Goal: Task Accomplishment & Management: Use online tool/utility

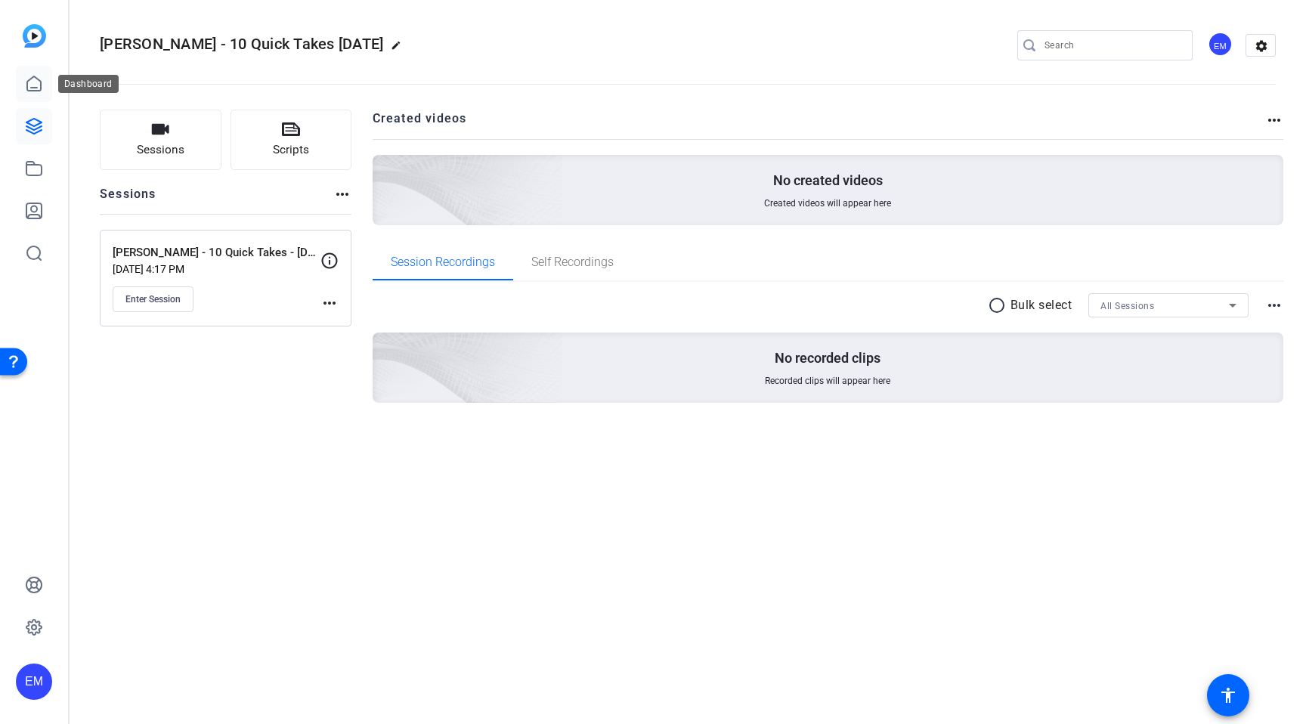
click at [29, 87] on icon at bounding box center [34, 84] width 18 height 18
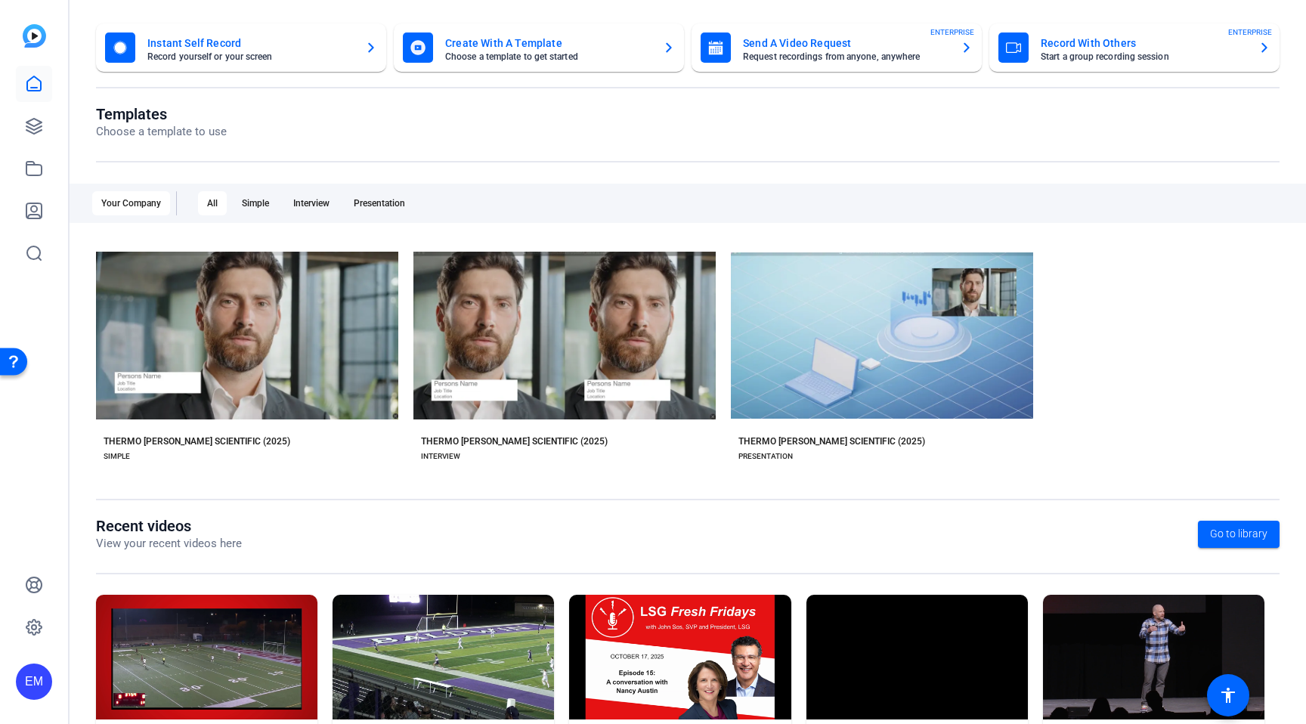
scroll to position [90, 0]
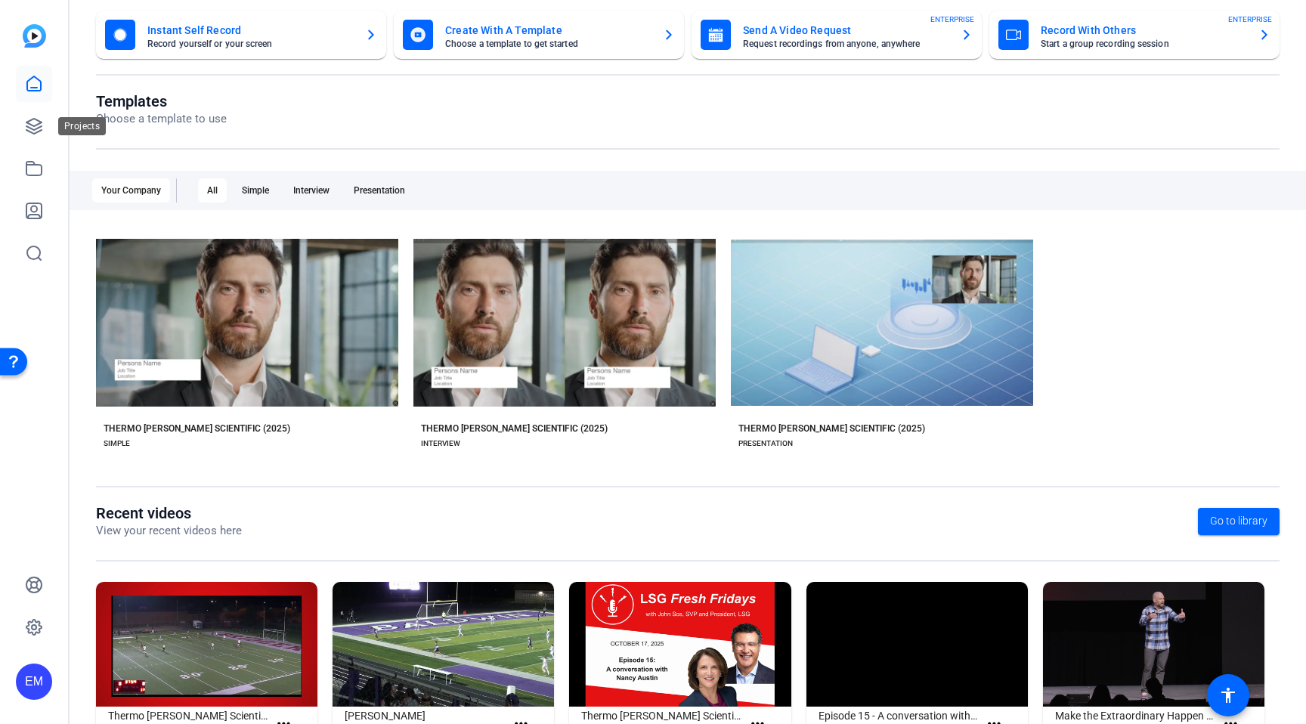
drag, startPoint x: 27, startPoint y: 125, endPoint x: 60, endPoint y: 147, distance: 39.8
click at [28, 125] on icon at bounding box center [34, 126] width 18 height 18
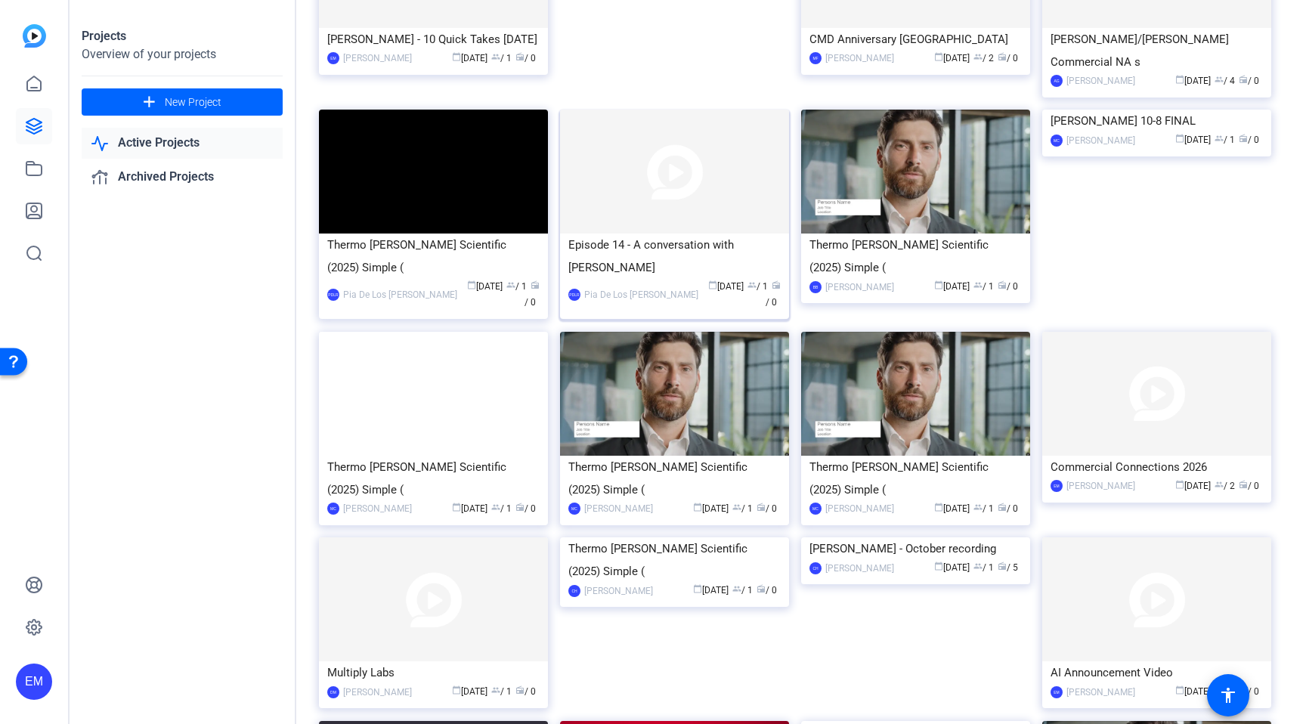
scroll to position [489, 0]
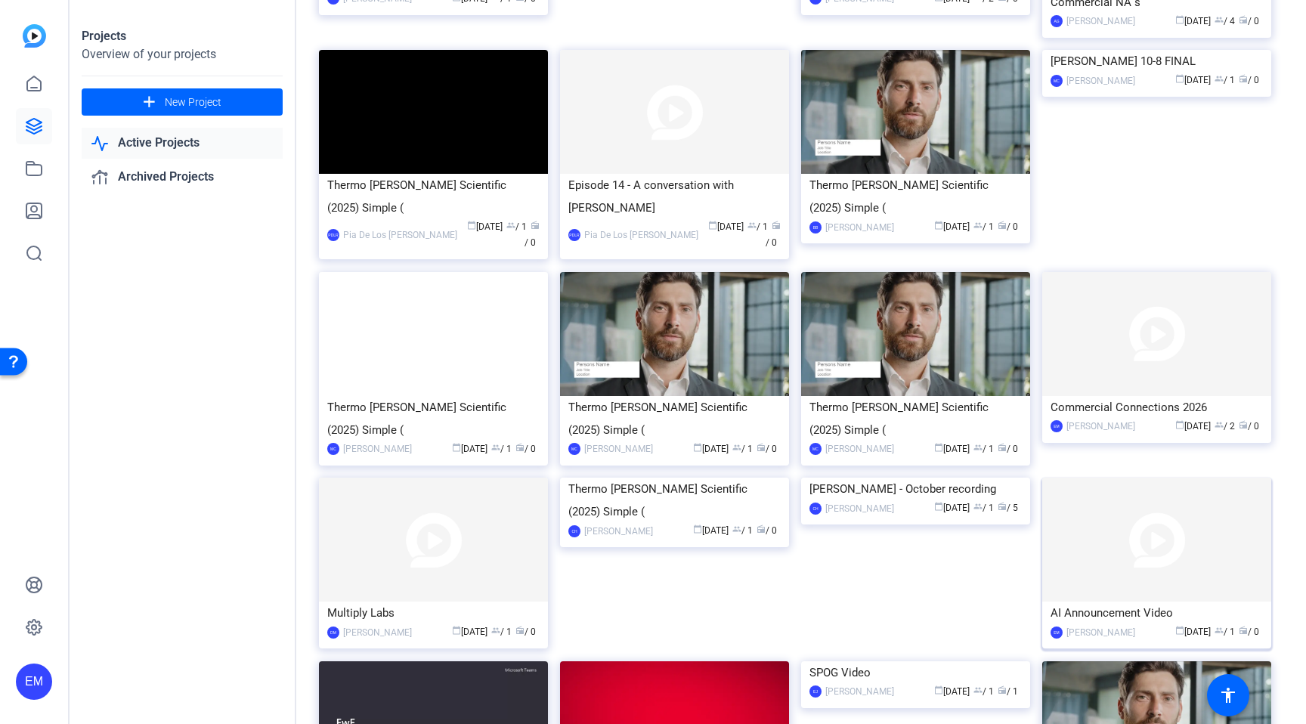
click at [1144, 481] on img at bounding box center [1156, 540] width 229 height 124
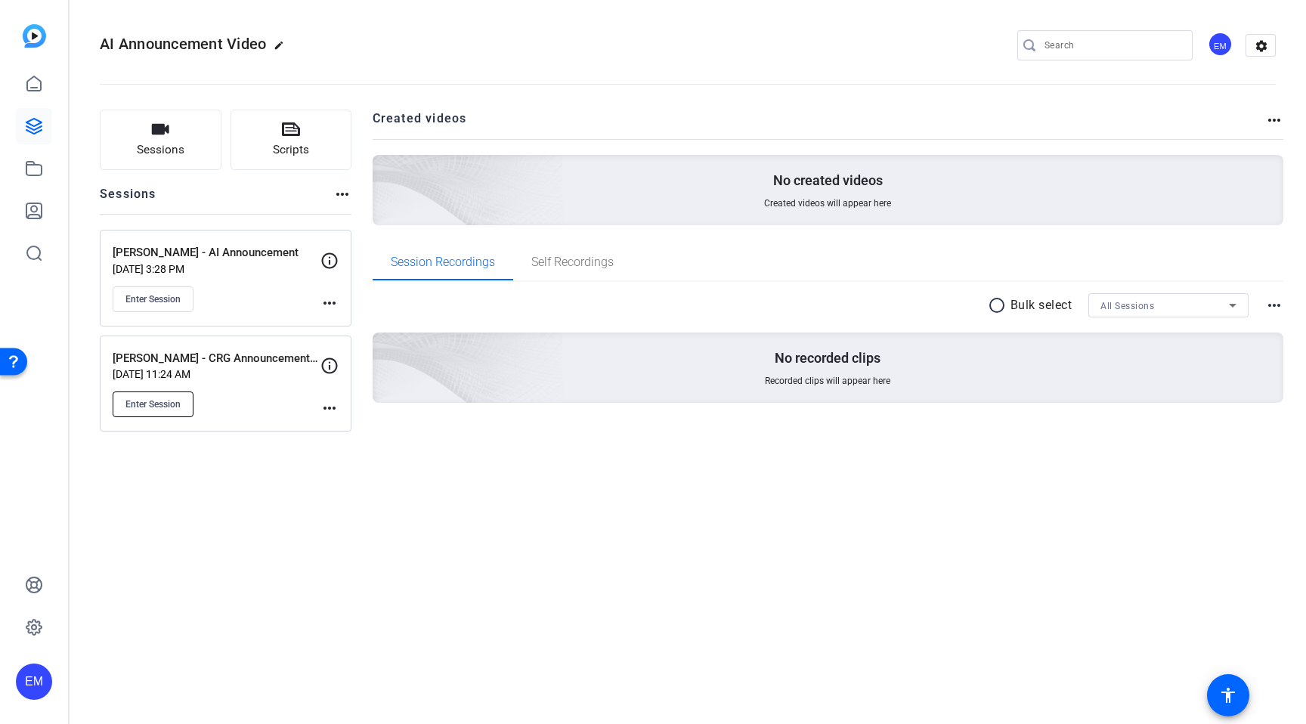
click at [157, 407] on span "Enter Session" at bounding box center [152, 404] width 55 height 12
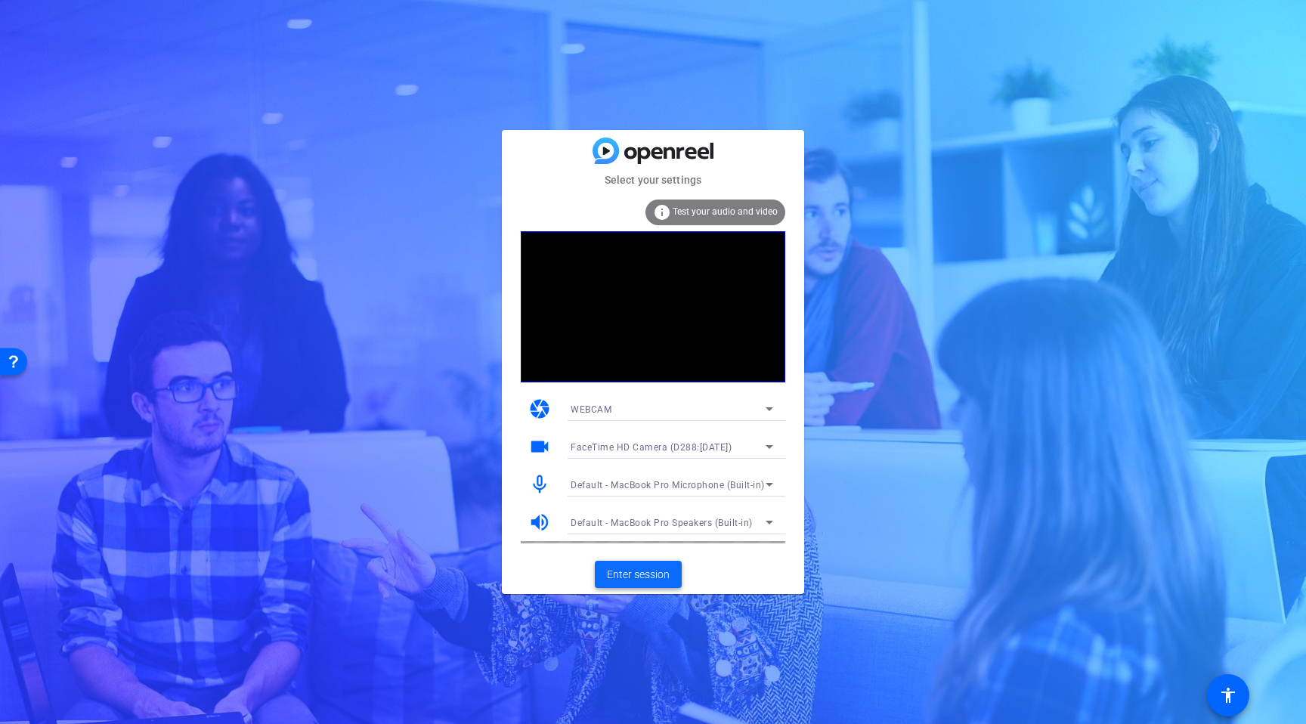
click at [633, 576] on span "Enter session" at bounding box center [638, 575] width 63 height 16
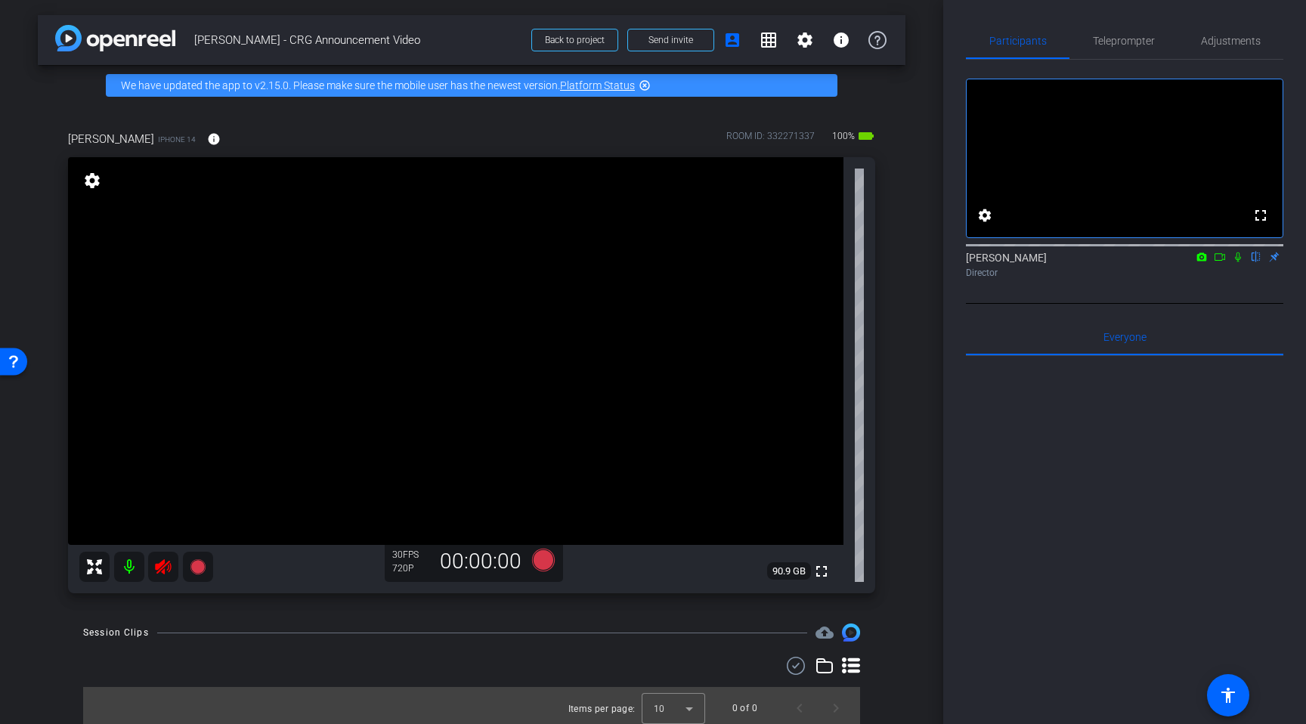
scroll to position [1, 0]
click at [162, 568] on icon at bounding box center [163, 566] width 16 height 15
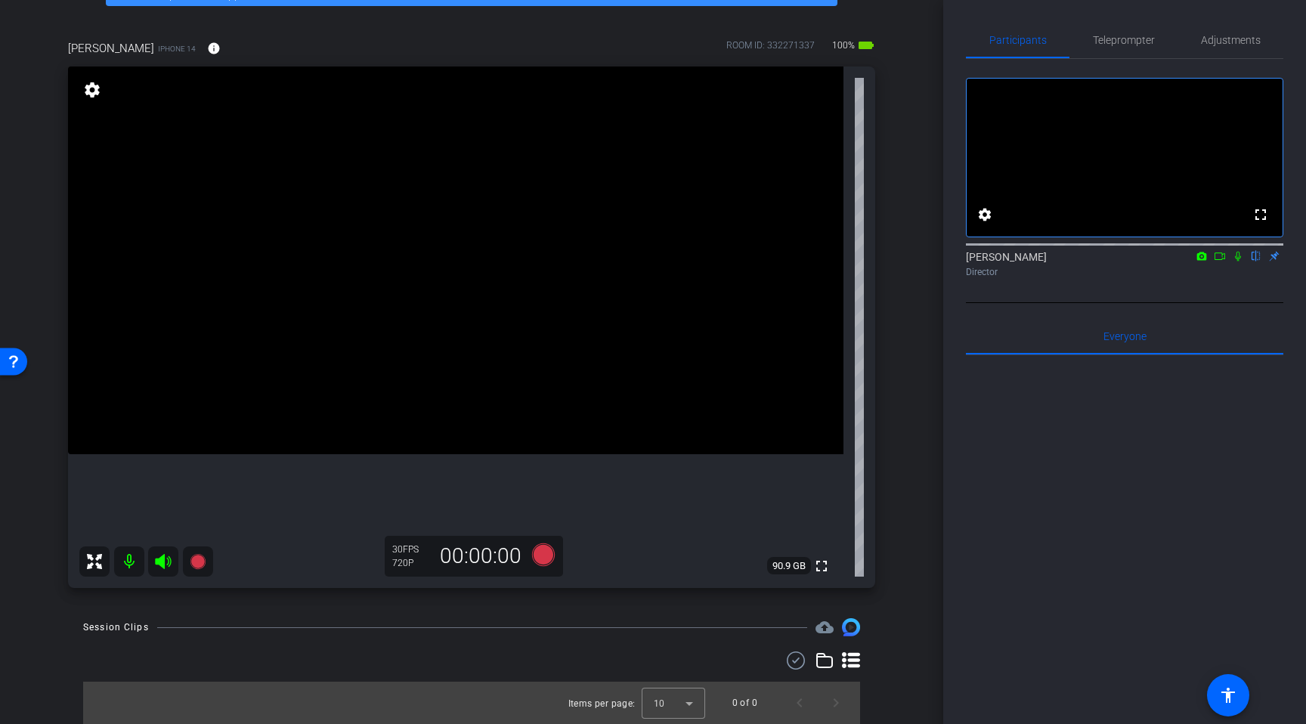
scroll to position [0, 0]
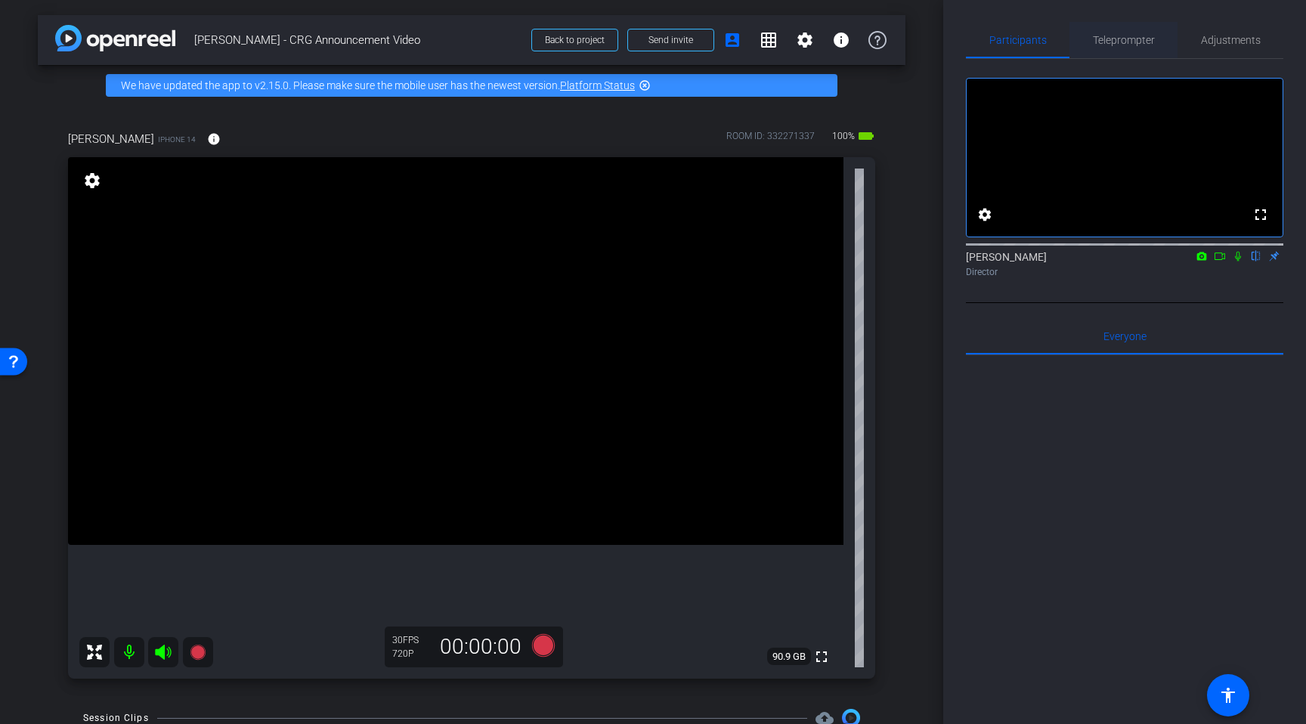
click at [1122, 37] on span "Teleprompter" at bounding box center [1124, 40] width 62 height 11
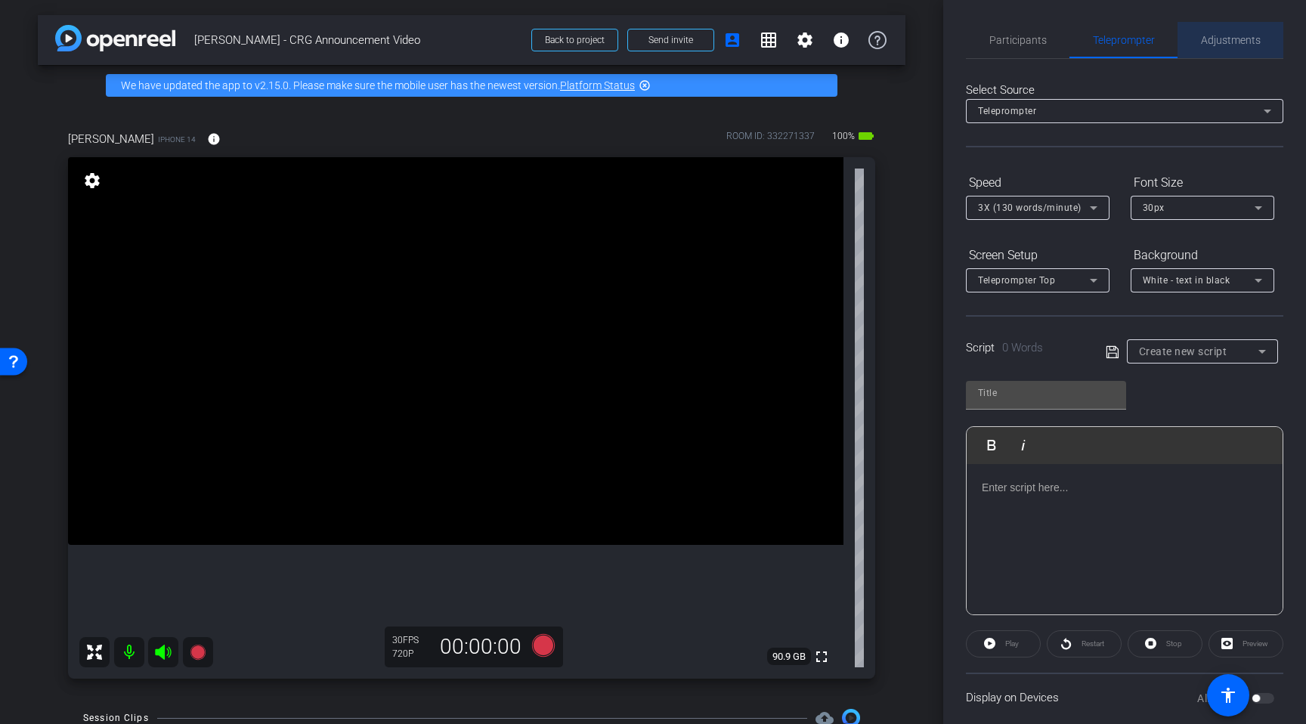
click at [1221, 43] on span "Adjustments" at bounding box center [1231, 40] width 60 height 11
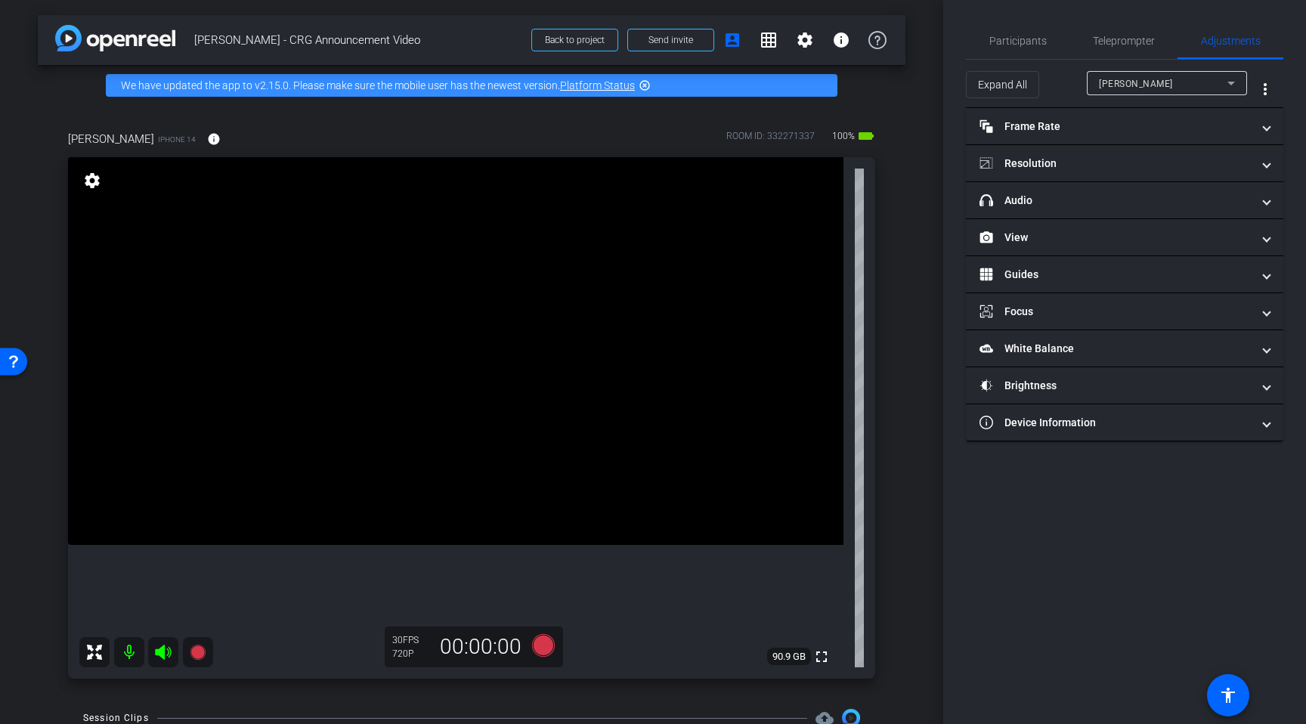
click at [1109, 85] on span "mary" at bounding box center [1136, 84] width 74 height 11
click at [1109, 85] on div at bounding box center [653, 362] width 1306 height 724
click at [1110, 47] on span "Teleprompter" at bounding box center [1124, 41] width 62 height 36
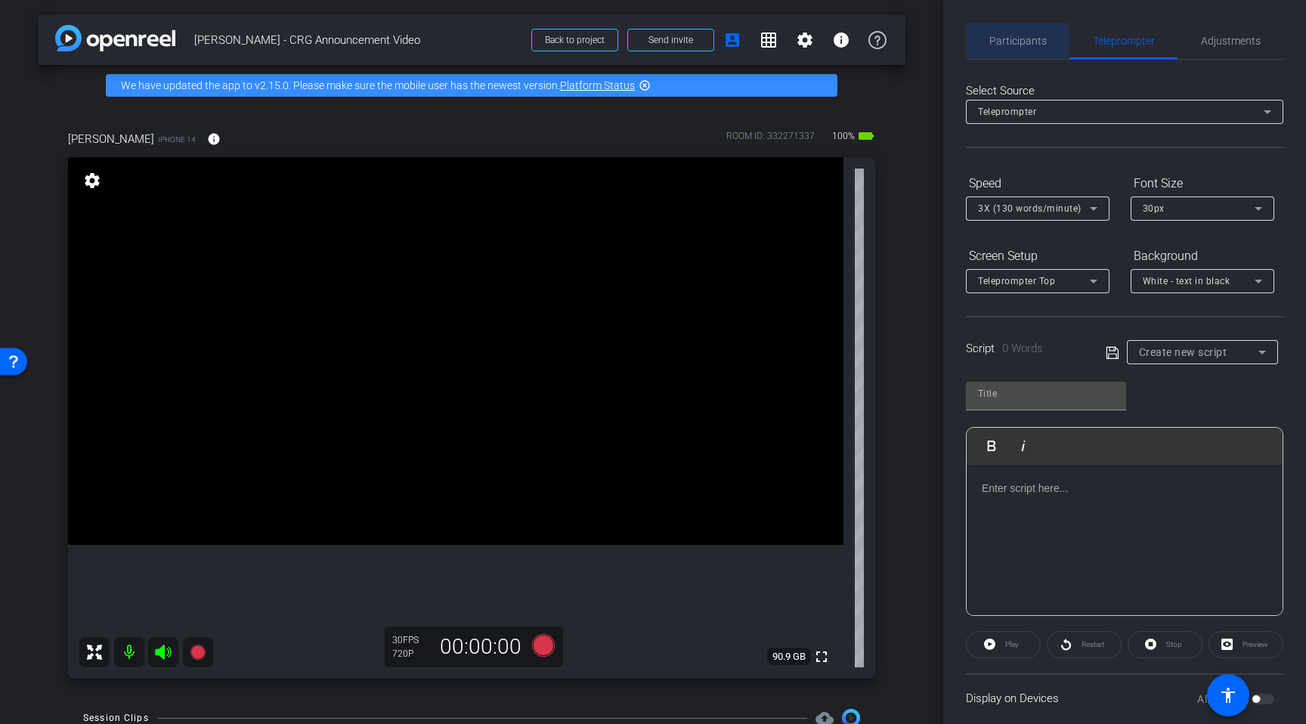
click at [1006, 45] on span "Participants" at bounding box center [1017, 41] width 57 height 11
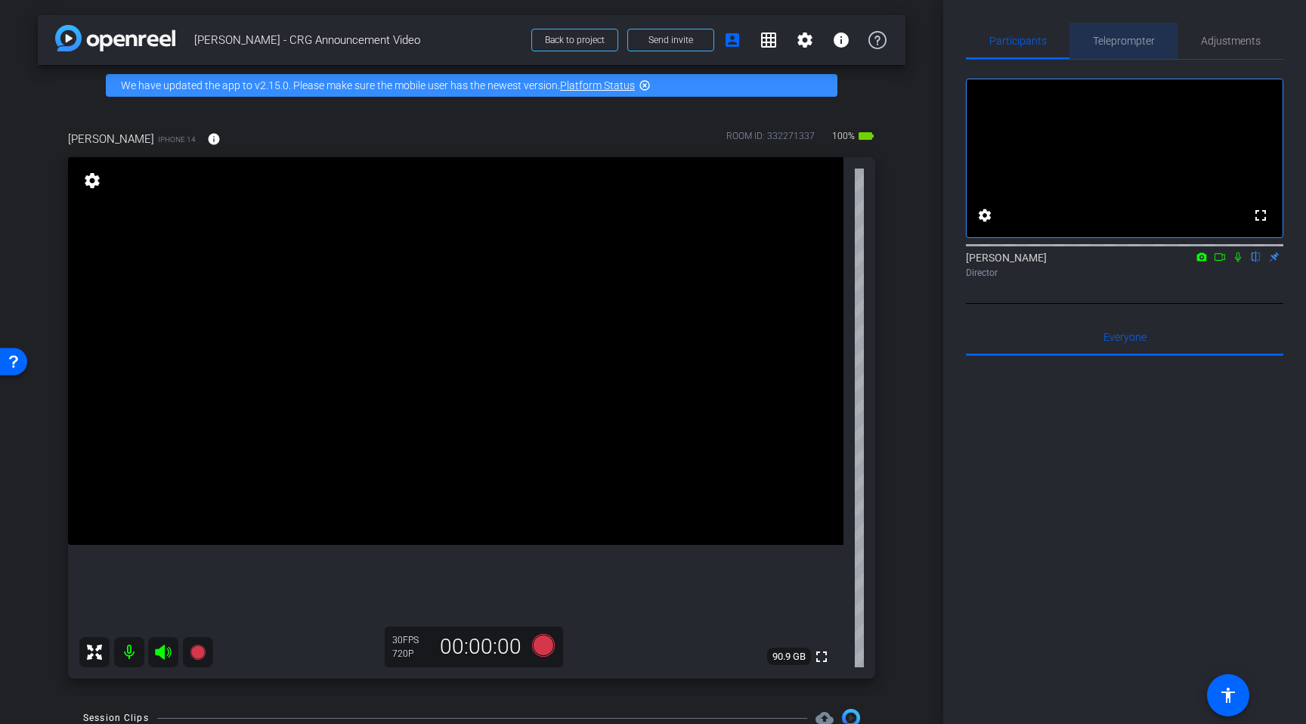
click at [1112, 48] on span "Teleprompter" at bounding box center [1124, 41] width 62 height 36
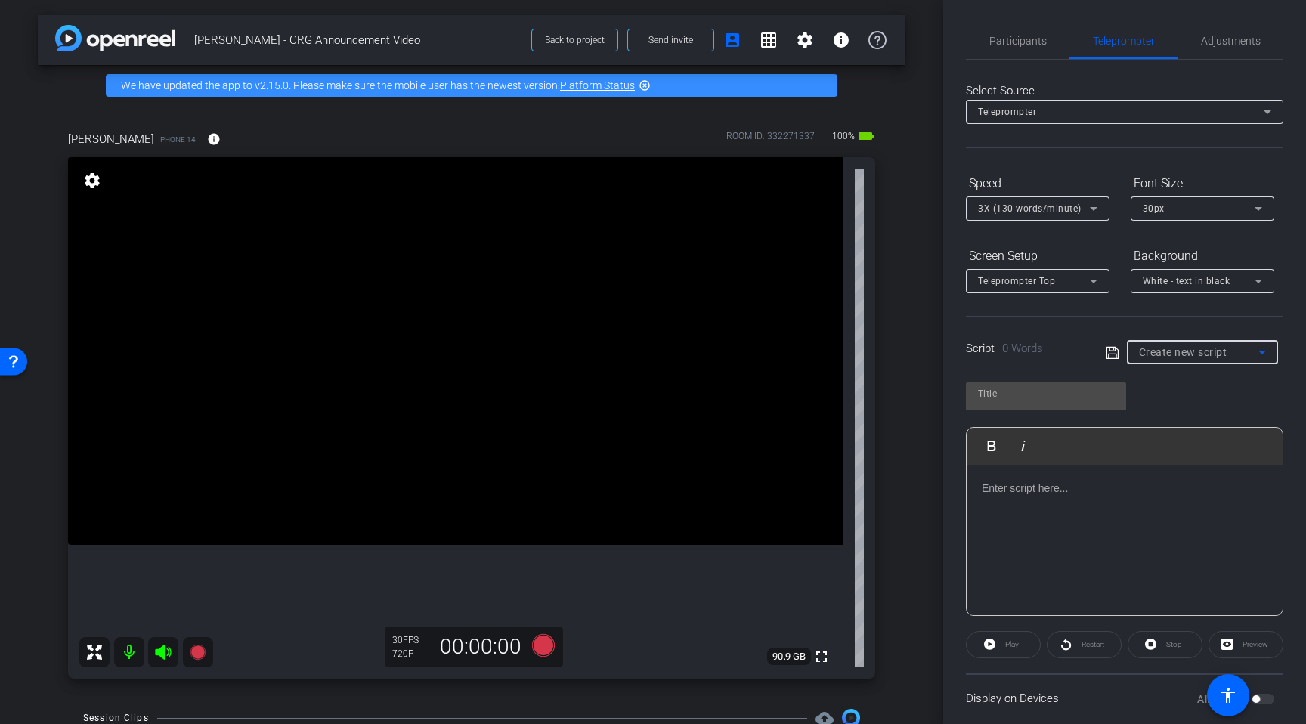
click at [1266, 351] on icon at bounding box center [1262, 352] width 18 height 18
click at [1223, 402] on mat-option "Krishna Script" at bounding box center [1202, 406] width 151 height 24
type input "Krishna Script"
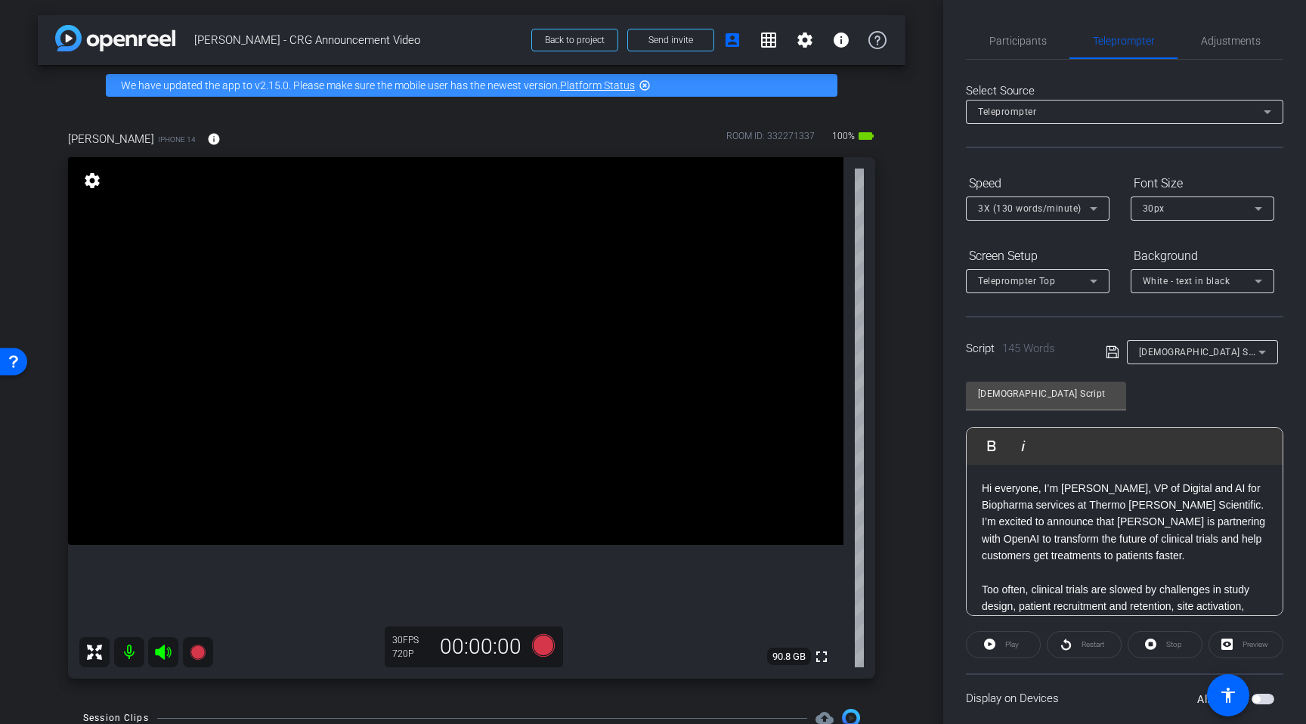
click at [1118, 548] on p "Hi everyone, I’m Krisha Cheriath, VP of Digital and AI for Biopharma services a…" at bounding box center [1125, 522] width 286 height 85
click at [1162, 527] on p "Hi everyone, I’m Krisha Cheriath, VP of Digital and AI for Biopharma services a…" at bounding box center [1125, 522] width 286 height 85
click at [1145, 557] on p "Hi everyone, I’m Krisha Cheriath, VP of Digital and AI for Biopharma services a…" at bounding box center [1125, 522] width 286 height 85
click at [1165, 523] on p "Hi everyone, I’m Krisha Cheriath, VP of Digital and AI for Biopharma services a…" at bounding box center [1125, 522] width 286 height 85
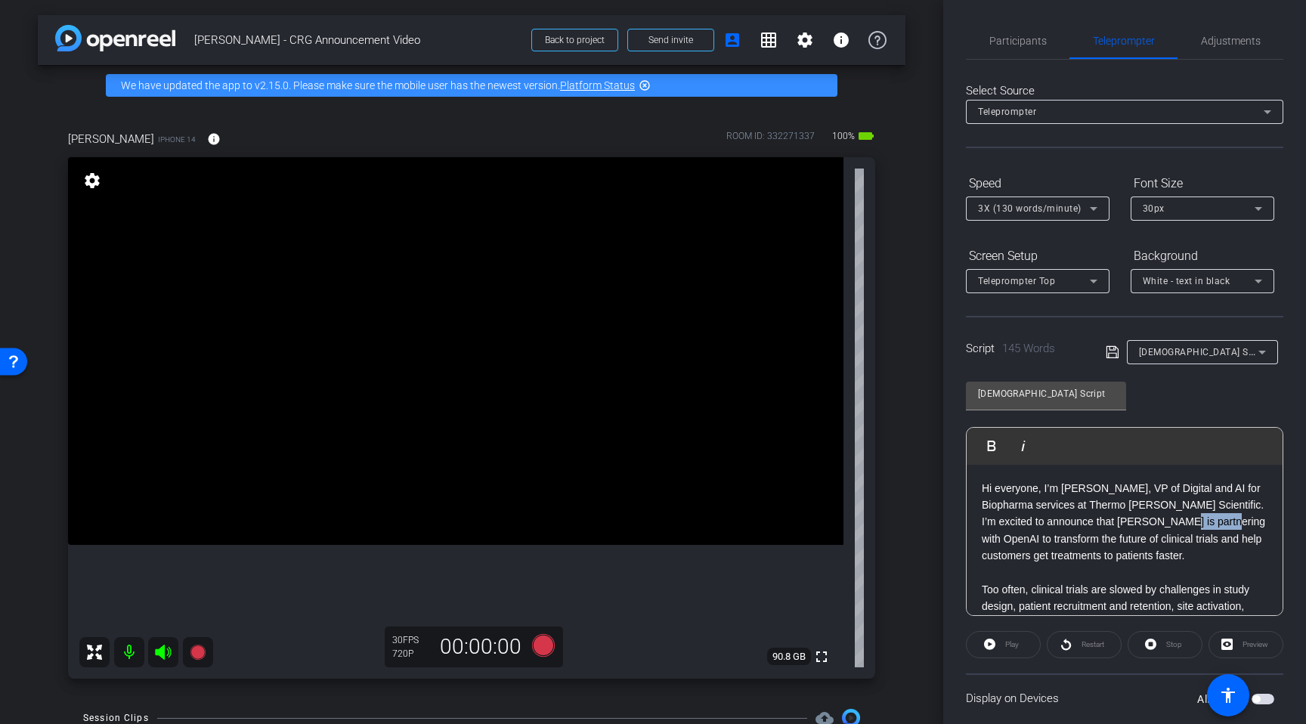
click at [1165, 523] on p "Hi everyone, I’m Krisha Cheriath, VP of Digital and AI for Biopharma services a…" at bounding box center [1125, 522] width 286 height 85
click at [1218, 555] on p "Hi everyone, I’m Krisha Cheriath, VP of Digital and AI for Biopharma services a…" at bounding box center [1125, 522] width 286 height 85
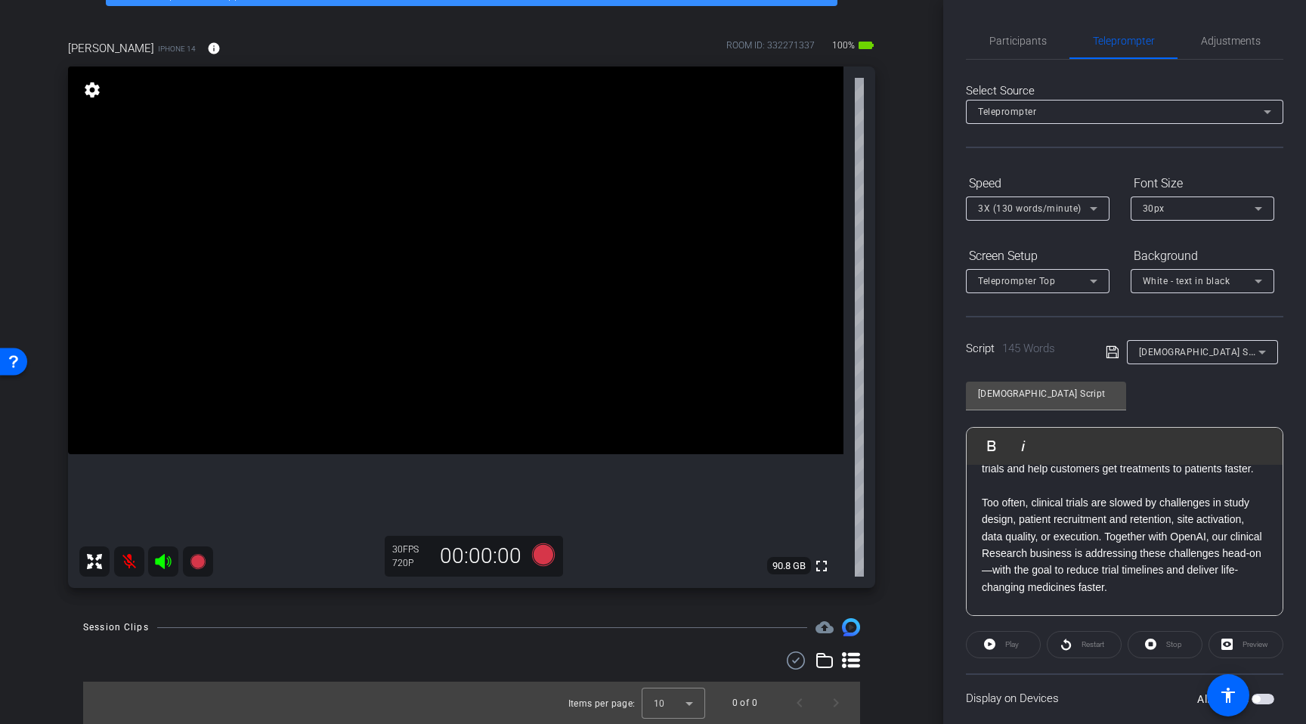
scroll to position [88, 0]
click at [1018, 40] on span "Participants" at bounding box center [1017, 41] width 57 height 11
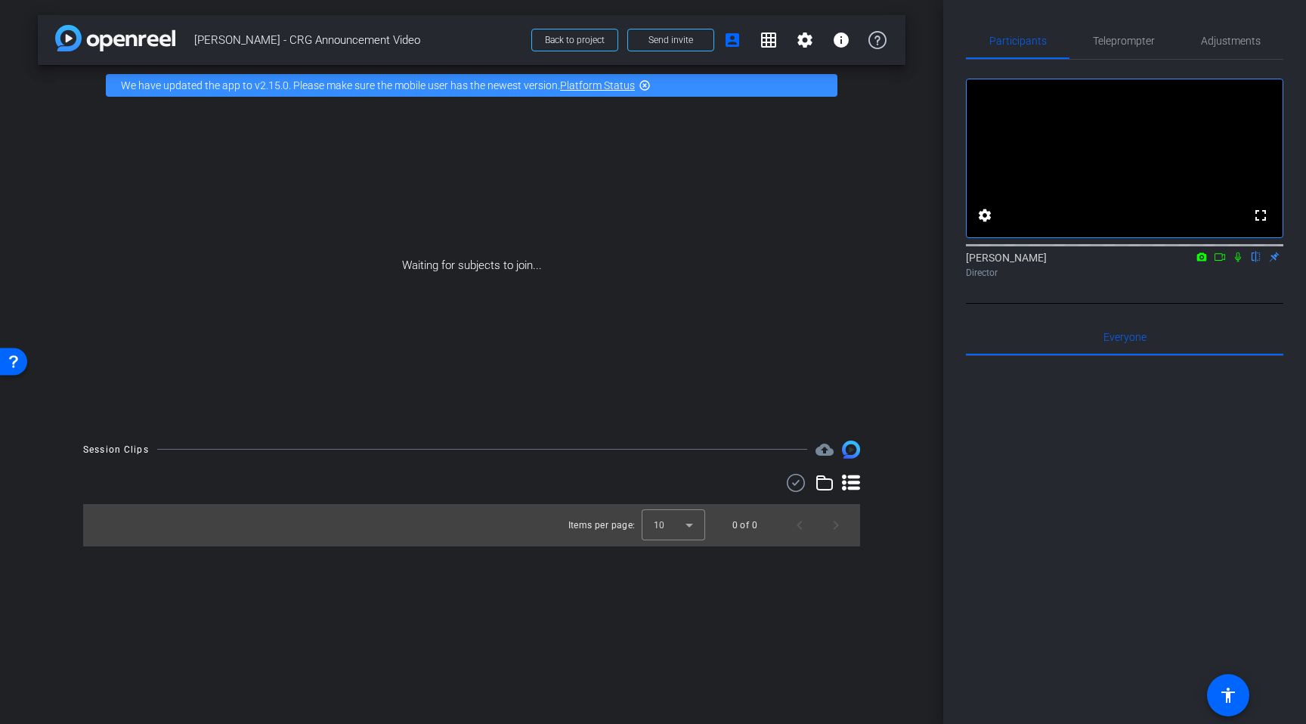
scroll to position [0, 0]
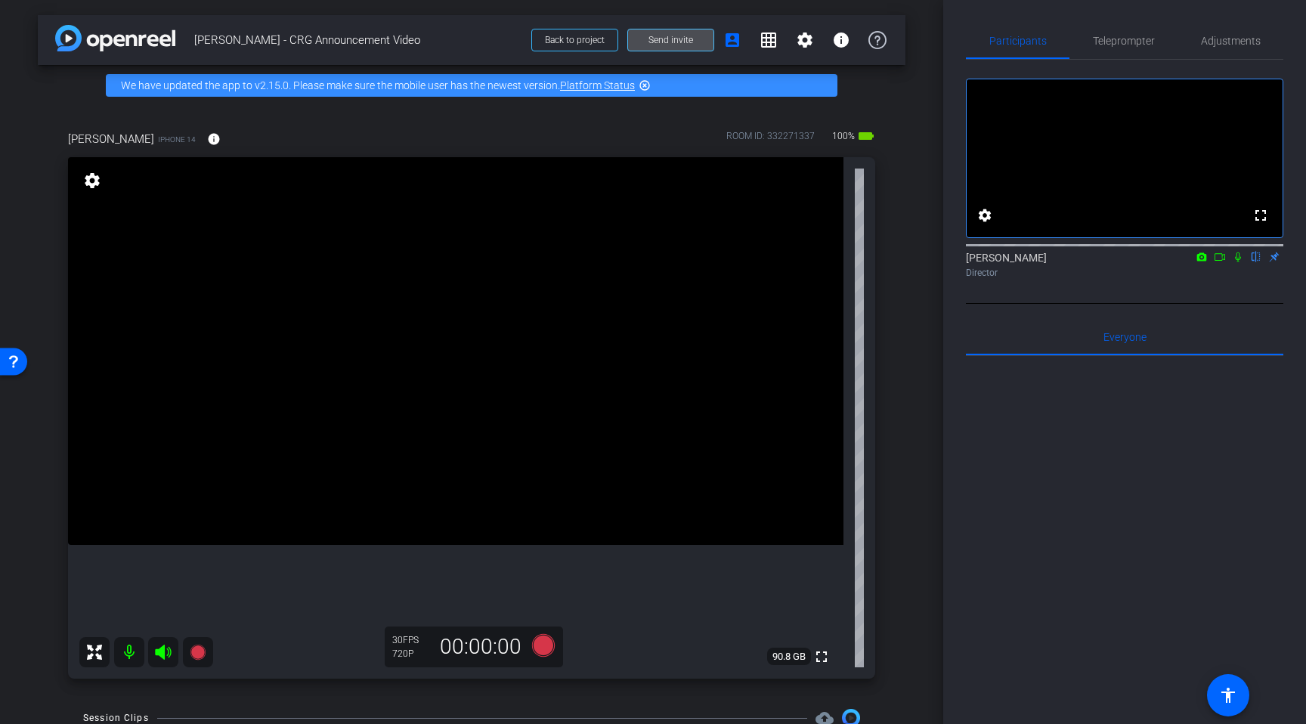
click at [654, 39] on span "Send invite" at bounding box center [670, 40] width 45 height 12
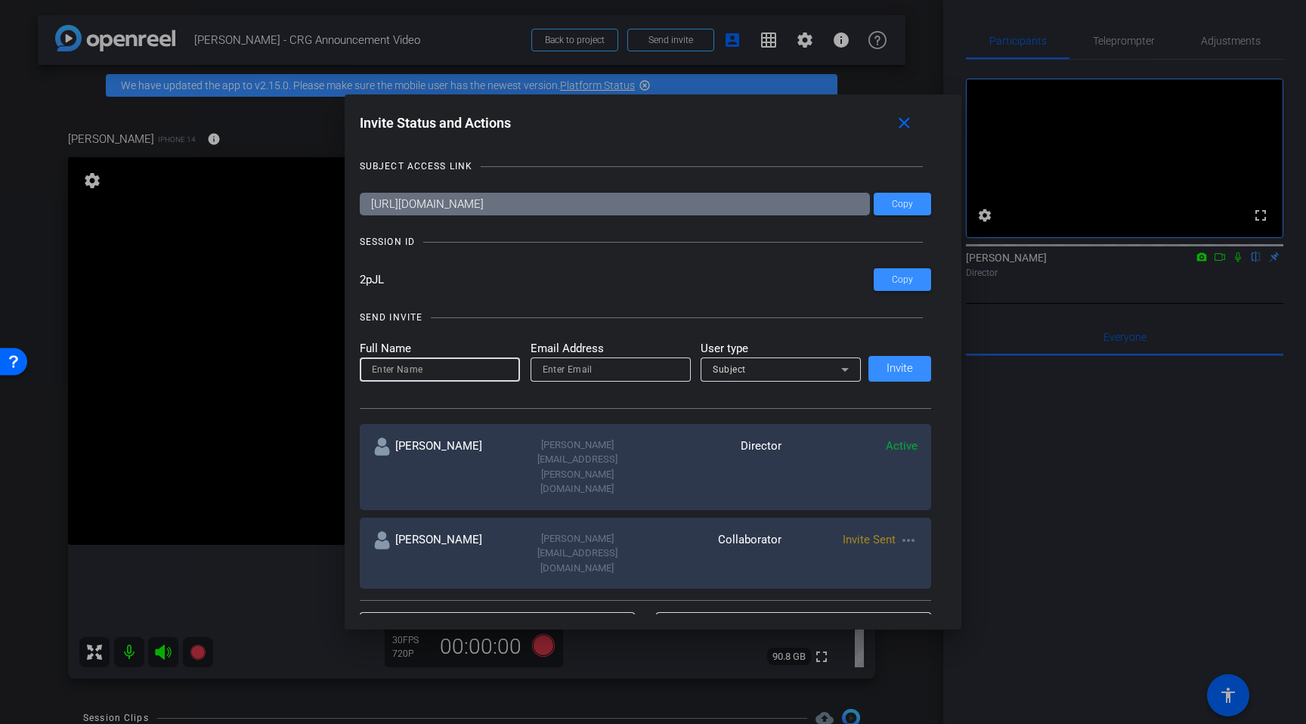
click at [462, 376] on input at bounding box center [440, 369] width 136 height 18
click at [908, 531] on mat-icon "more_horiz" at bounding box center [908, 540] width 18 height 18
click at [929, 543] on span "Re-Send Invite" at bounding box center [967, 541] width 113 height 18
click at [907, 122] on mat-icon "close" at bounding box center [904, 123] width 19 height 19
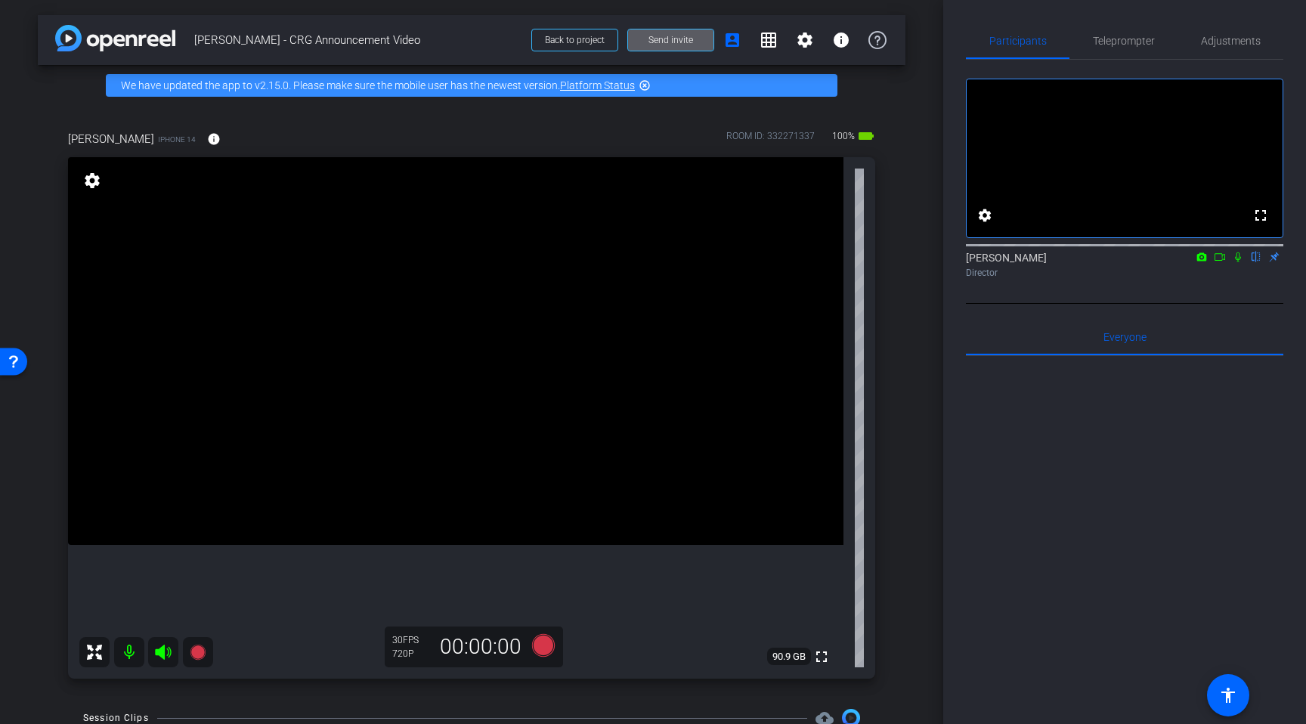
click at [670, 36] on span "Send invite" at bounding box center [670, 40] width 45 height 12
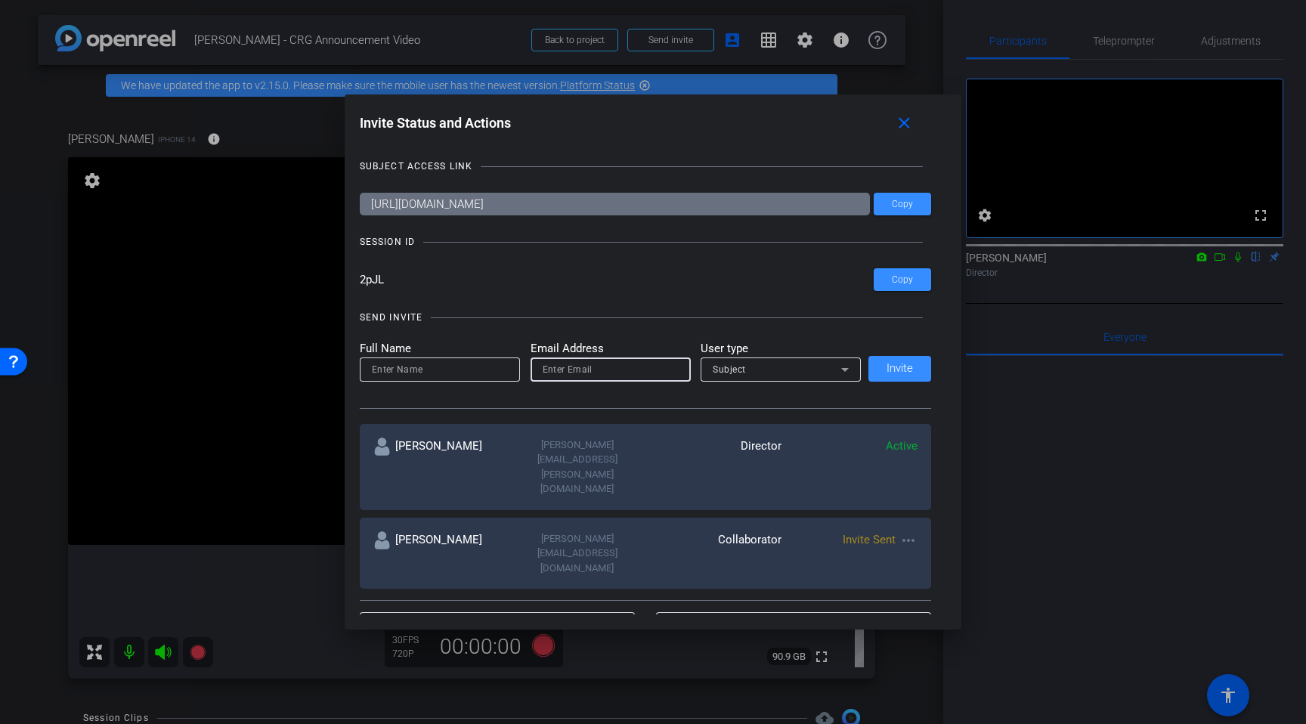
click at [583, 369] on input "email" at bounding box center [611, 369] width 136 height 18
type input "Mary.morgan@ppd.com"
drag, startPoint x: 441, startPoint y: 371, endPoint x: 449, endPoint y: 372, distance: 8.3
click at [441, 372] on input at bounding box center [440, 369] width 136 height 18
type input "[PERSON_NAME]"
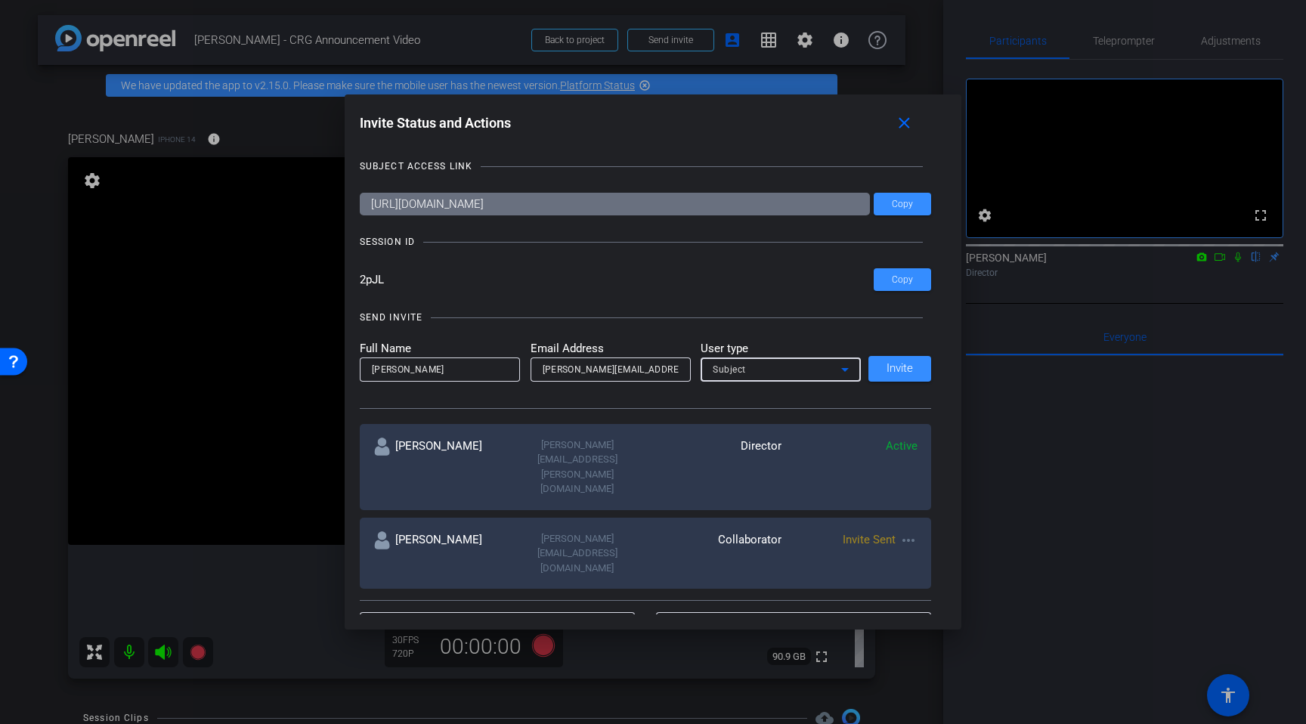
click at [832, 368] on div "Subject" at bounding box center [777, 369] width 128 height 19
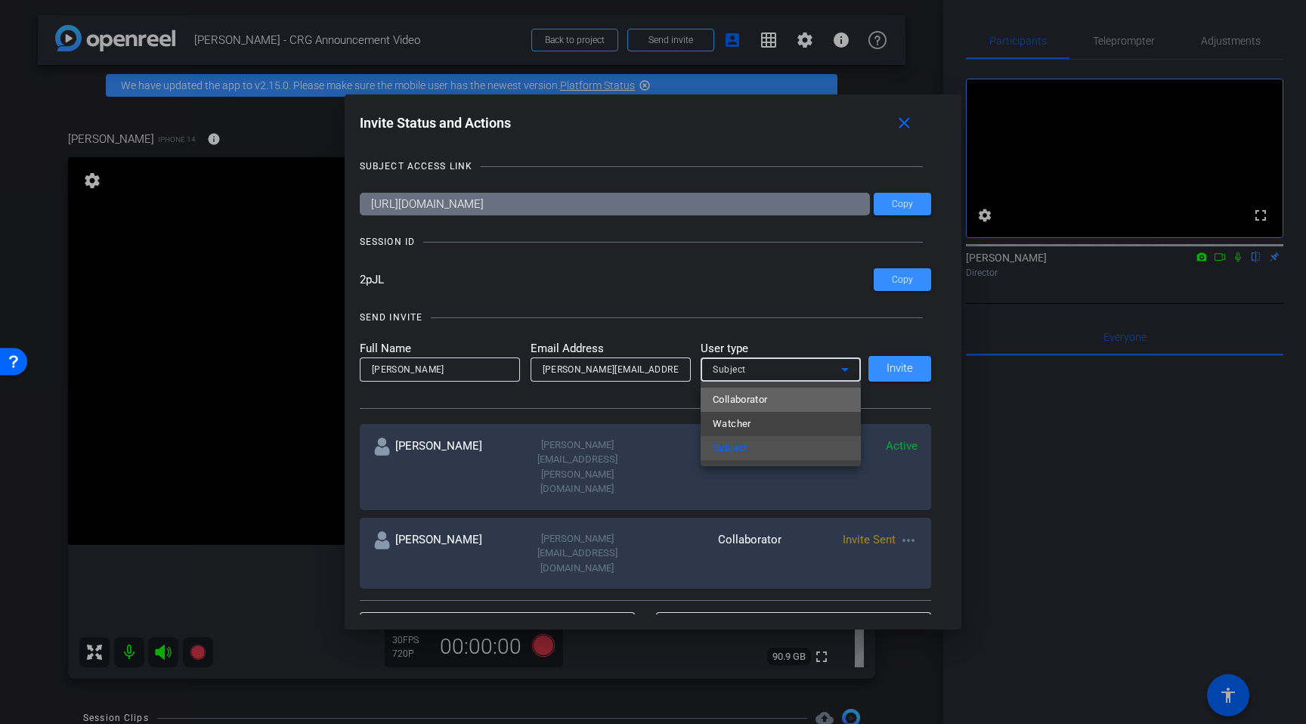
click at [789, 400] on mat-option "Collaborator" at bounding box center [781, 400] width 160 height 24
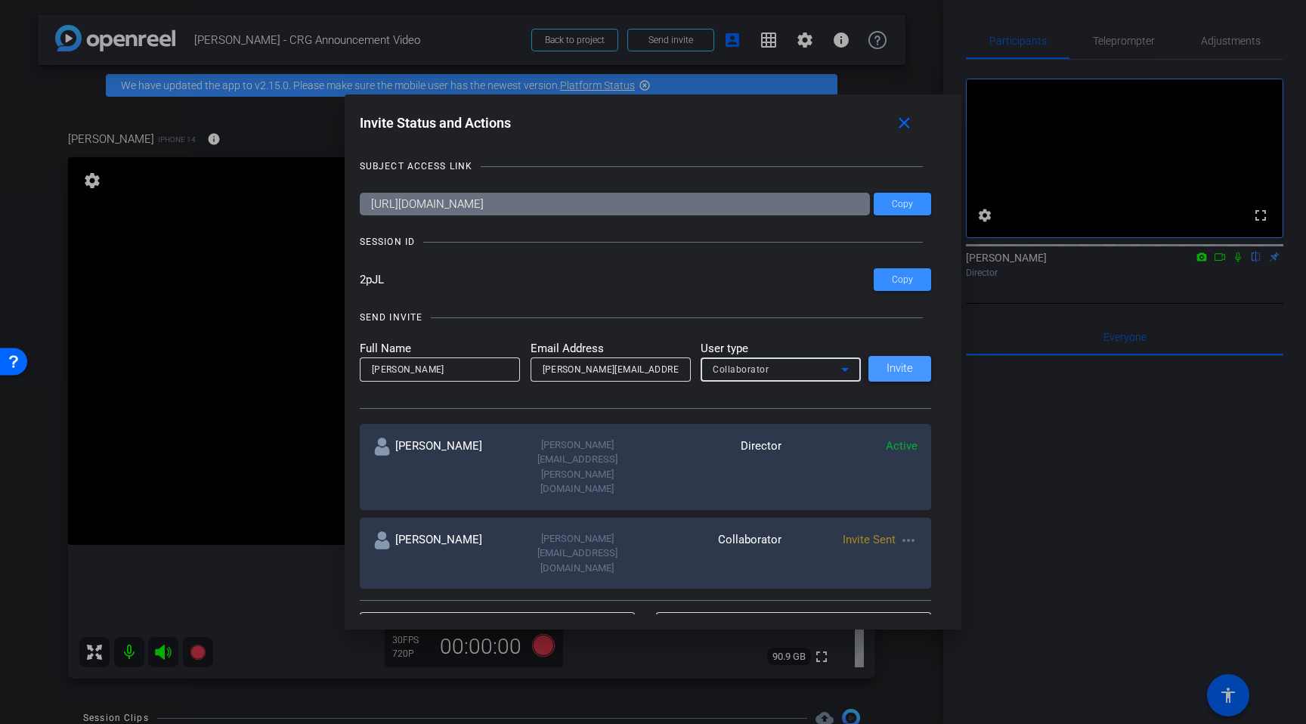
click at [900, 371] on span "Invite" at bounding box center [899, 368] width 26 height 11
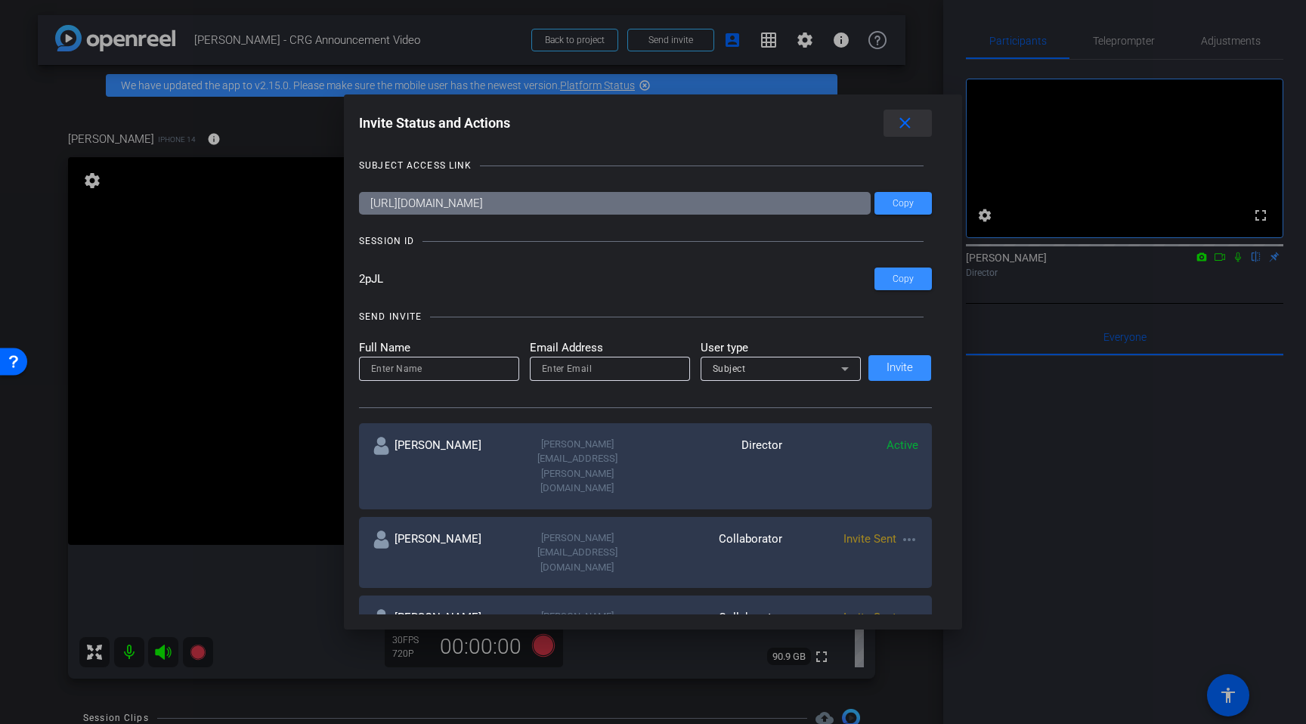
click at [908, 123] on mat-icon "close" at bounding box center [904, 123] width 19 height 19
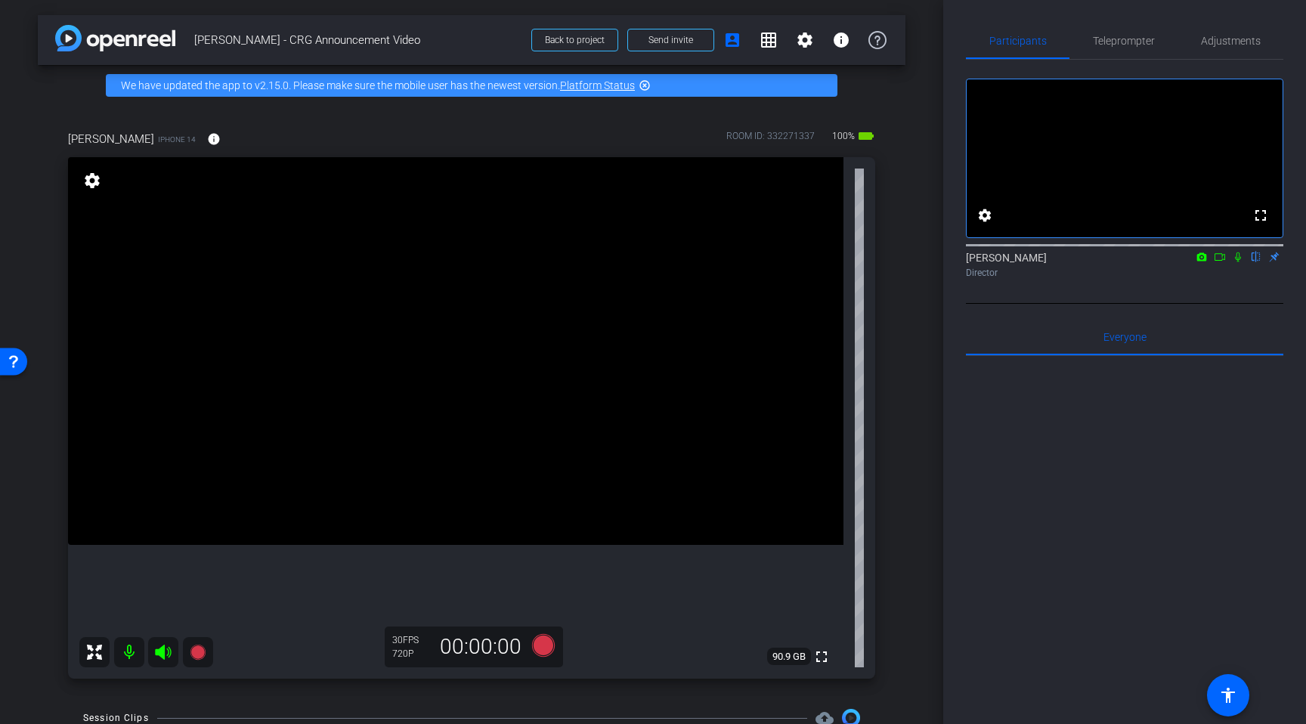
scroll to position [4, 0]
click at [1143, 39] on span "Teleprompter" at bounding box center [1124, 41] width 62 height 11
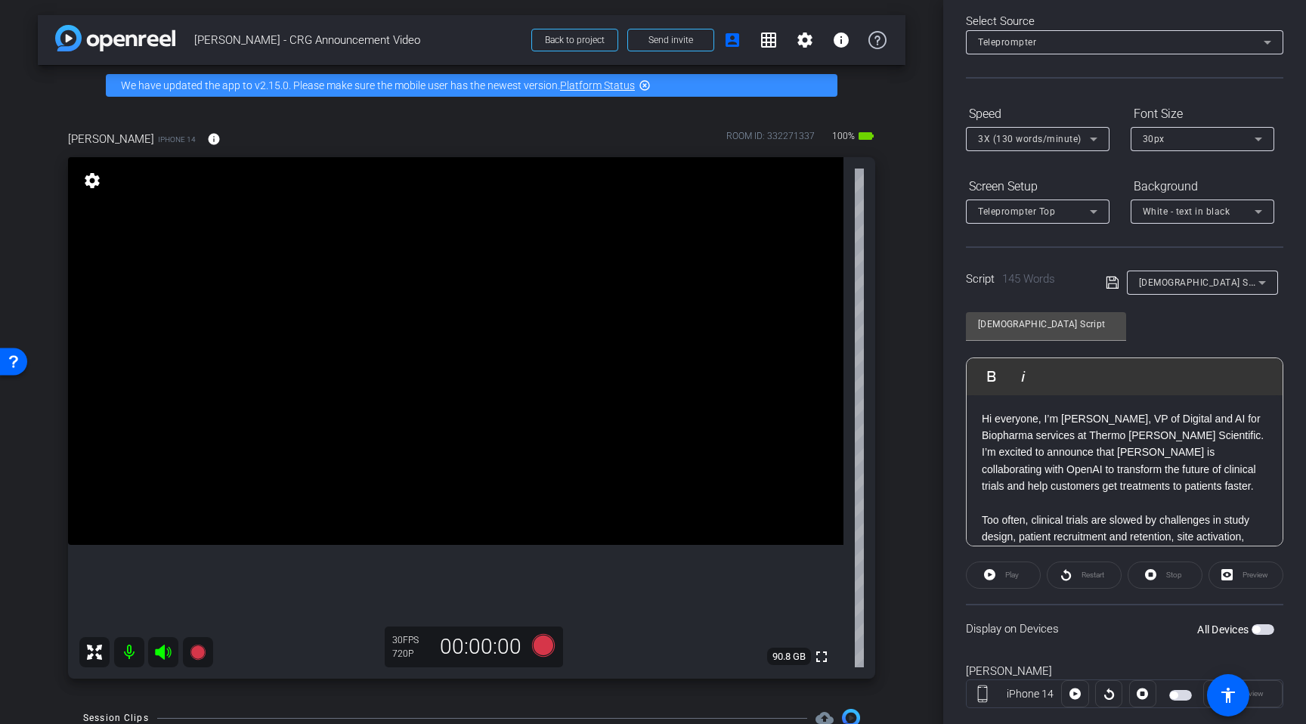
scroll to position [102, 0]
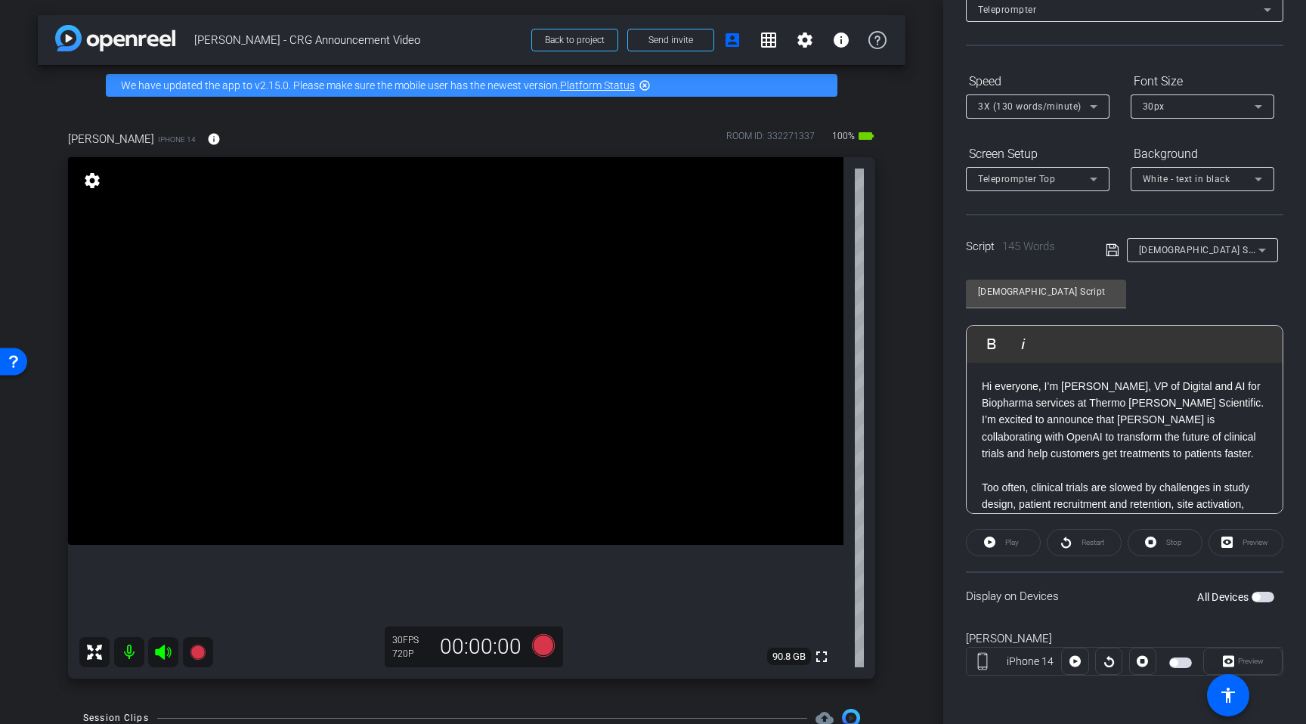
click at [1241, 662] on div "Preview" at bounding box center [1242, 661] width 79 height 27
click at [1246, 538] on div "Preview" at bounding box center [1245, 542] width 75 height 27
click at [1233, 546] on div "Preview" at bounding box center [1245, 542] width 75 height 27
click at [1053, 594] on div "Display on Devices All Devices" at bounding box center [1124, 595] width 317 height 49
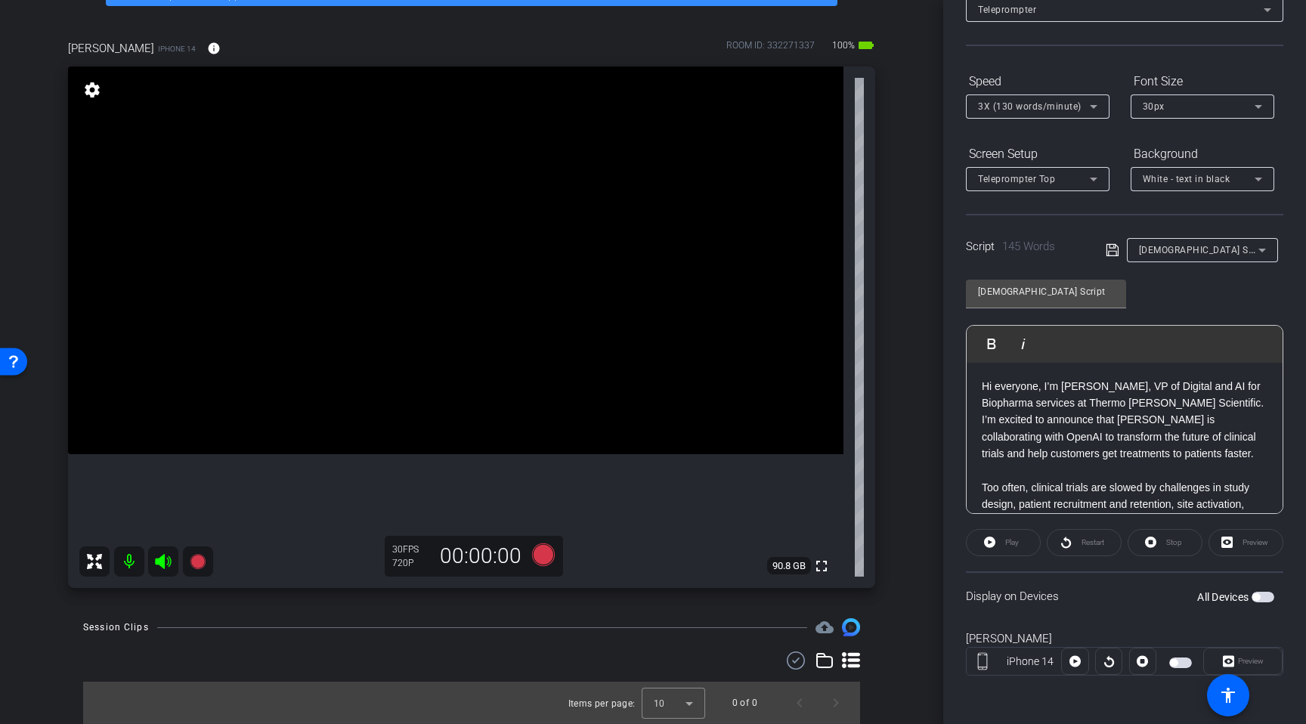
scroll to position [0, 0]
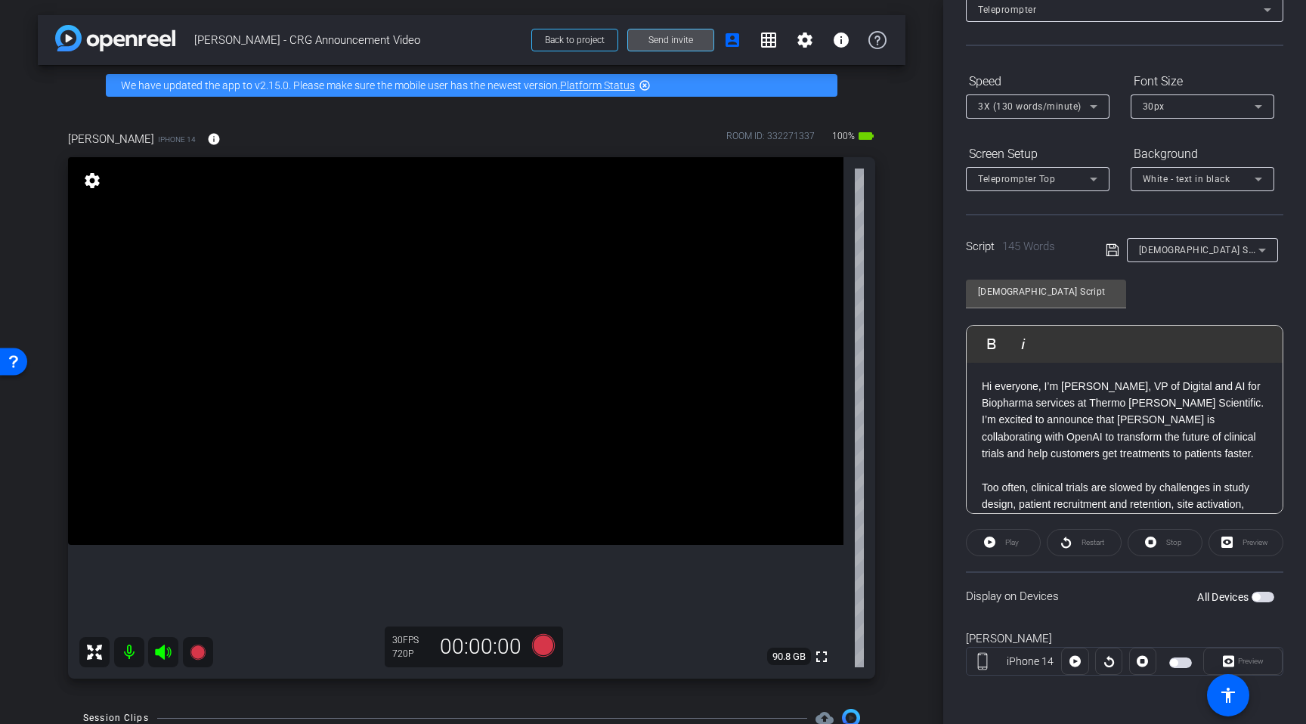
click at [685, 39] on span "Send invite" at bounding box center [670, 40] width 45 height 12
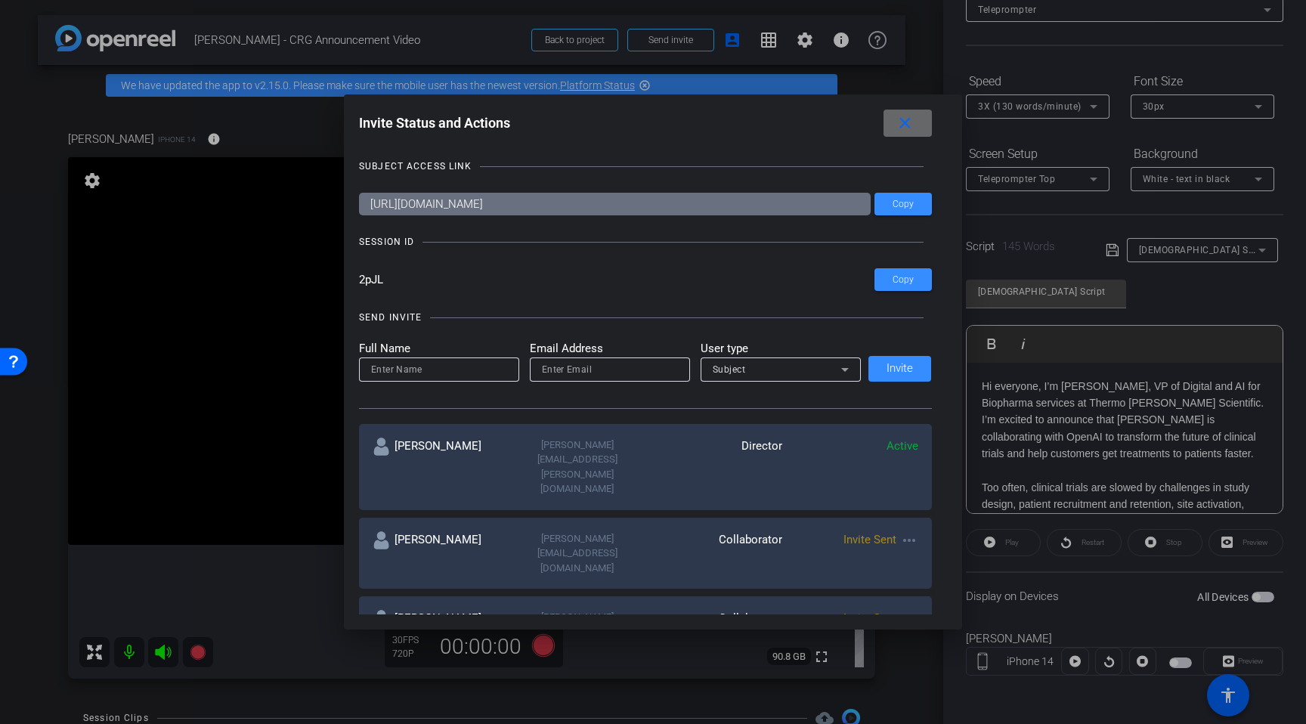
drag, startPoint x: 903, startPoint y: 123, endPoint x: 837, endPoint y: 116, distance: 66.9
click at [903, 123] on mat-icon "close" at bounding box center [904, 123] width 19 height 19
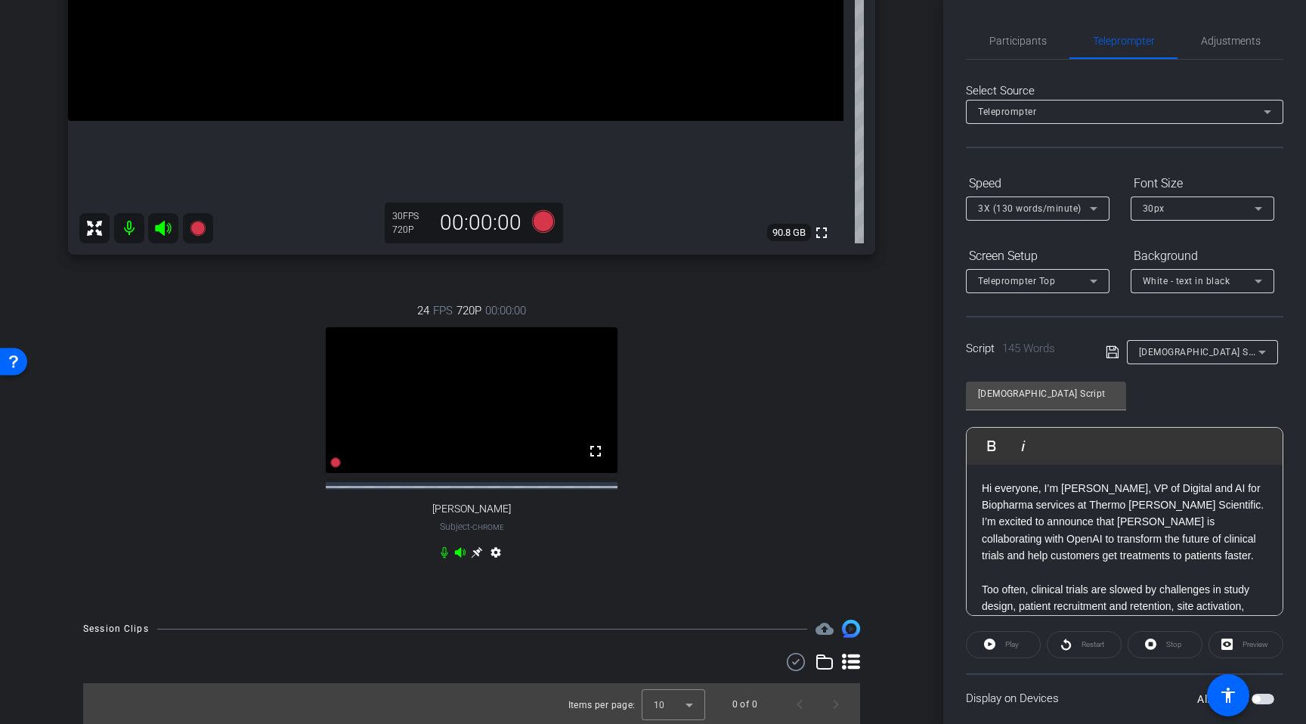
scroll to position [416, 0]
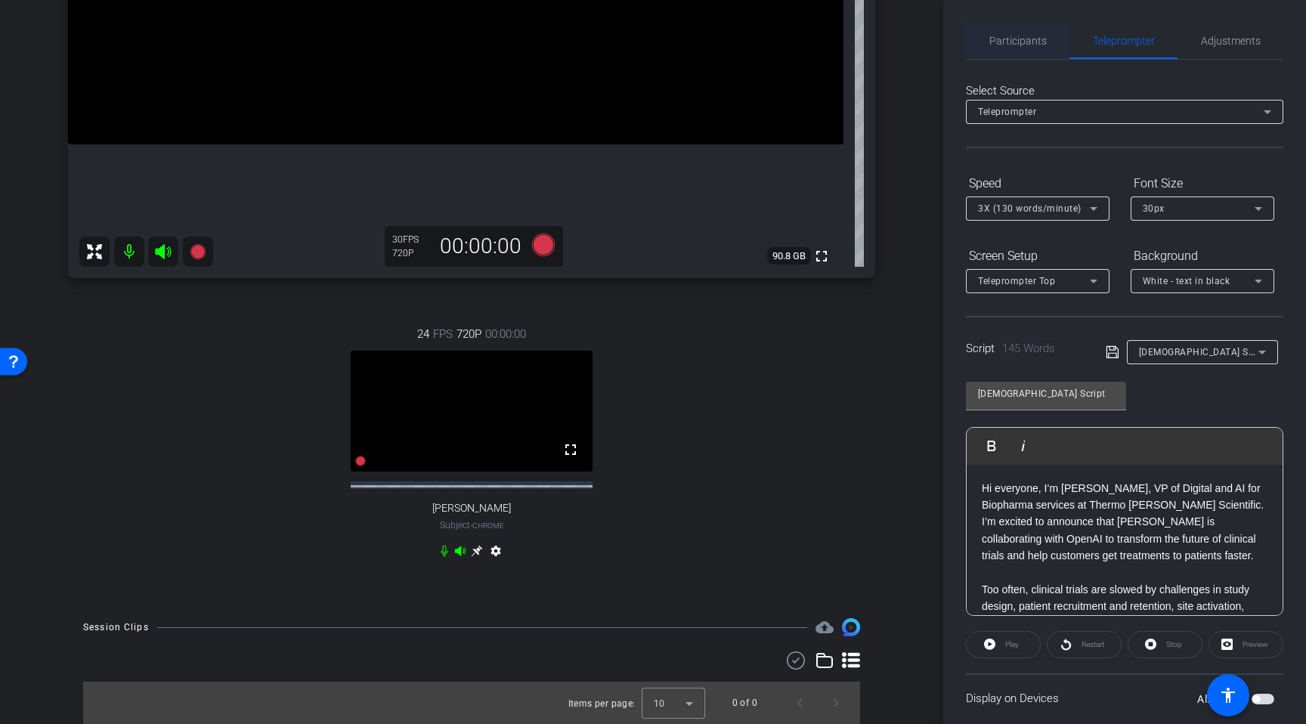
click at [1022, 41] on span "Participants" at bounding box center [1017, 41] width 57 height 11
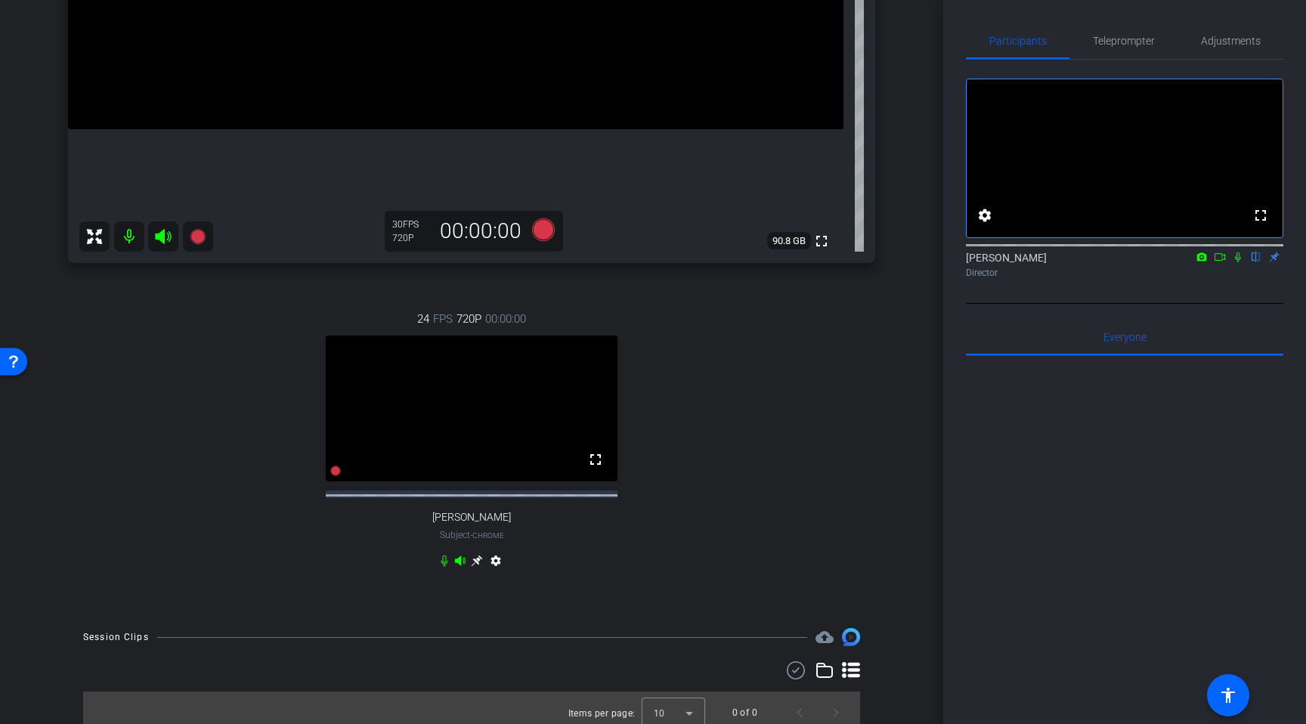
click at [475, 567] on icon at bounding box center [477, 561] width 12 height 12
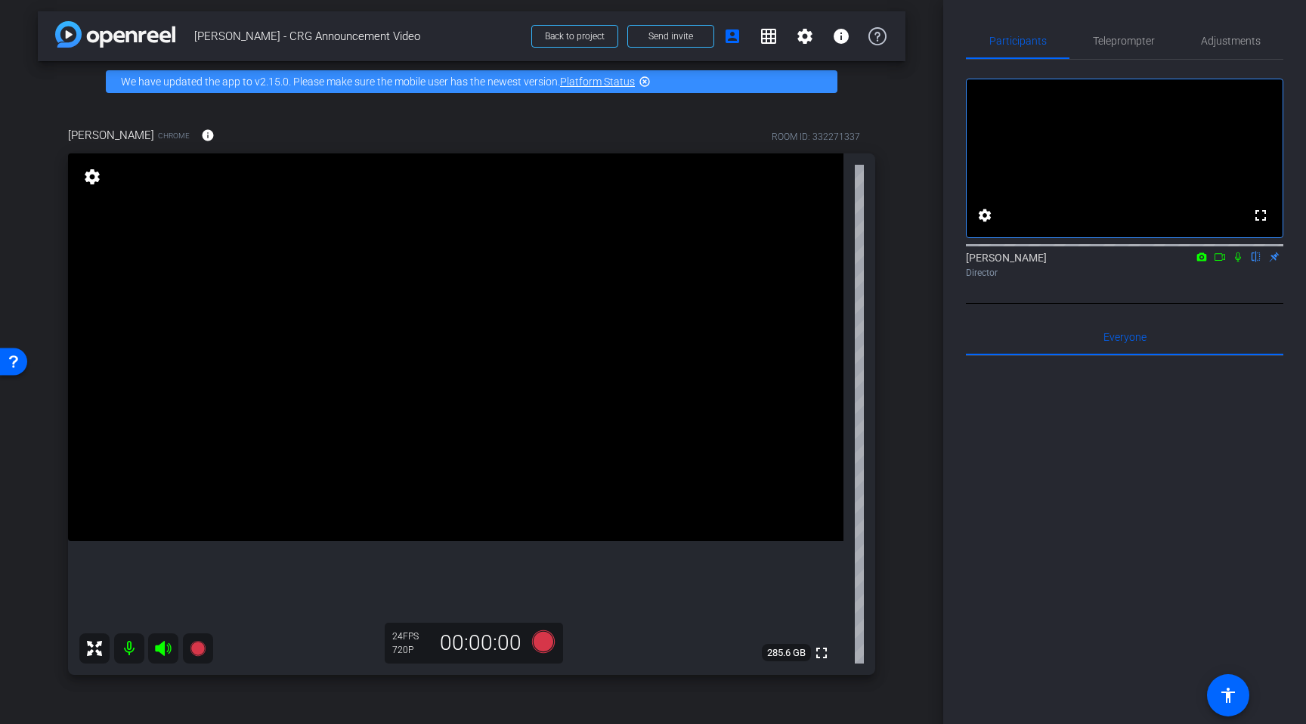
scroll to position [0, 0]
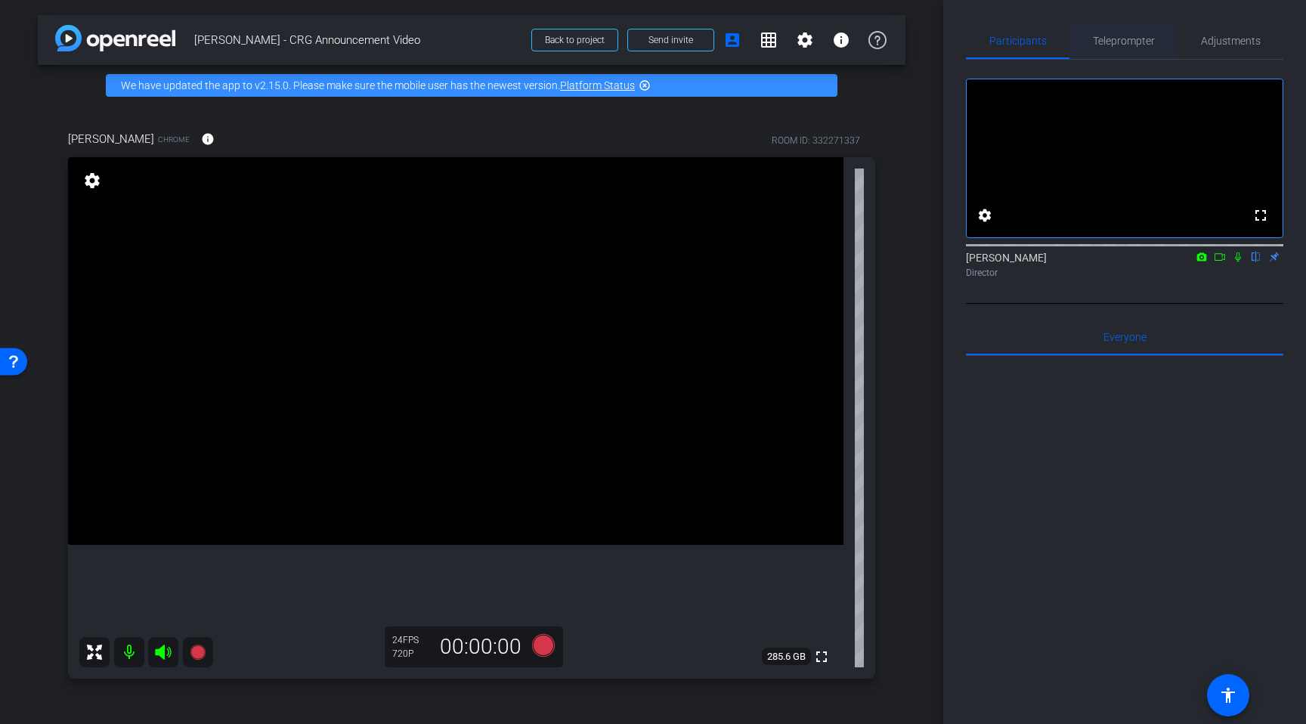
click at [1126, 45] on span "Teleprompter" at bounding box center [1124, 41] width 62 height 11
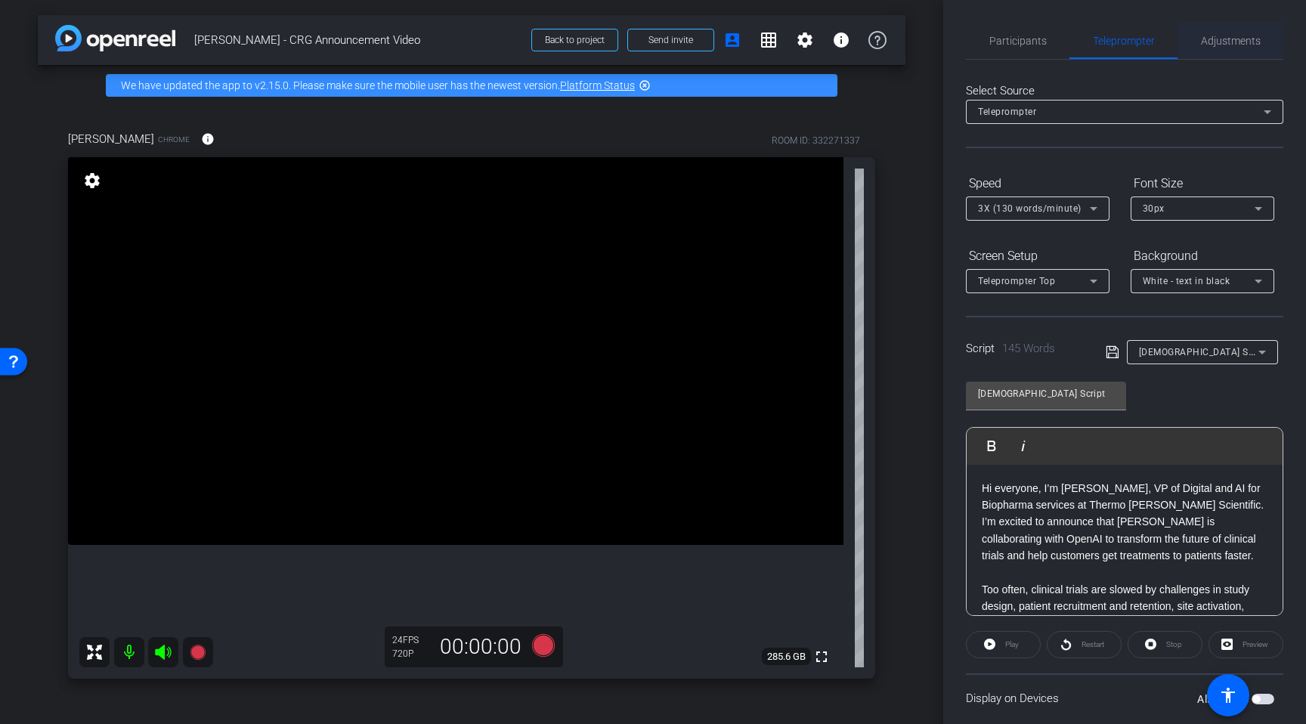
click at [1239, 43] on span "Adjustments" at bounding box center [1231, 41] width 60 height 11
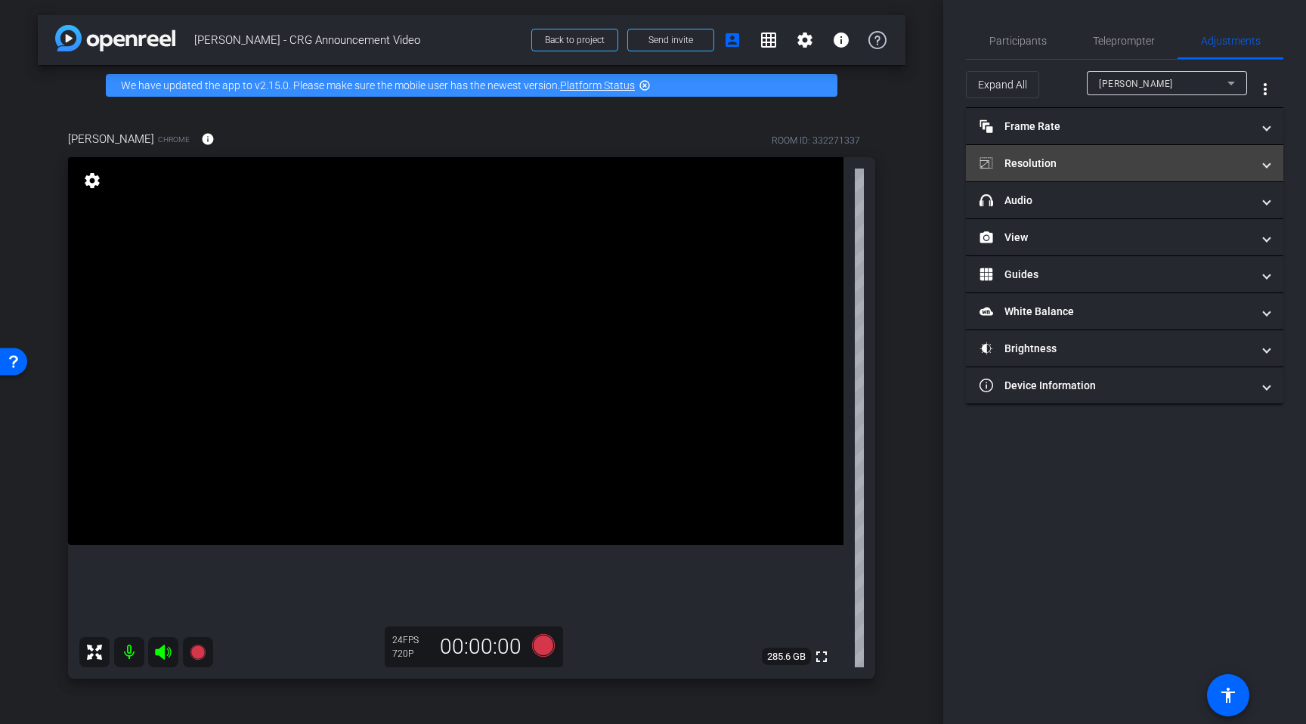
click at [1080, 163] on mat-panel-title "Resolution" at bounding box center [1115, 164] width 272 height 16
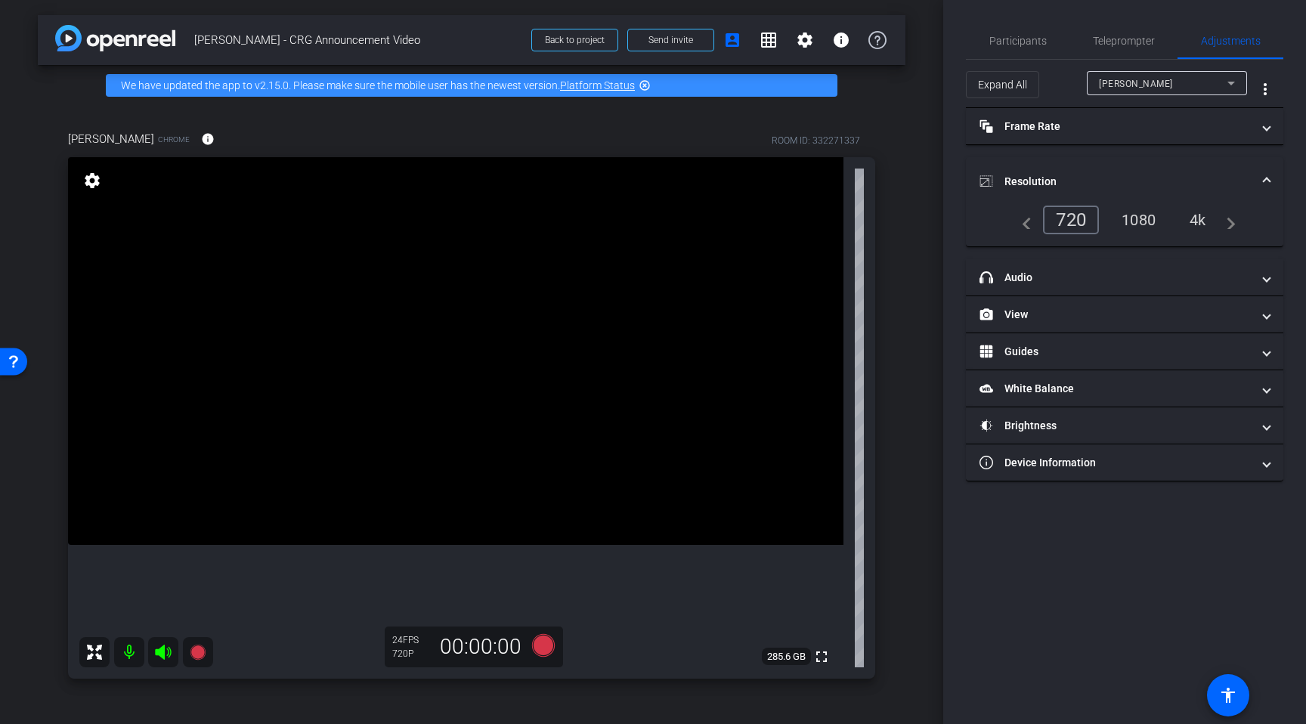
click at [1153, 223] on div "1080" at bounding box center [1138, 220] width 57 height 26
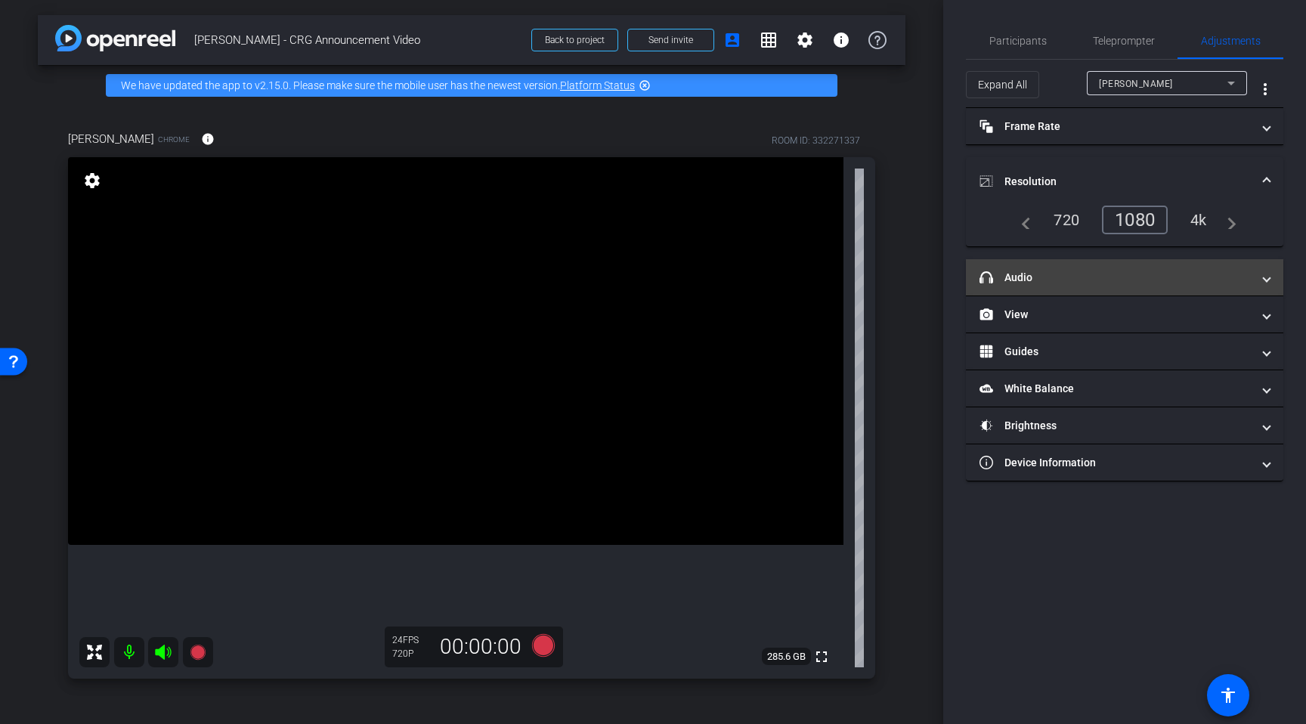
click at [1050, 276] on mat-panel-title "headphone icon Audio" at bounding box center [1115, 278] width 272 height 16
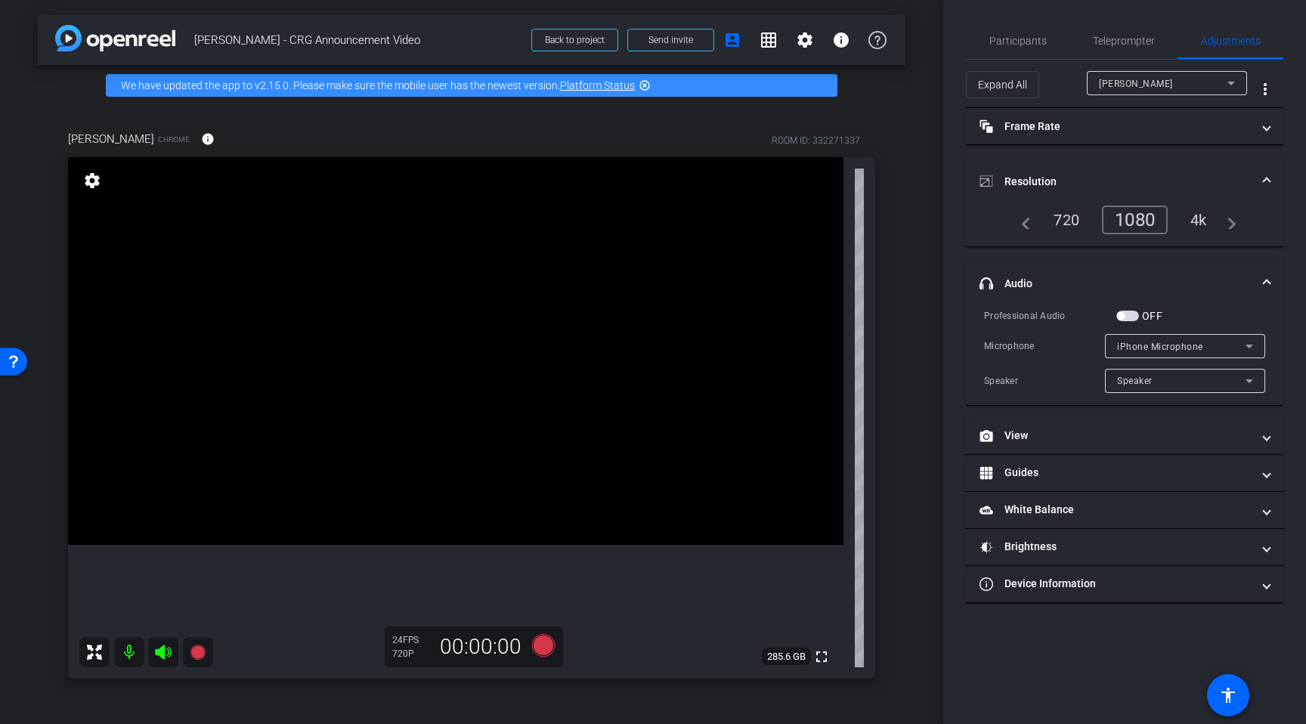
click at [1225, 344] on div "iPhone Microphone" at bounding box center [1181, 346] width 128 height 19
click at [1226, 342] on div at bounding box center [653, 362] width 1306 height 724
click at [1154, 85] on div "mary" at bounding box center [1163, 83] width 128 height 19
click at [1152, 134] on span "Krishna Cheriath" at bounding box center [1137, 137] width 76 height 18
type input "11000"
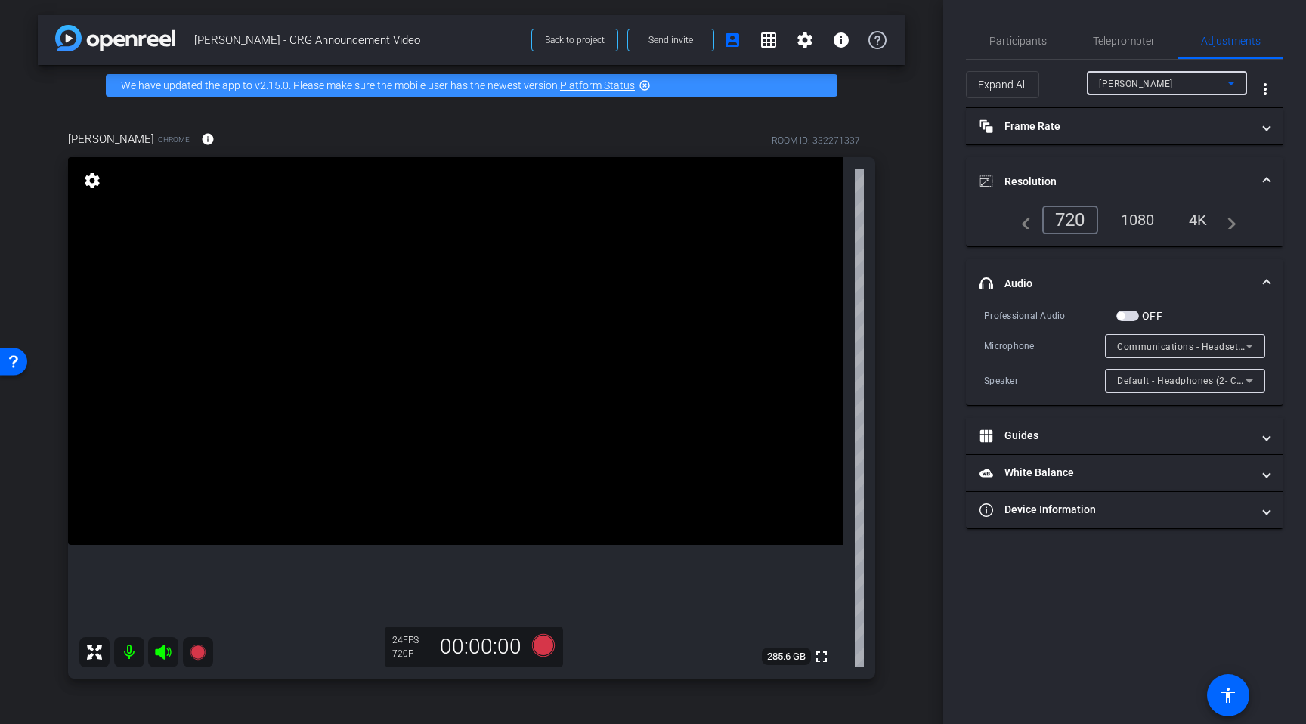
click at [1140, 215] on div "1080" at bounding box center [1137, 220] width 57 height 26
click at [1237, 349] on span "Communications - Headset (2- CELLULARLINE PURE)" at bounding box center [1234, 346] width 234 height 12
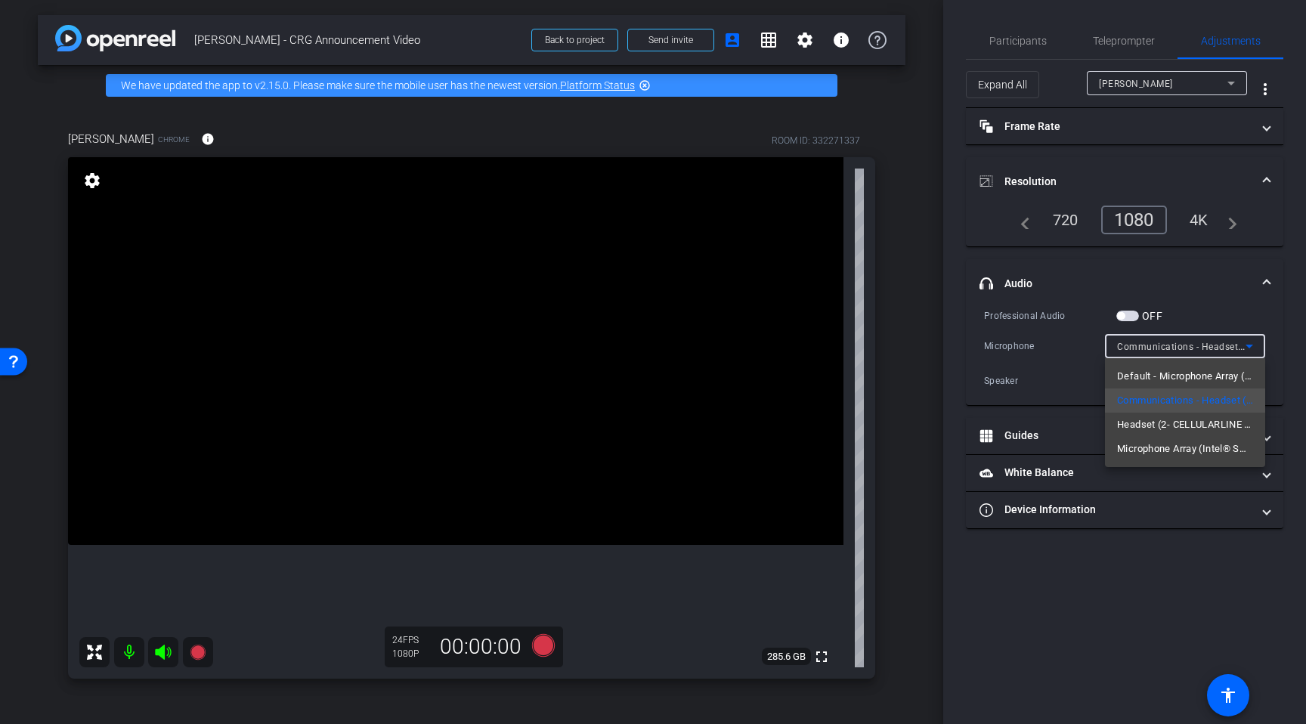
click at [1171, 537] on div at bounding box center [653, 362] width 1306 height 724
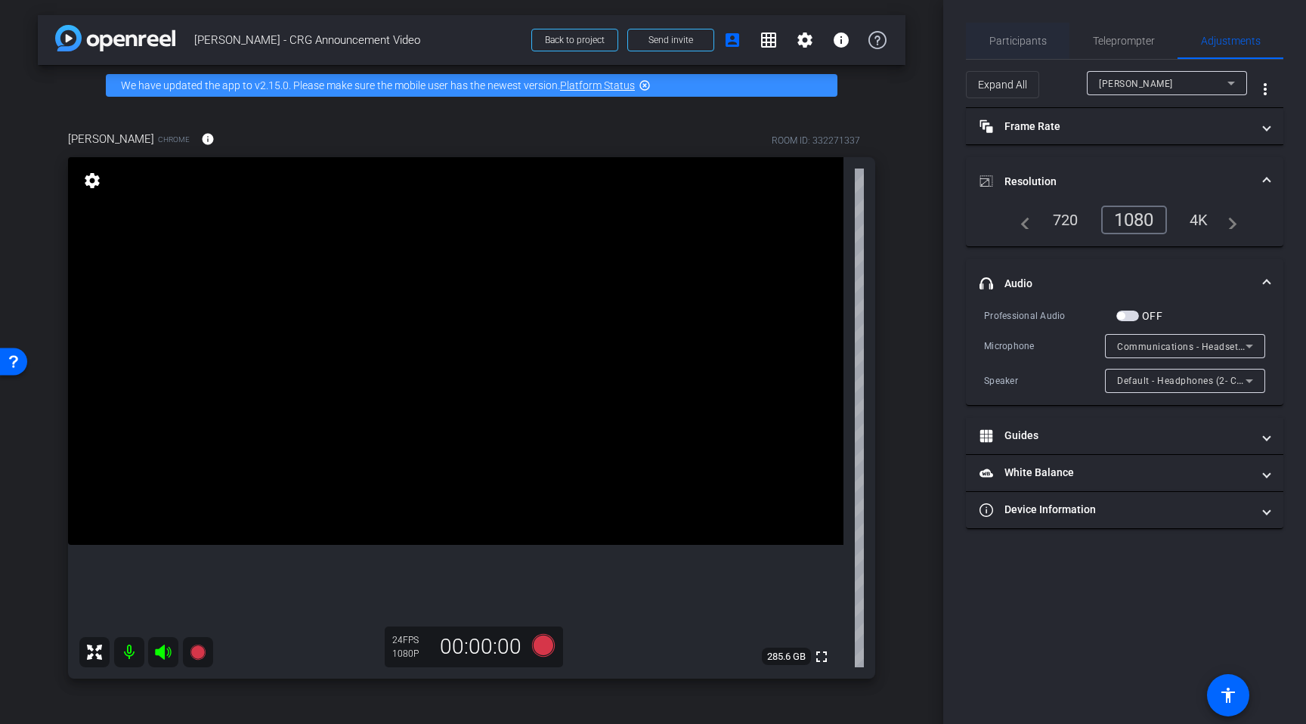
click at [1019, 42] on span "Participants" at bounding box center [1017, 41] width 57 height 11
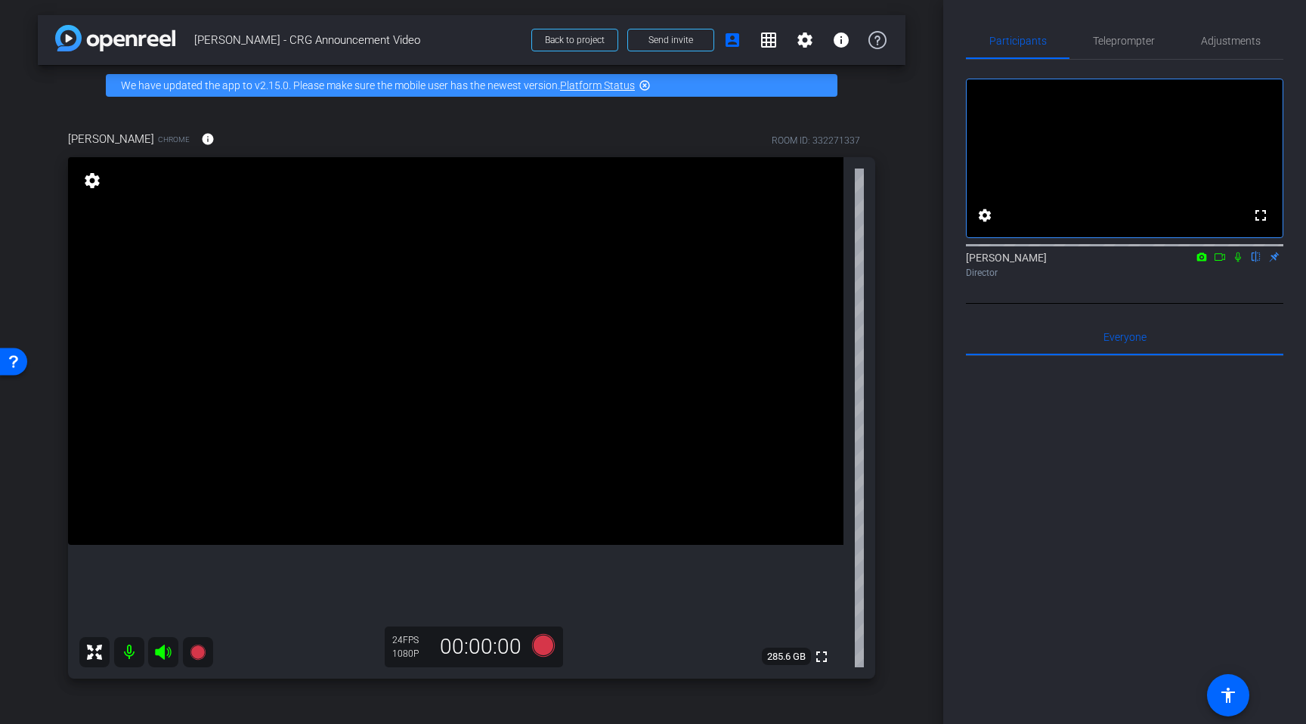
drag, startPoint x: 1062, startPoint y: 436, endPoint x: 1053, endPoint y: 436, distance: 8.3
click at [1062, 436] on div at bounding box center [1124, 543] width 317 height 374
click at [1122, 42] on span "Teleprompter" at bounding box center [1124, 41] width 62 height 11
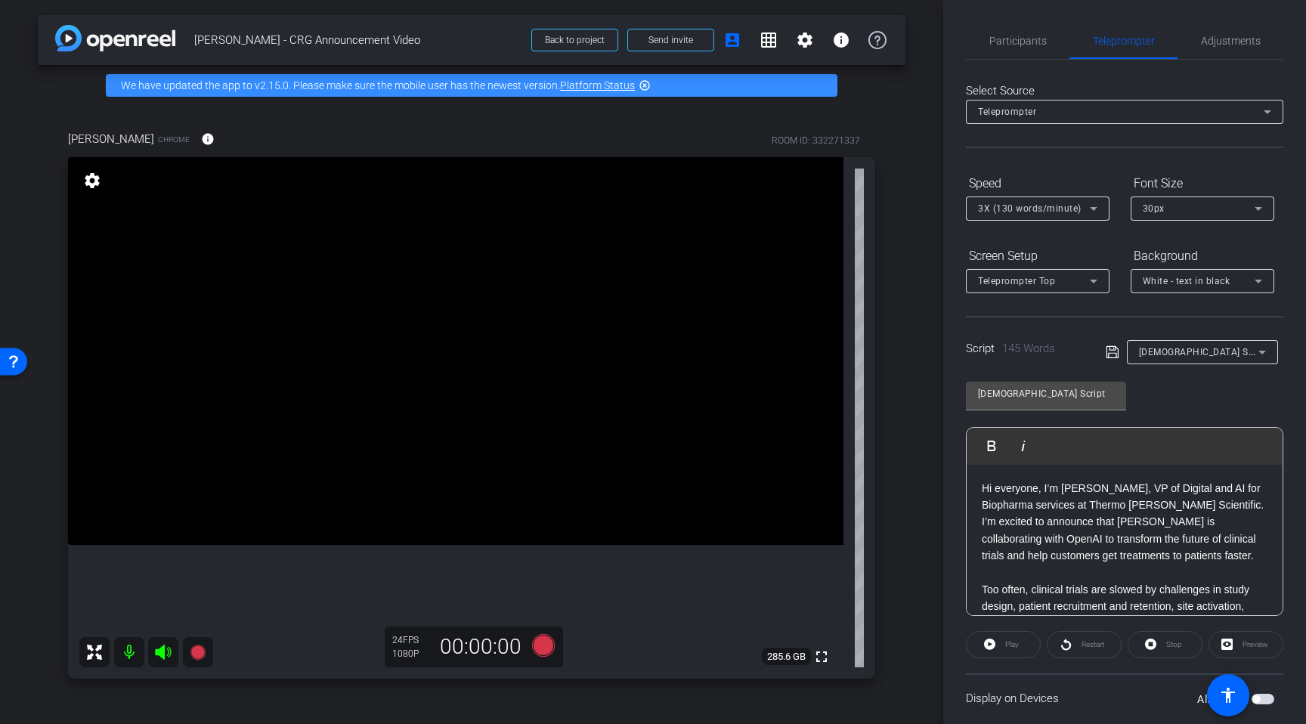
scroll to position [184, 0]
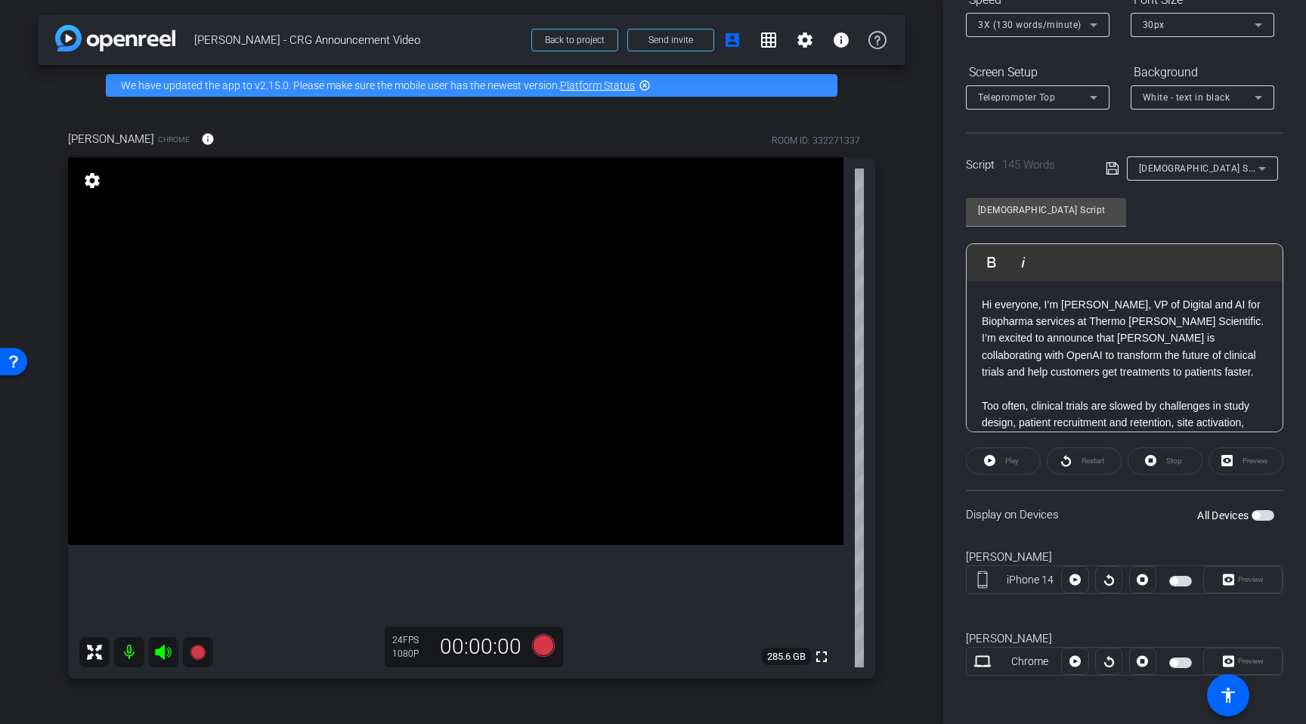
click at [1186, 628] on div "Krishna Cheriath Chrome Preview" at bounding box center [1124, 661] width 317 height 82
click at [1182, 665] on span "button" at bounding box center [1180, 662] width 23 height 11
click at [1264, 663] on span at bounding box center [1243, 661] width 78 height 36
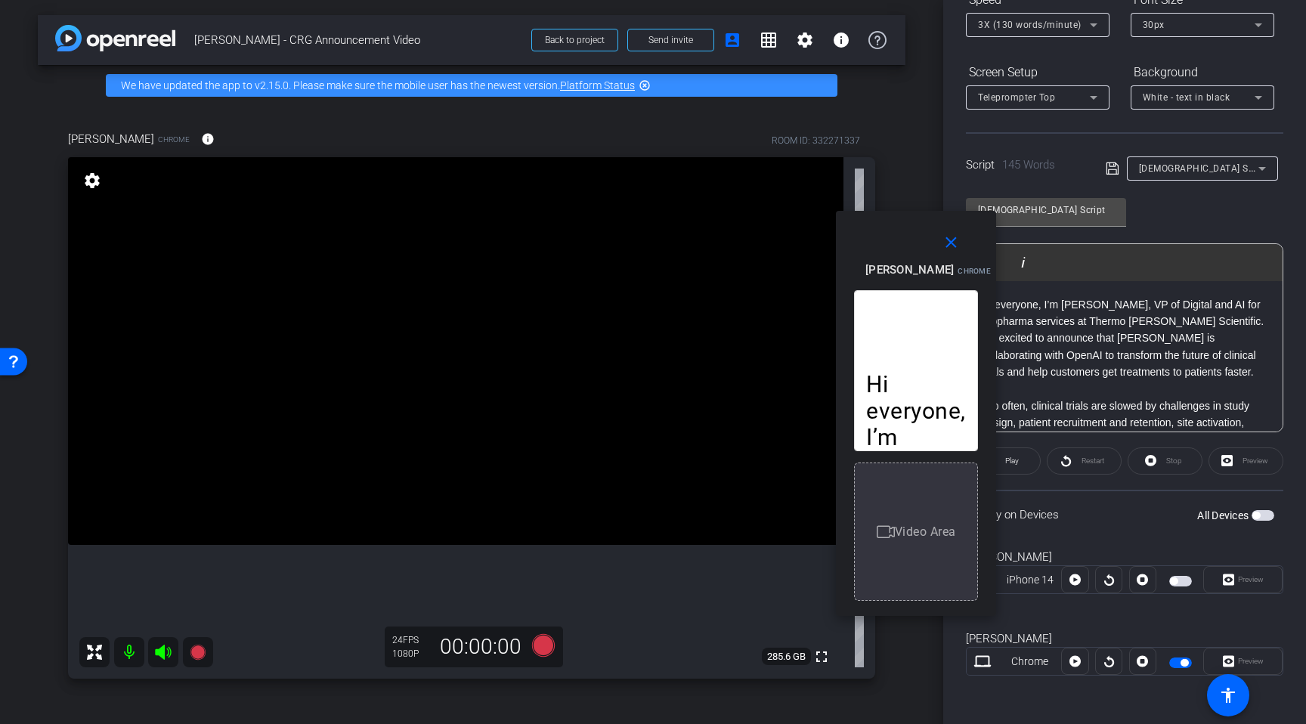
drag, startPoint x: 729, startPoint y: 304, endPoint x: 993, endPoint y: 356, distance: 268.8
click at [994, 355] on div "Hi everyone, I’m Krisha Cheriath, VP of Digital and AI for Biopharma services a…" at bounding box center [916, 447] width 160 height 337
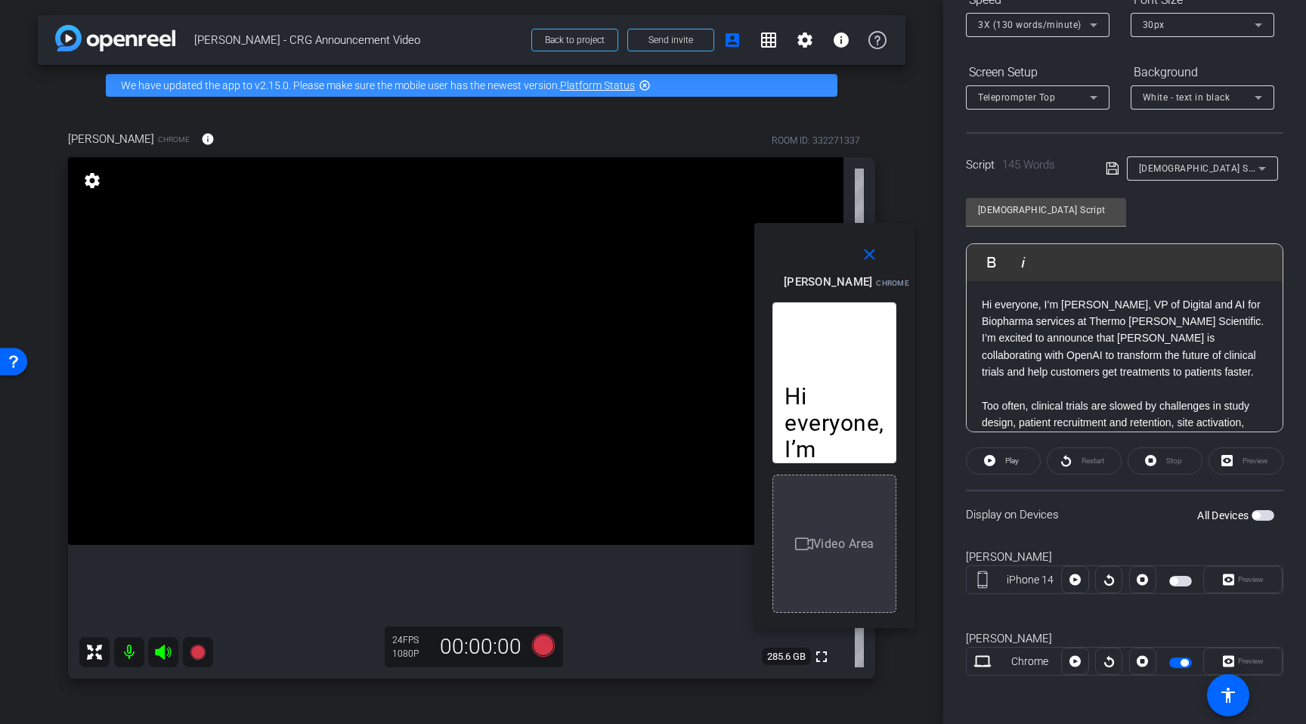
drag, startPoint x: 920, startPoint y: 221, endPoint x: 837, endPoint y: 234, distance: 84.1
click at [837, 234] on div "close Krishna Cheriath Chrome Resize" at bounding box center [834, 257] width 160 height 68
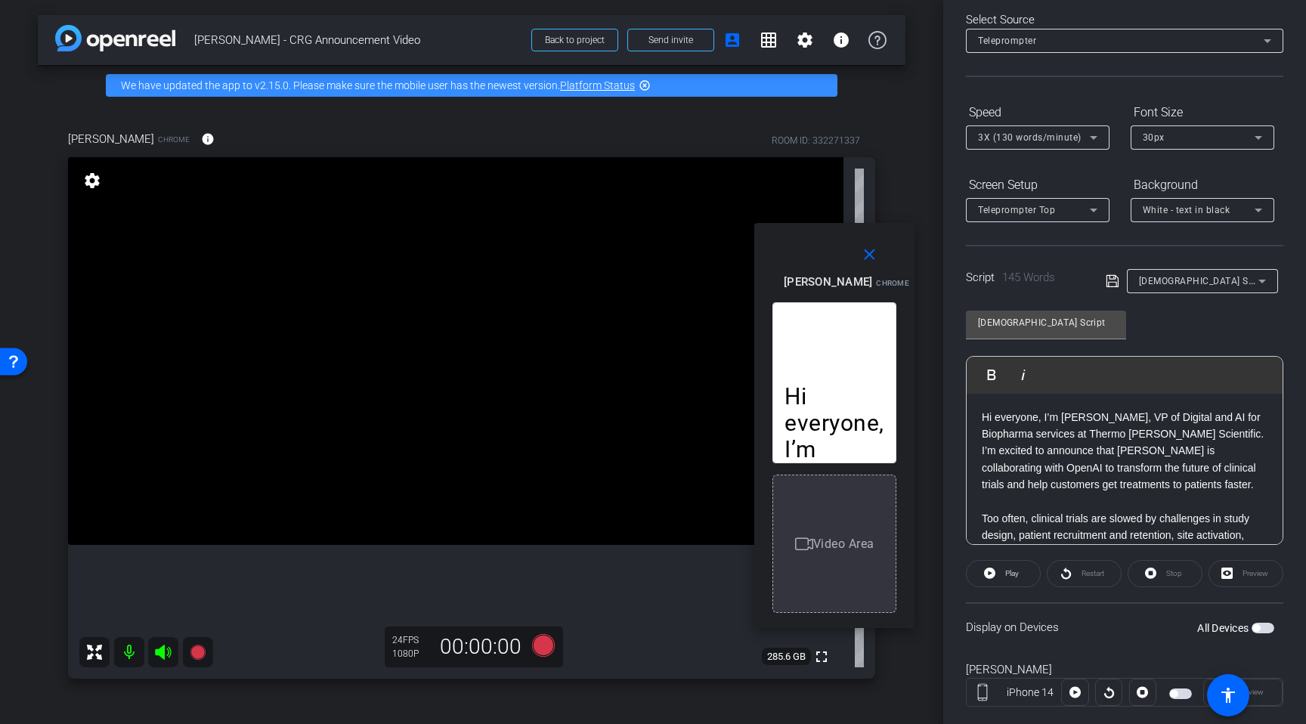
scroll to position [0, 0]
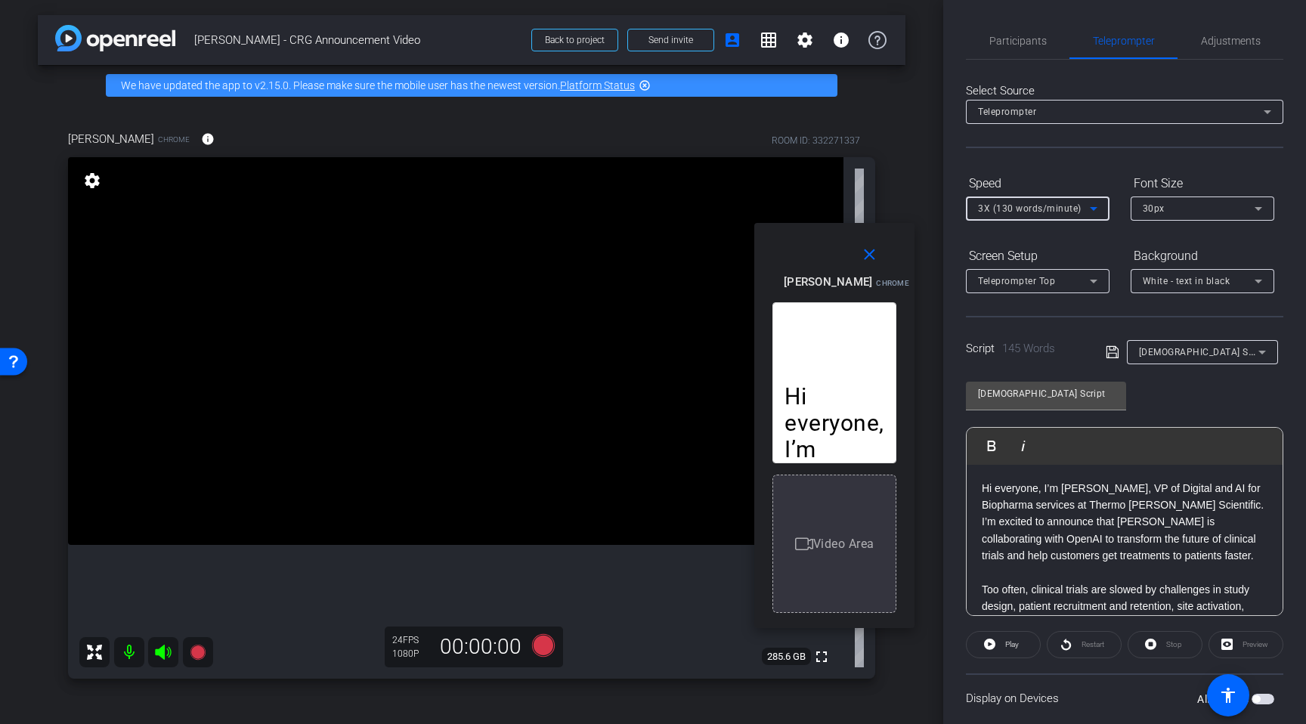
click at [1092, 207] on icon at bounding box center [1094, 209] width 8 height 4
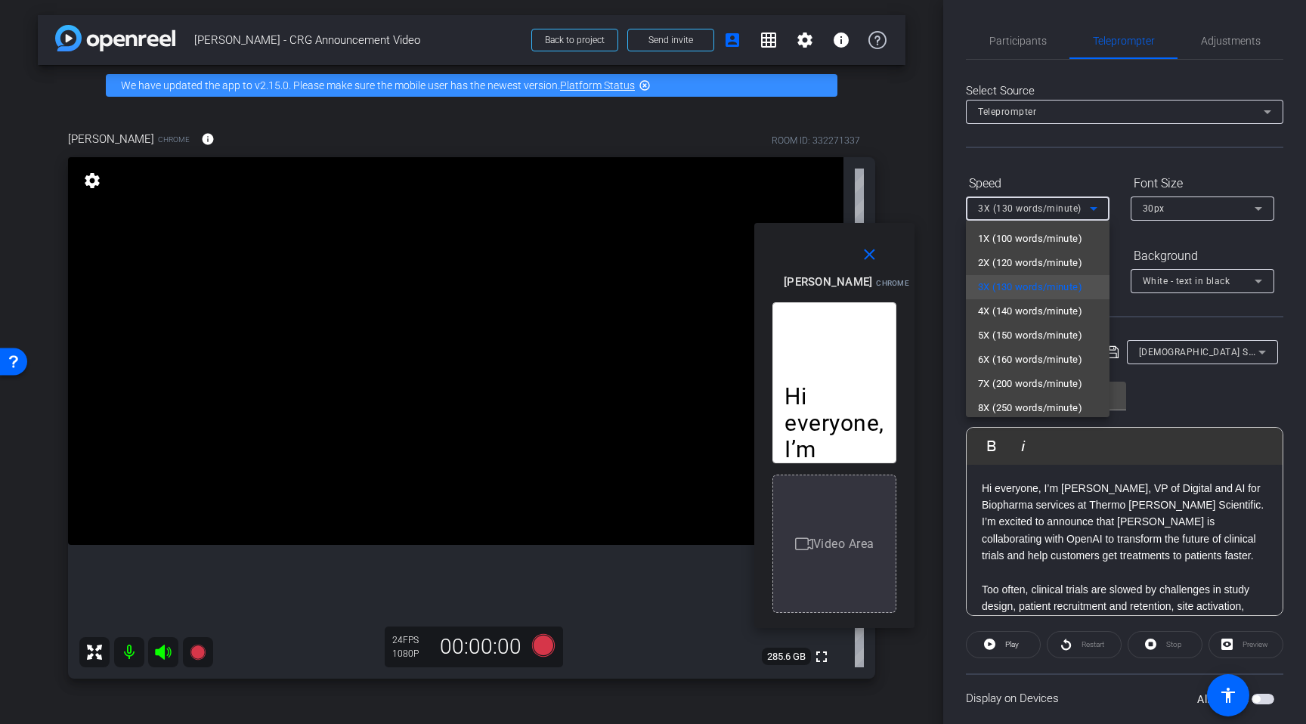
click at [1063, 311] on span "4X (140 words/minute)" at bounding box center [1030, 311] width 104 height 18
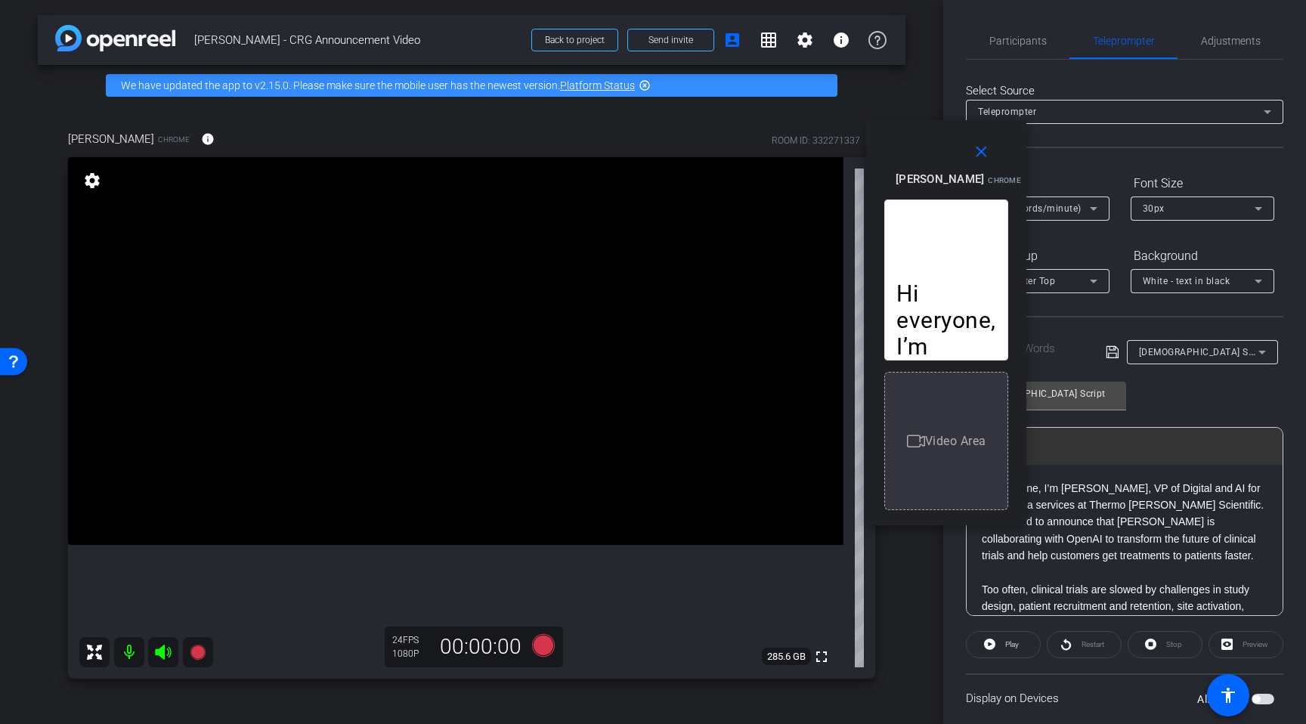
drag, startPoint x: 820, startPoint y: 240, endPoint x: 932, endPoint y: 137, distance: 151.9
click at [932, 137] on div "close Krishna Cheriath Chrome Resize" at bounding box center [946, 154] width 160 height 68
click at [1033, 32] on span "Participants" at bounding box center [1017, 41] width 57 height 36
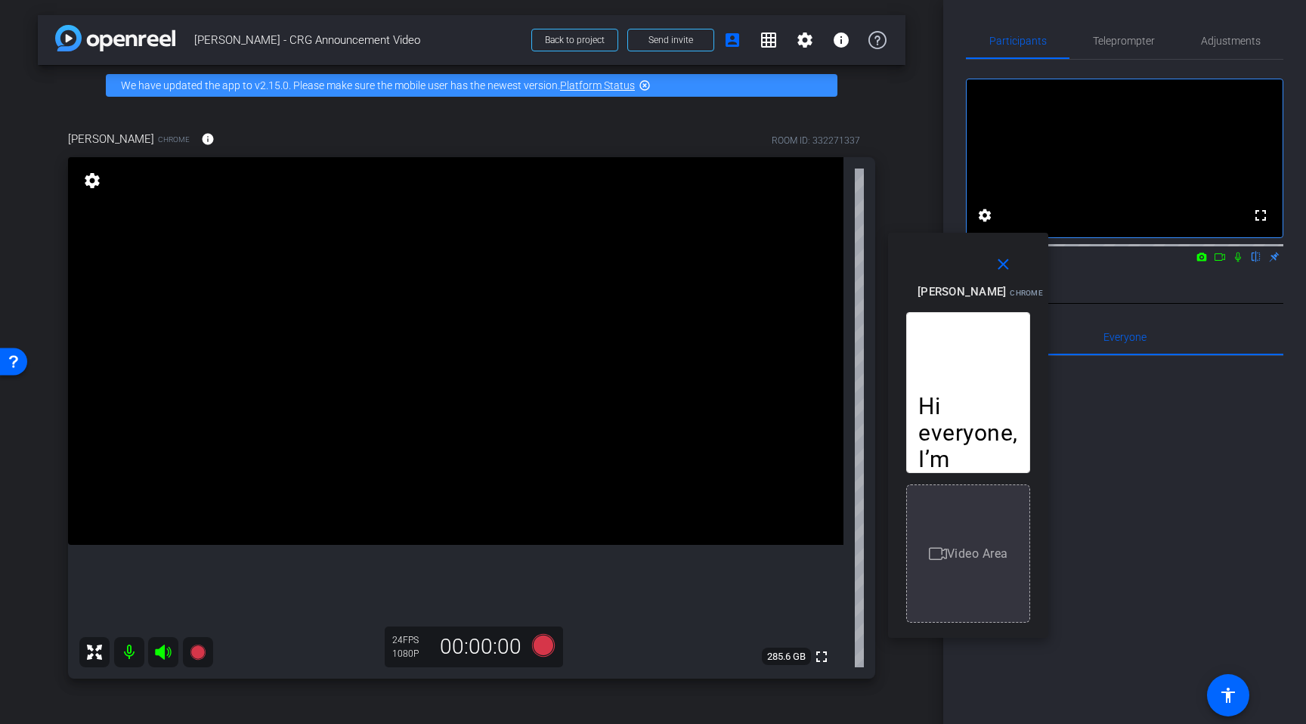
drag, startPoint x: 939, startPoint y: 154, endPoint x: 1060, endPoint y: 273, distance: 169.4
click at [1030, 273] on div "Krishna Cheriath Chrome Resize" at bounding box center [973, 291] width 113 height 81
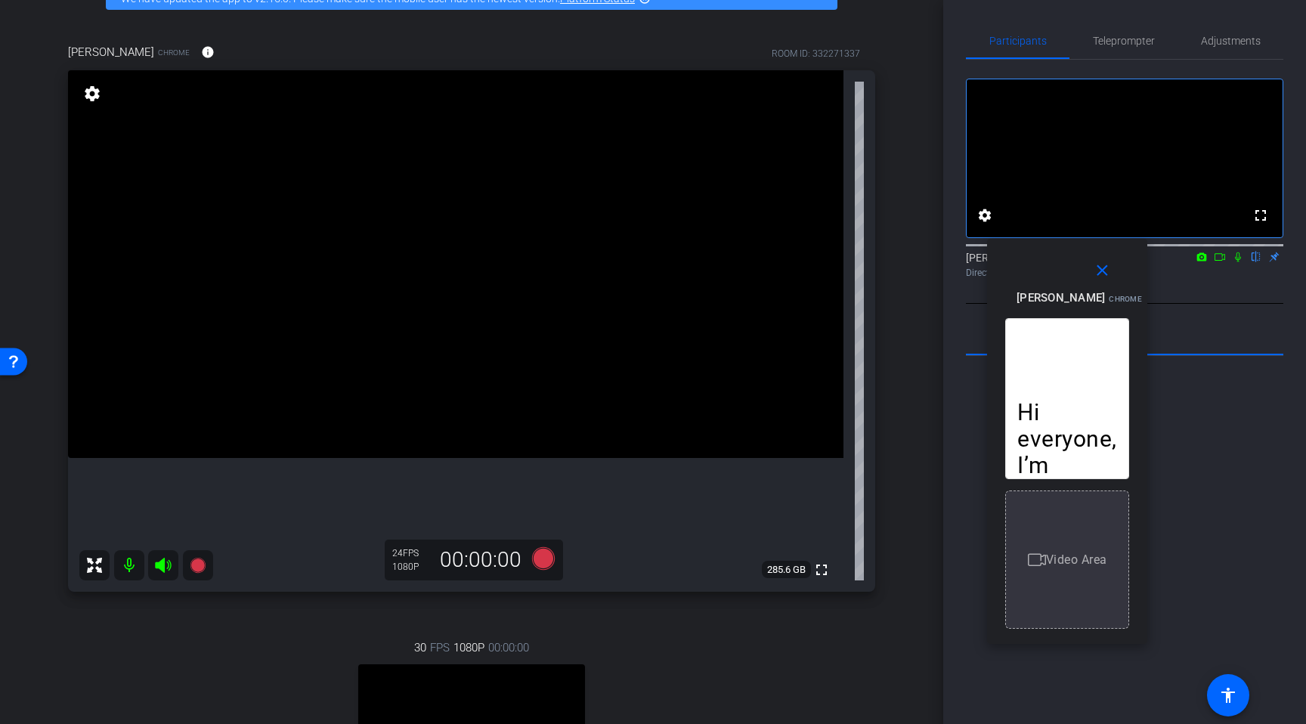
scroll to position [88, 0]
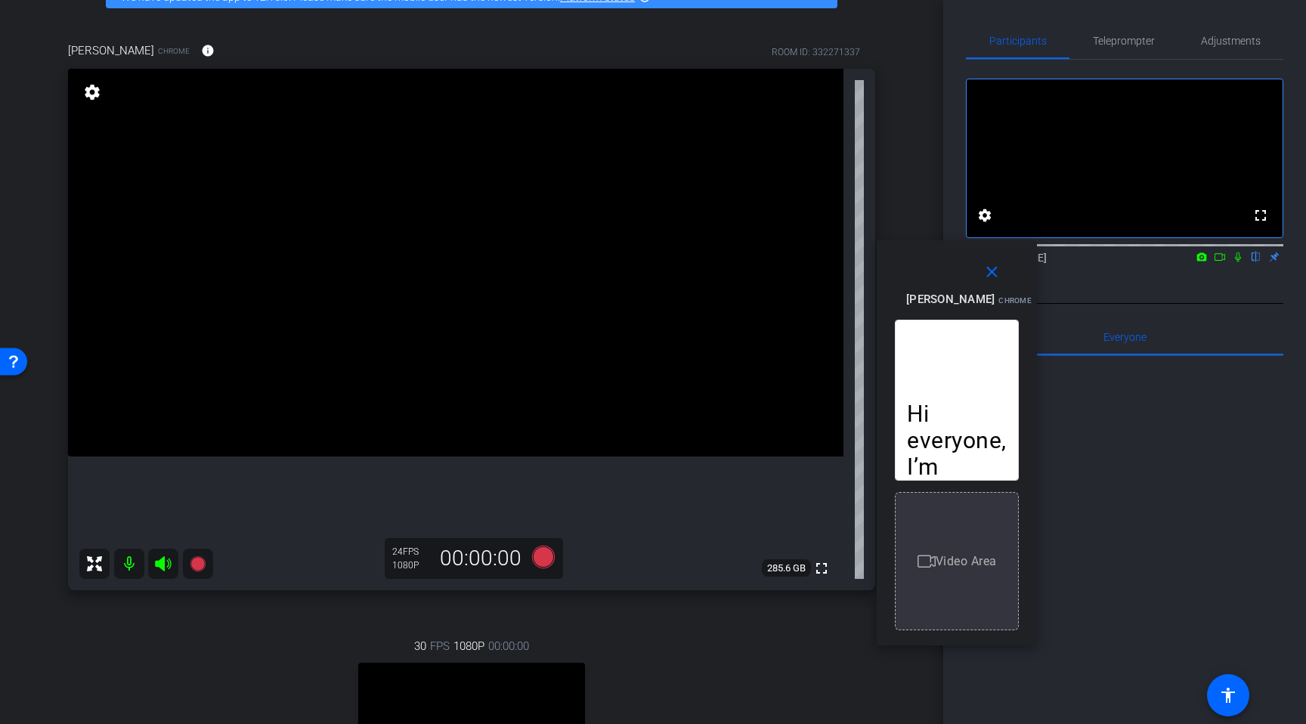
drag, startPoint x: 1056, startPoint y: 264, endPoint x: 957, endPoint y: 267, distance: 99.0
click at [957, 267] on div "Krishna Cheriath Chrome Resize" at bounding box center [962, 298] width 113 height 81
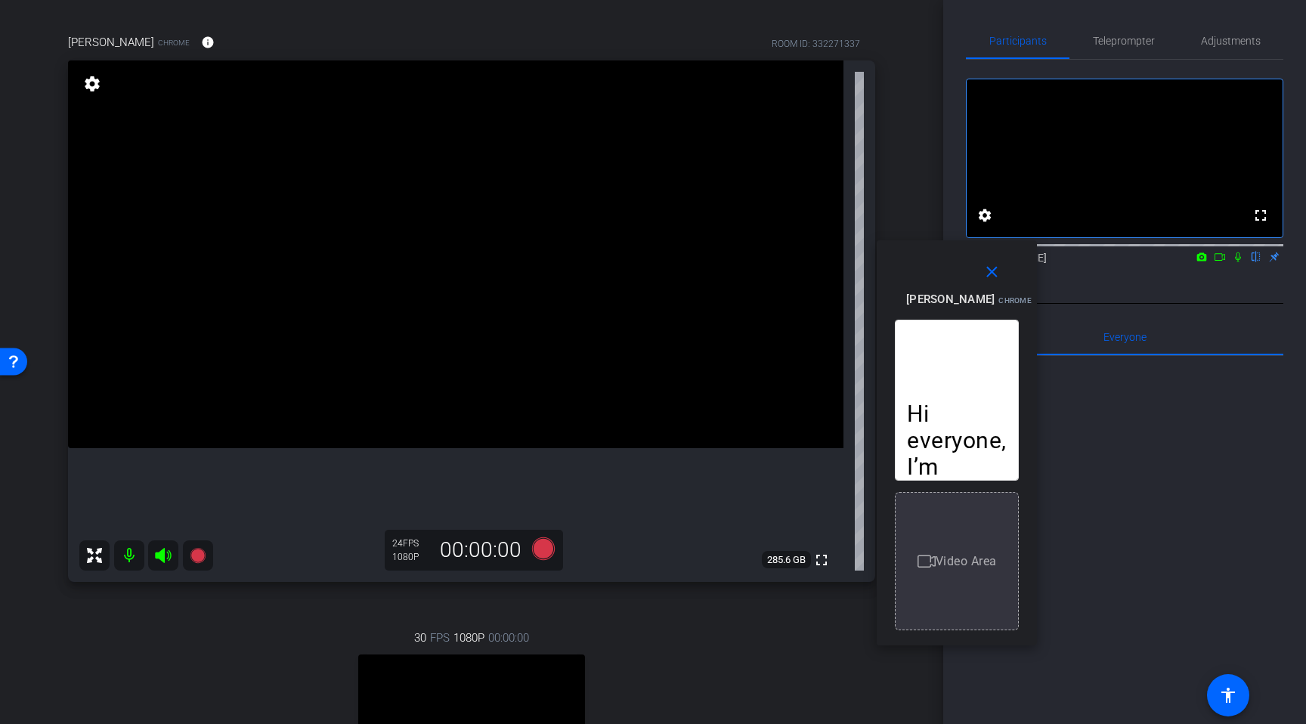
scroll to position [0, 0]
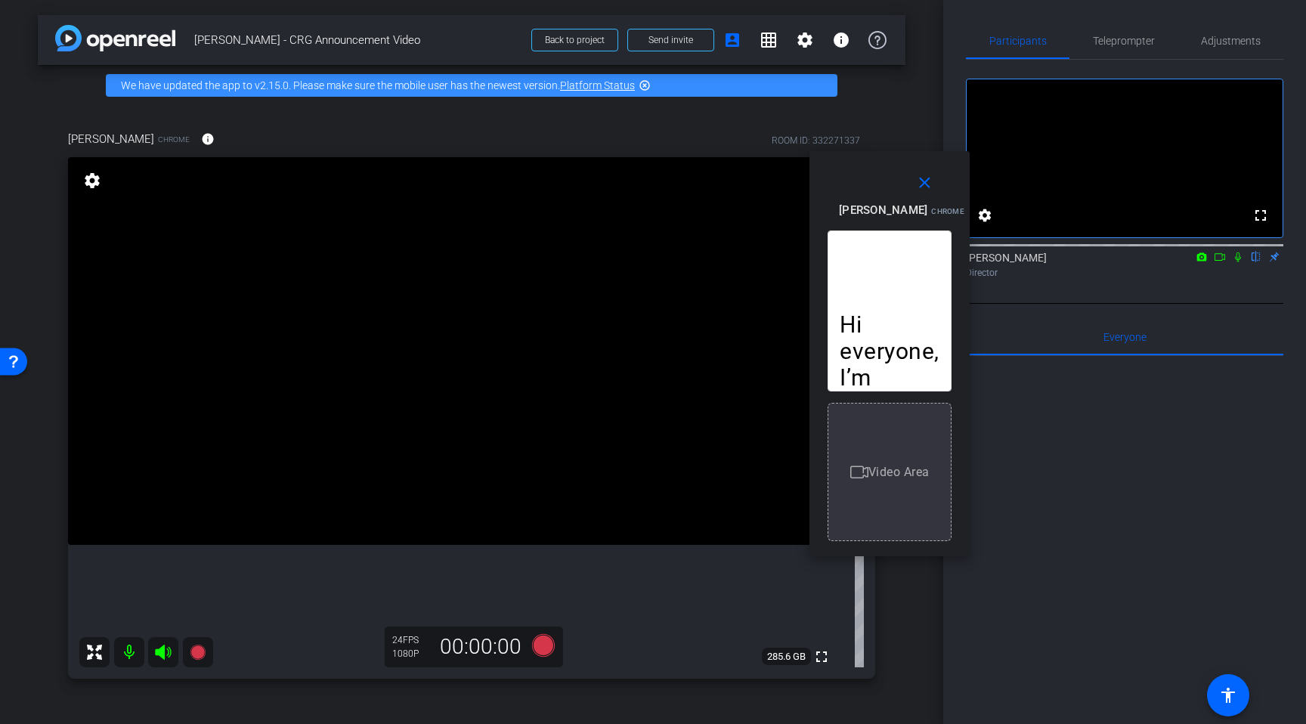
drag, startPoint x: 936, startPoint y: 272, endPoint x: 868, endPoint y: 184, distance: 111.1
click at [868, 203] on span "Krishna Cheriath" at bounding box center [883, 210] width 88 height 14
click at [543, 645] on icon at bounding box center [543, 645] width 23 height 23
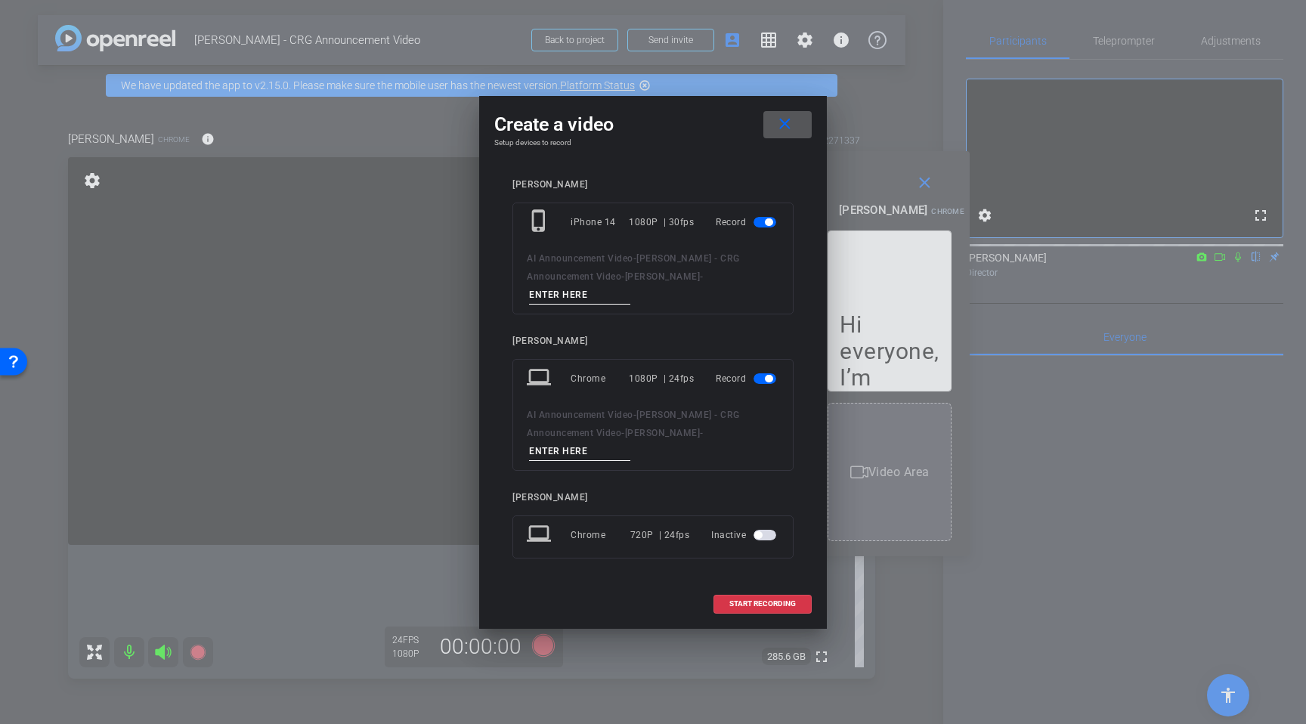
click at [593, 442] on input at bounding box center [579, 451] width 101 height 19
type input "take 1"
click at [769, 226] on span "button" at bounding box center [769, 222] width 8 height 8
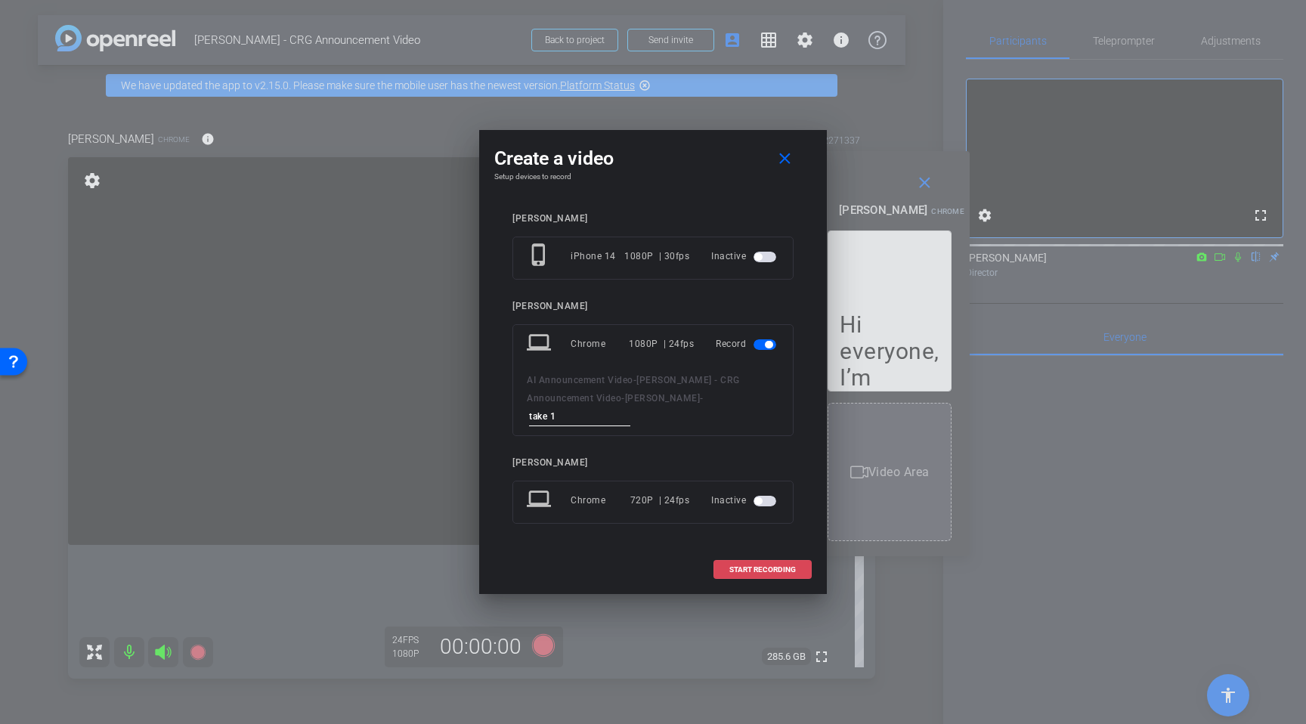
click at [753, 566] on span "START RECORDING" at bounding box center [762, 570] width 67 height 8
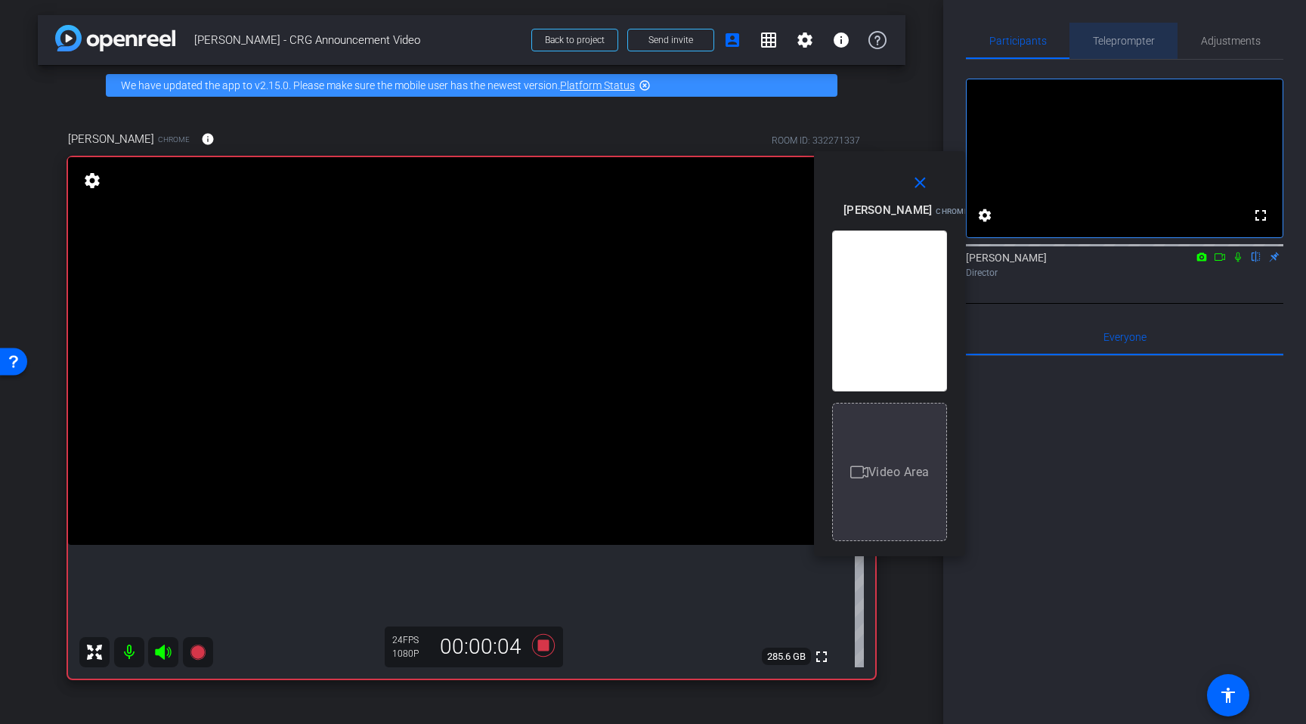
click at [1112, 45] on span "Teleprompter" at bounding box center [1124, 41] width 62 height 11
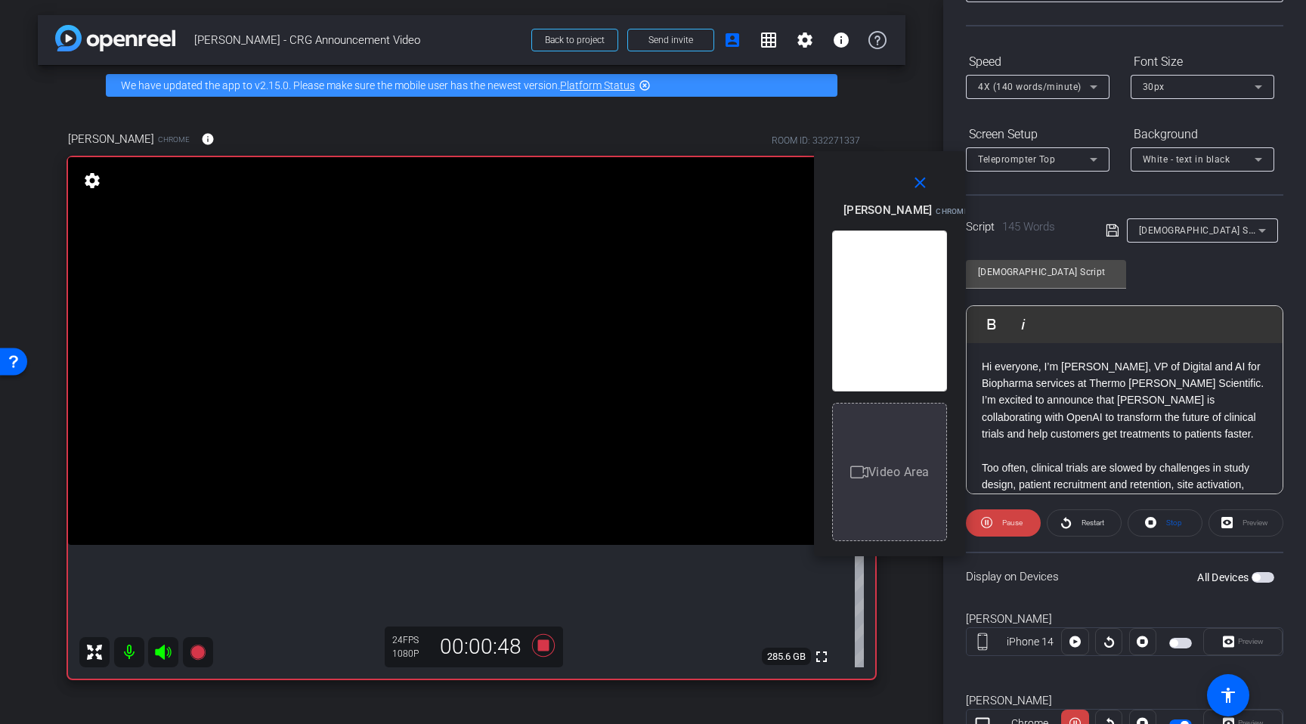
scroll to position [184, 0]
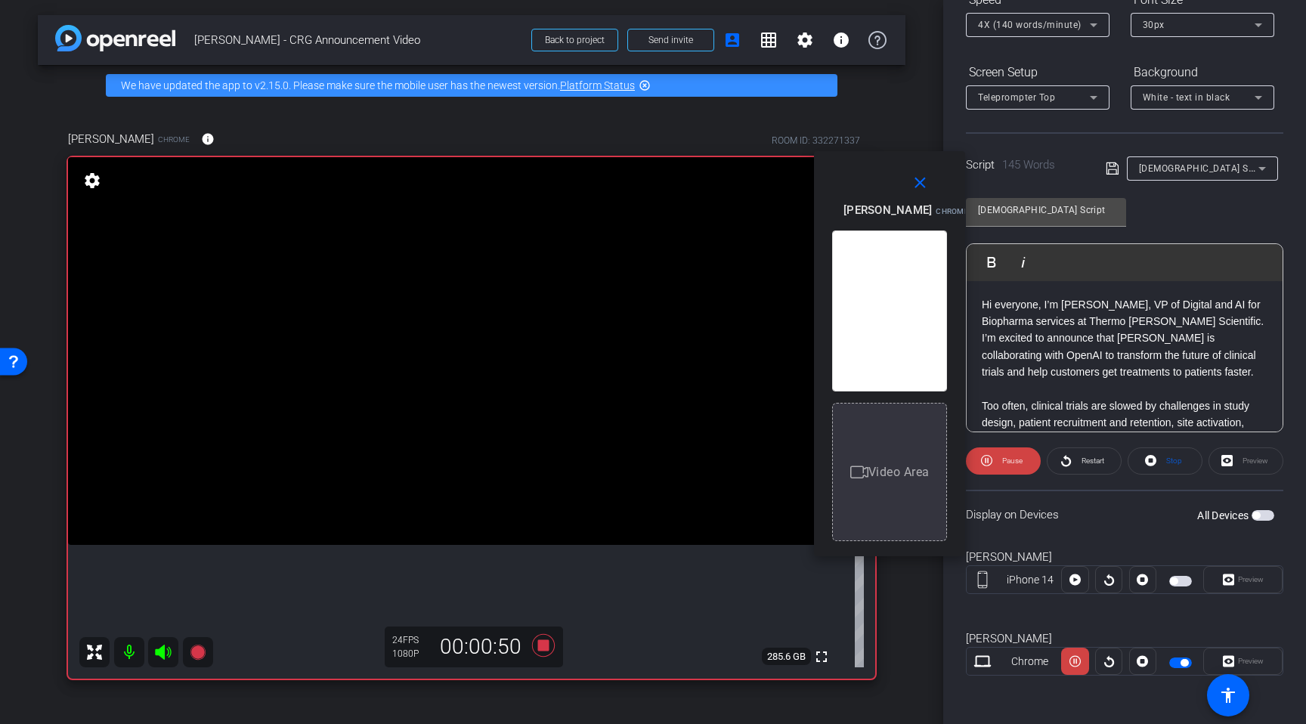
click at [1256, 663] on div "Preview" at bounding box center [1242, 661] width 79 height 27
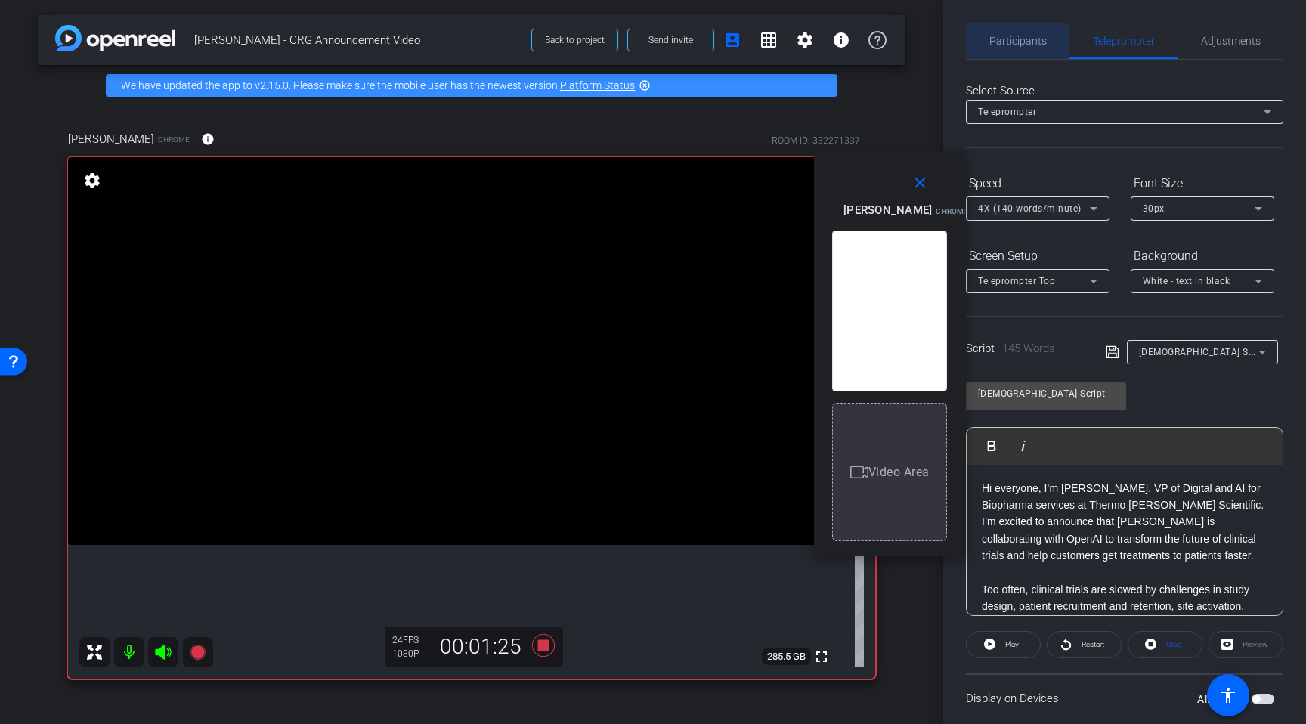
click at [1013, 41] on span "Participants" at bounding box center [1017, 41] width 57 height 11
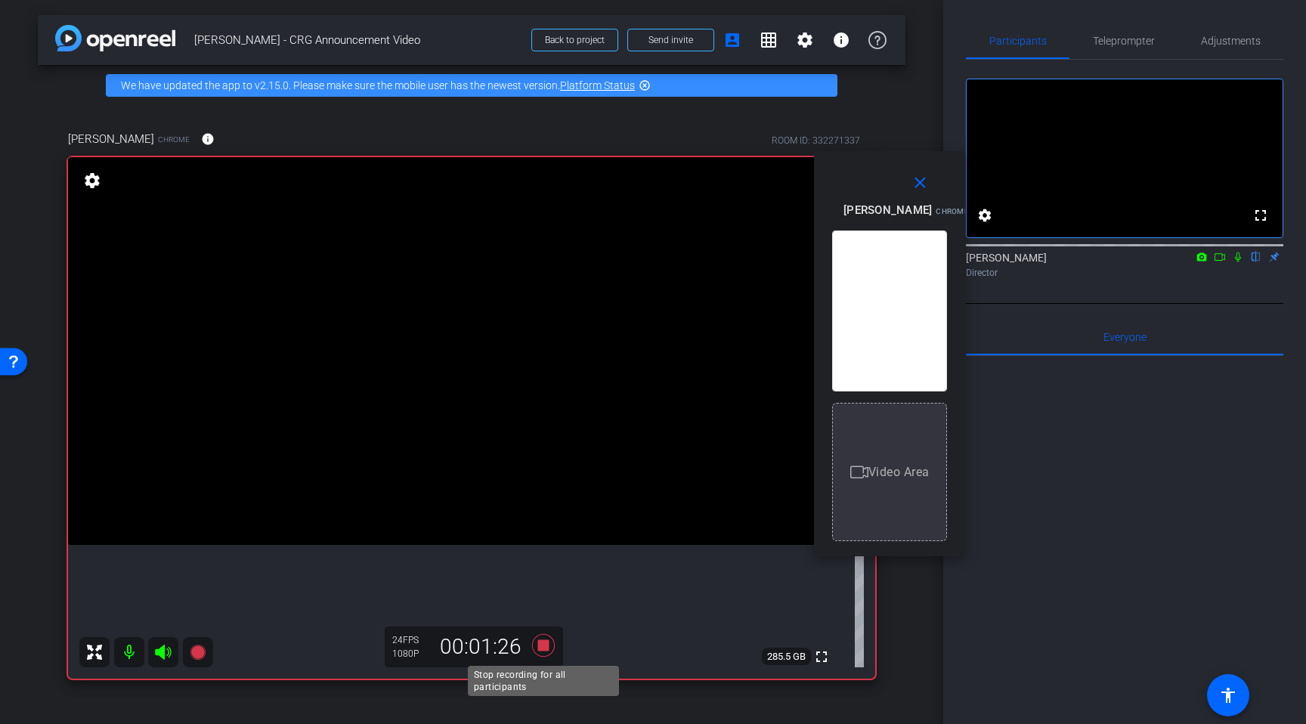
click at [544, 649] on icon at bounding box center [543, 645] width 23 height 23
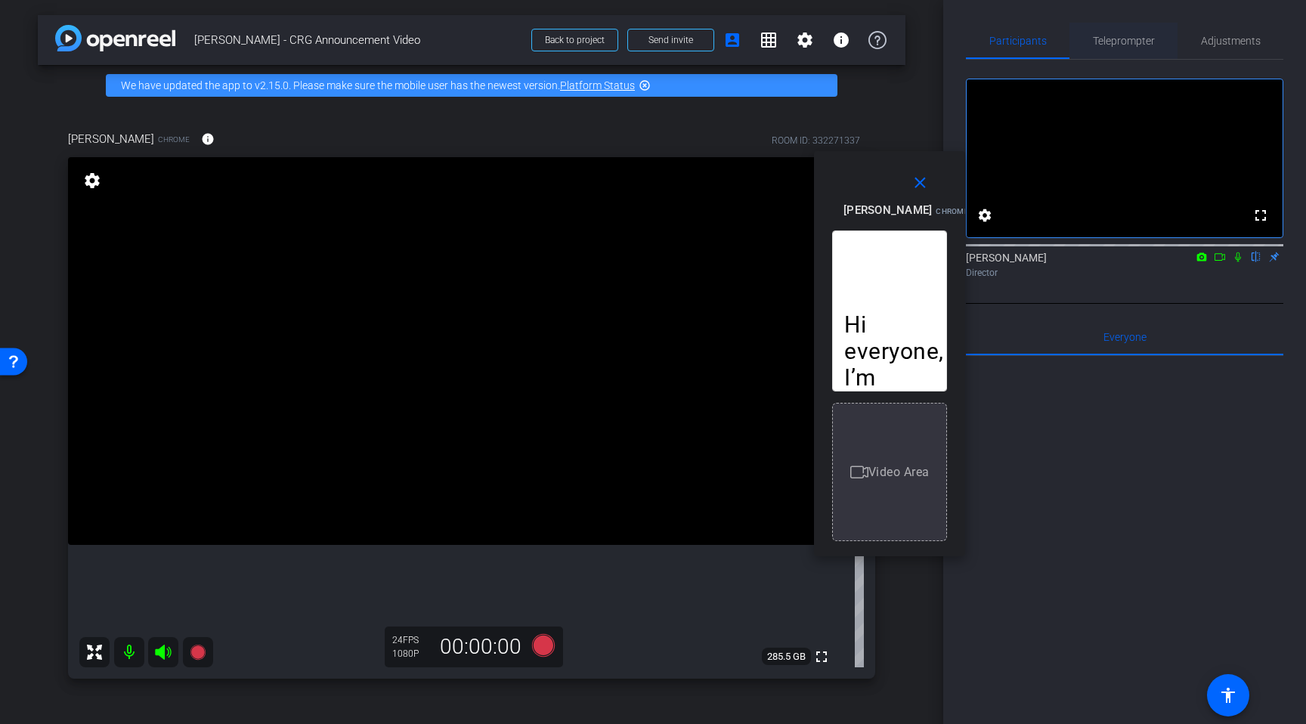
click at [1125, 38] on span "Teleprompter" at bounding box center [1124, 41] width 62 height 11
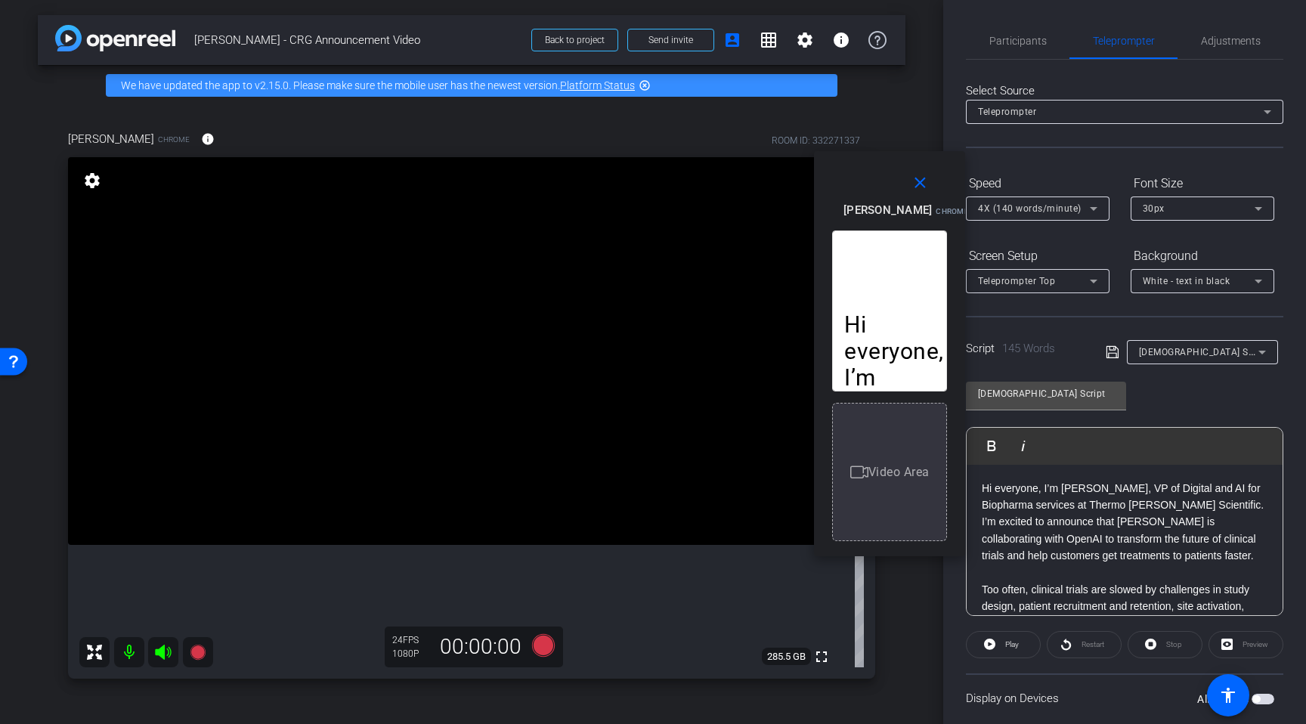
click at [1161, 677] on div "Display on Devices All Devices" at bounding box center [1124, 697] width 317 height 49
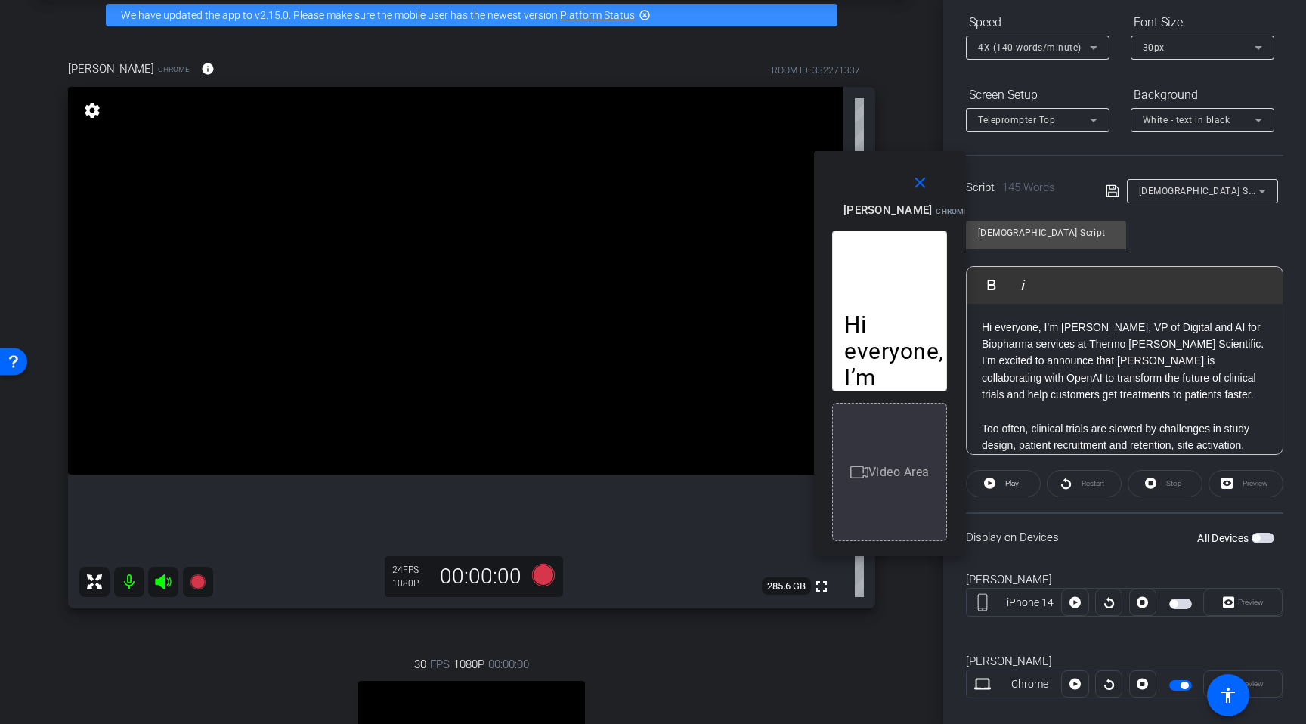
scroll to position [184, 0]
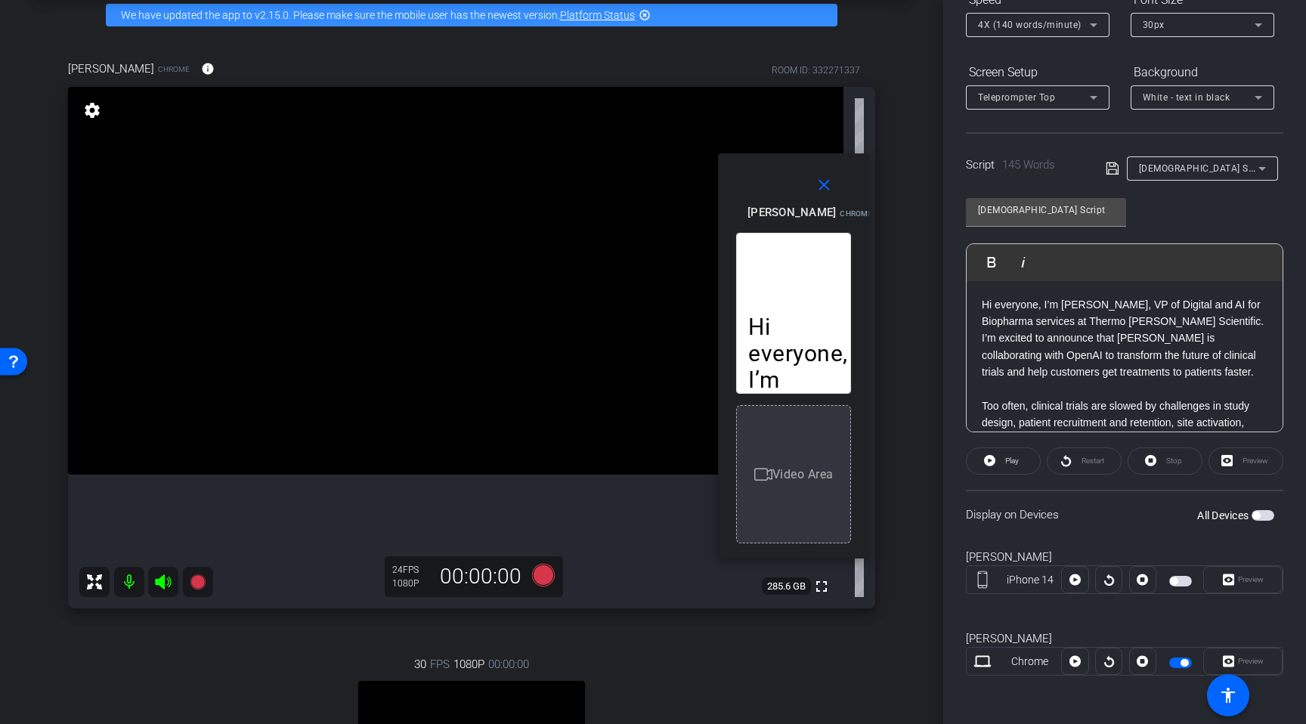
drag, startPoint x: 879, startPoint y: 193, endPoint x: 806, endPoint y: 197, distance: 72.7
click at [804, 197] on div "Krishna Cheriath Chrome Resize" at bounding box center [799, 212] width 104 height 81
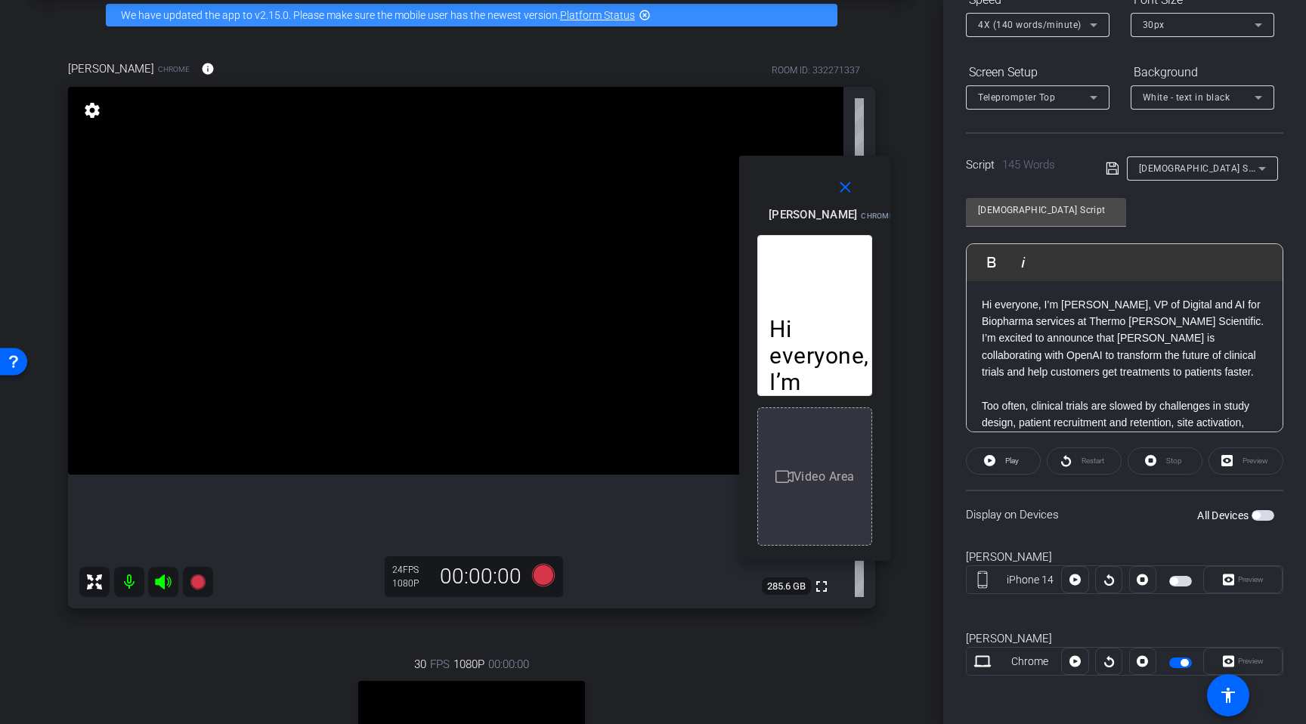
click at [1233, 623] on div "Krishna Cheriath Chrome Preview" at bounding box center [1124, 661] width 317 height 82
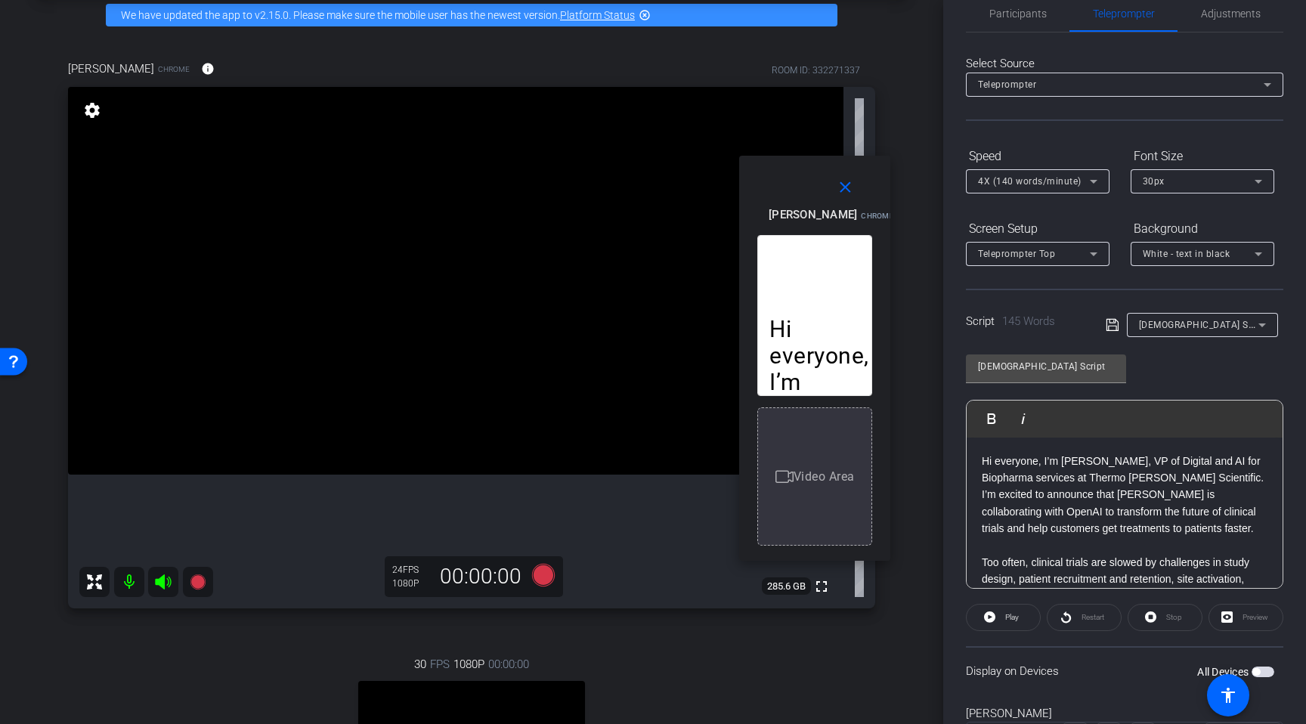
scroll to position [0, 0]
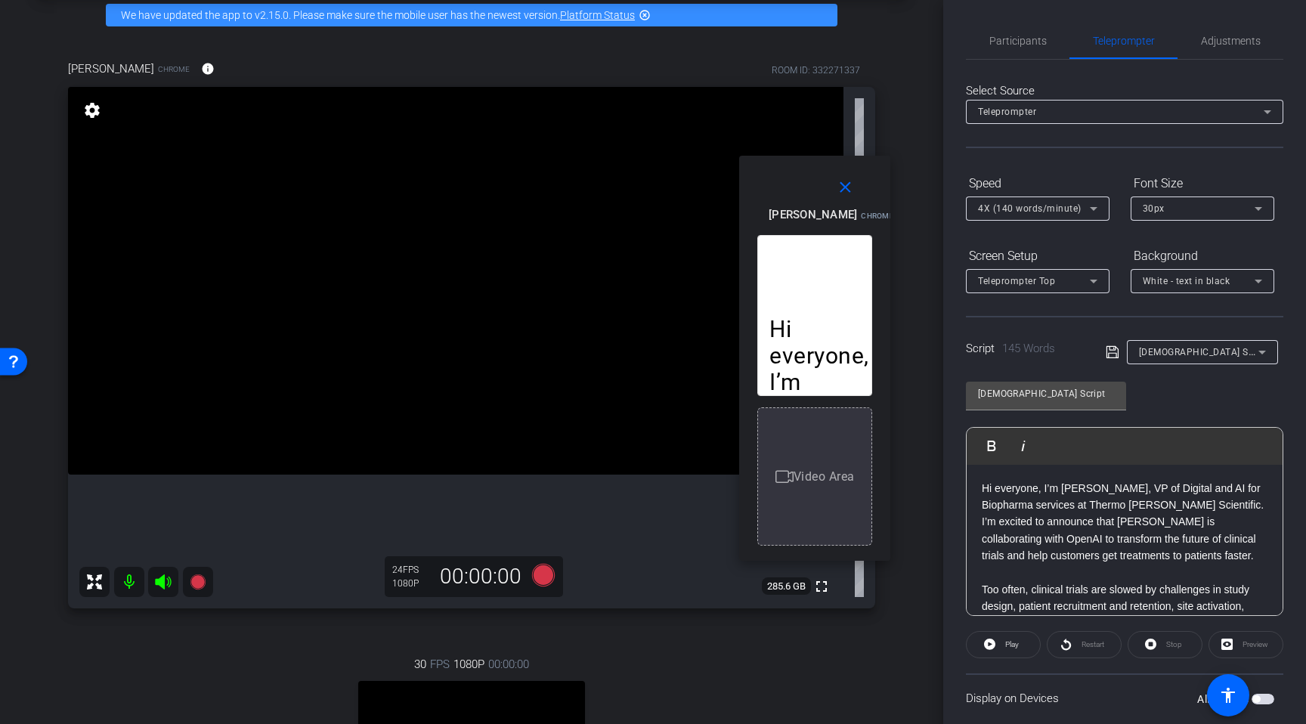
click at [1199, 203] on div "30px" at bounding box center [1199, 208] width 112 height 19
click at [1170, 287] on mat-option "40px" at bounding box center [1203, 287] width 144 height 24
click at [1075, 212] on span "4X (140 words/minute)" at bounding box center [1030, 208] width 104 height 11
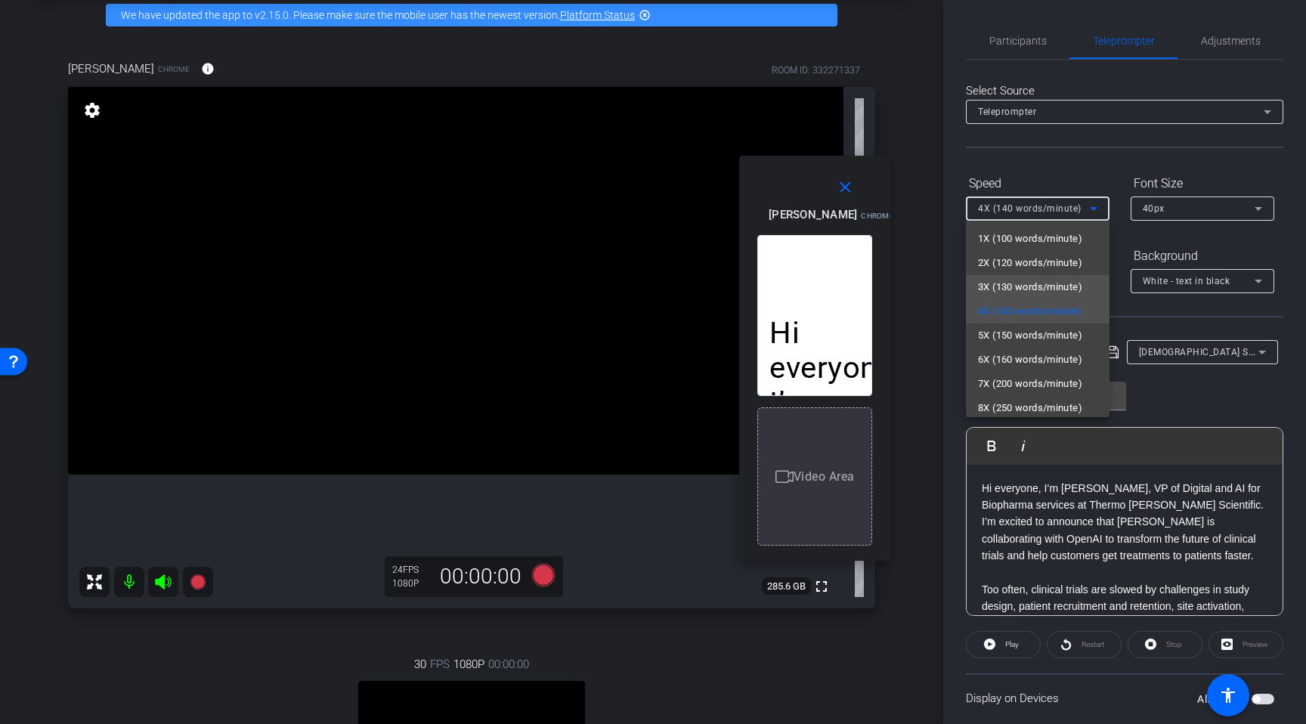
click at [1047, 278] on span "3X (130 words/minute)" at bounding box center [1030, 287] width 104 height 18
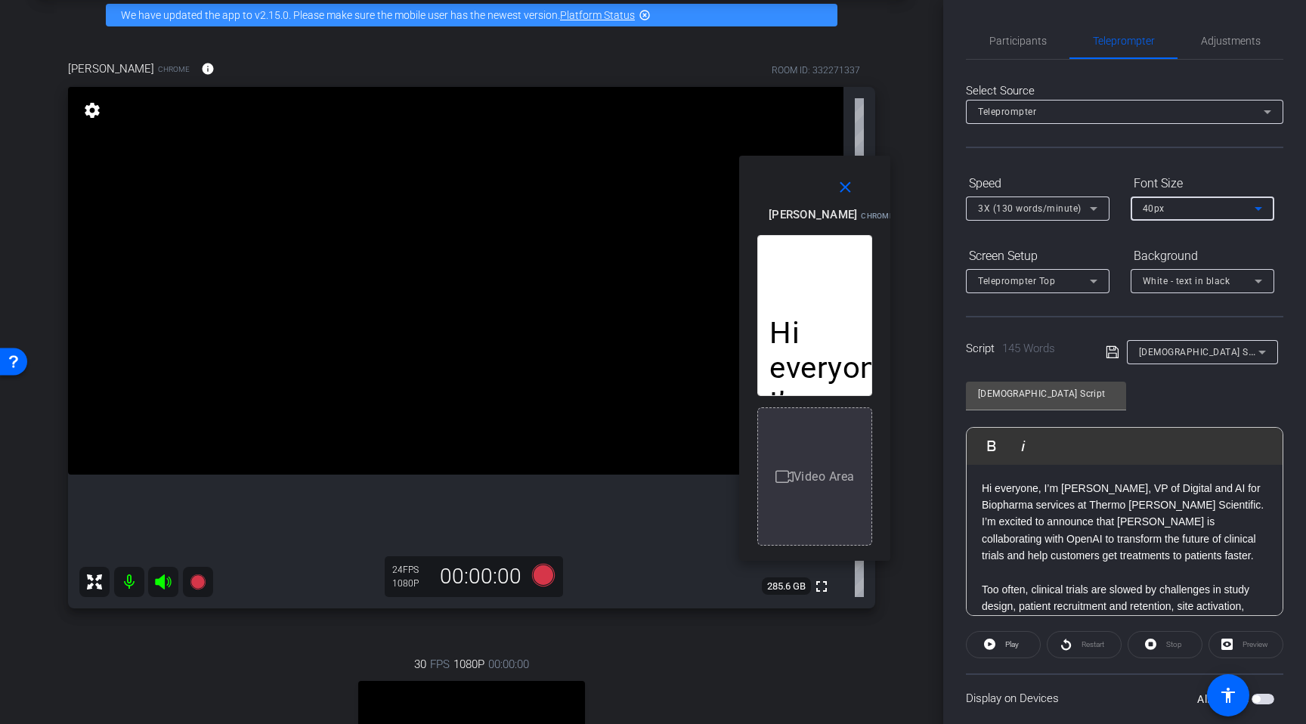
click at [1186, 206] on div "40px" at bounding box center [1199, 208] width 112 height 19
click at [1174, 257] on mat-option "30px" at bounding box center [1203, 263] width 144 height 24
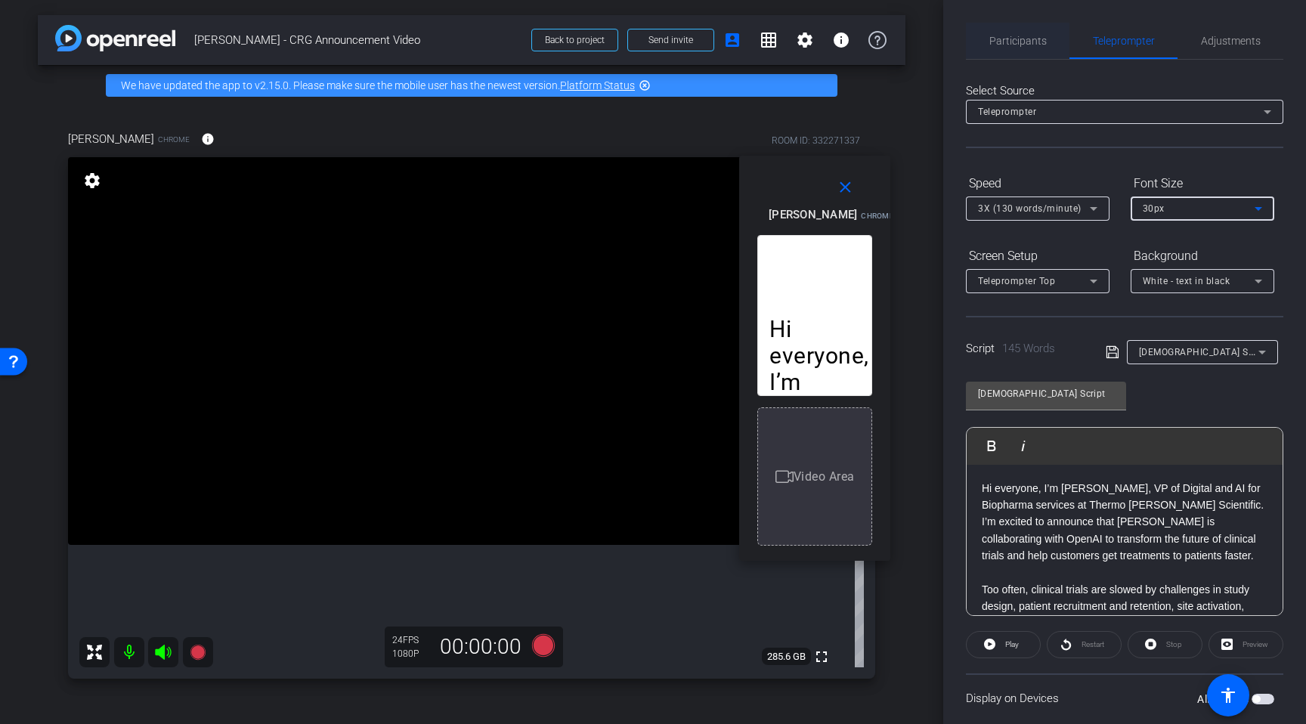
click at [1002, 42] on span "Participants" at bounding box center [1017, 41] width 57 height 11
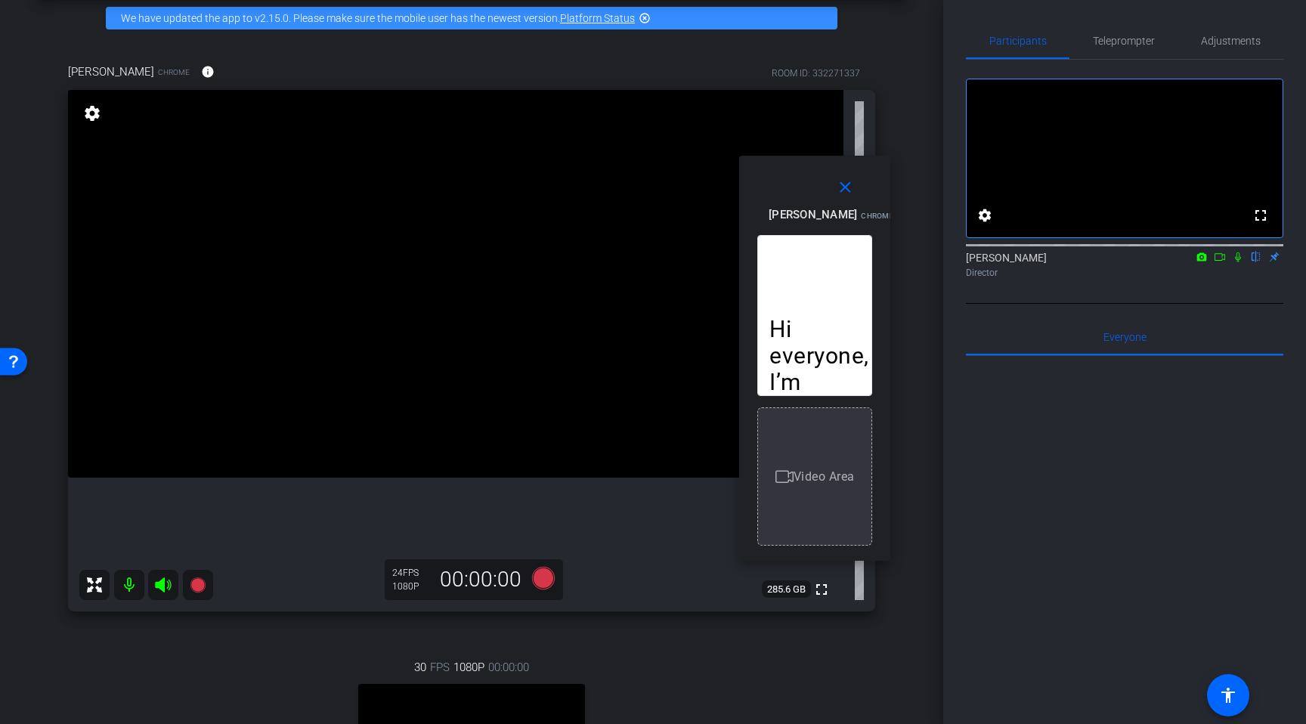
scroll to position [66, 0]
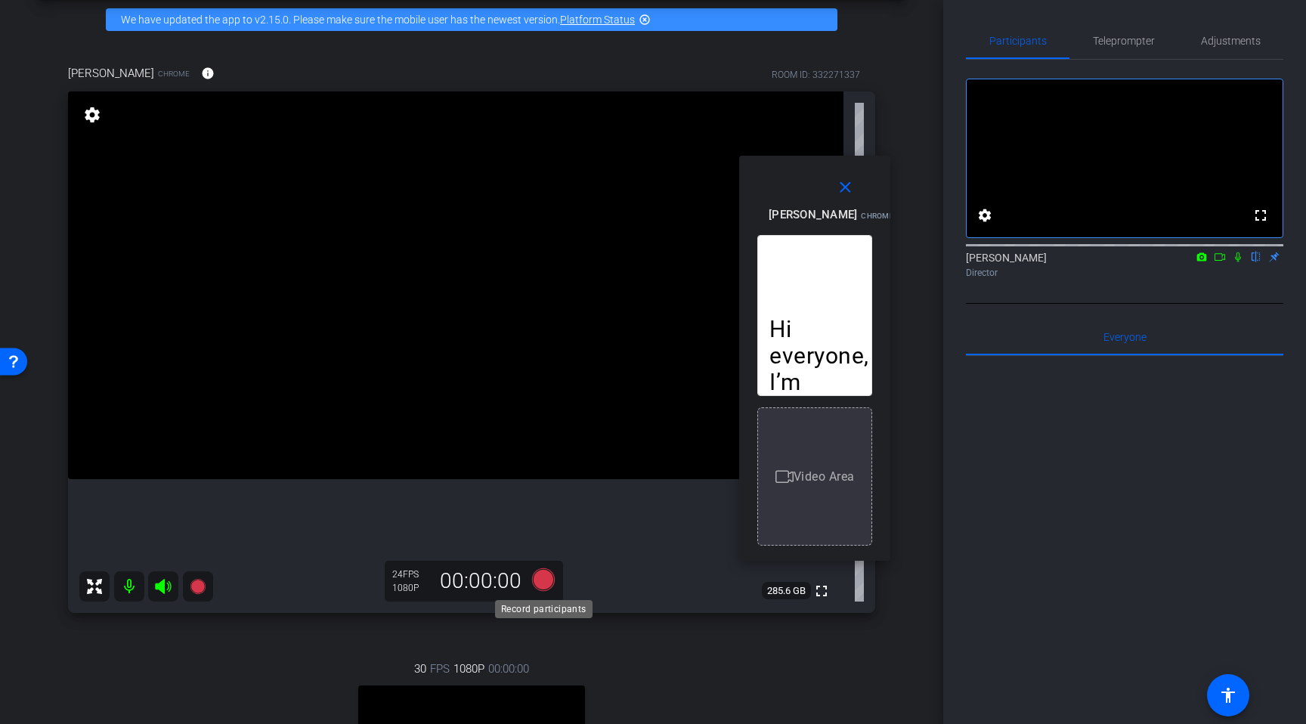
click at [544, 580] on icon at bounding box center [543, 579] width 23 height 23
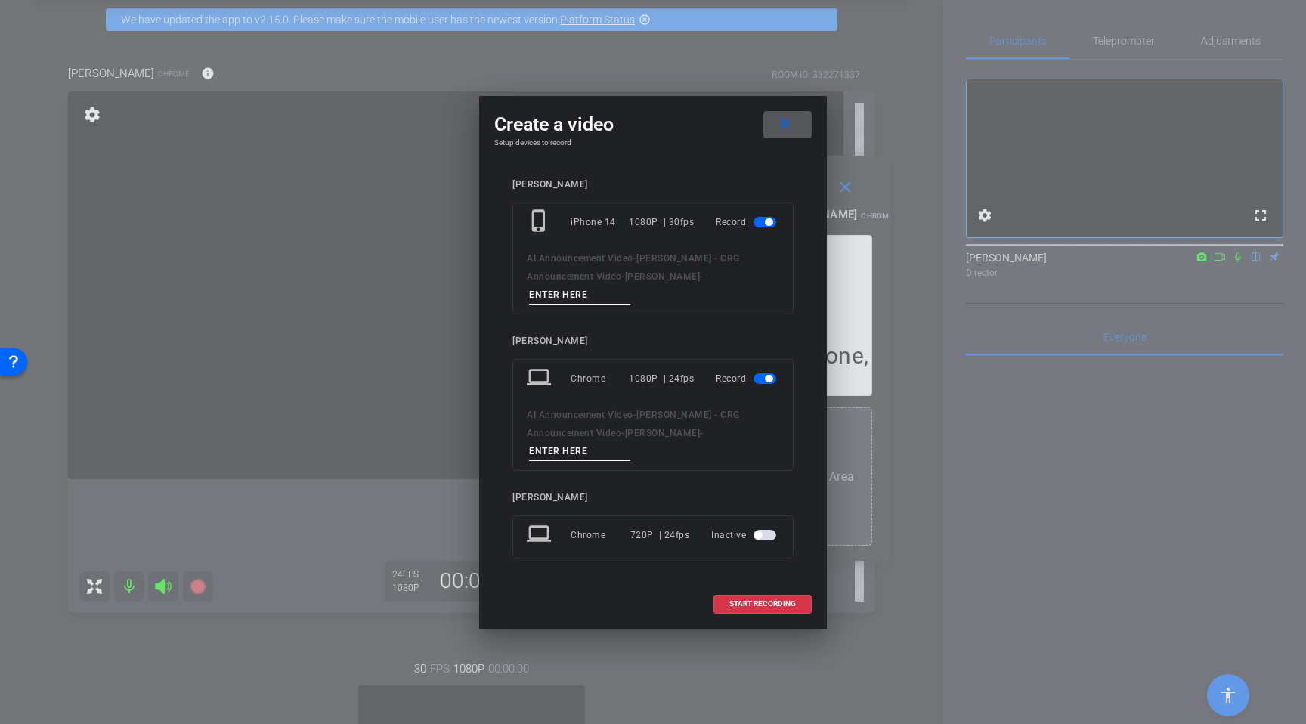
click at [763, 227] on span "button" at bounding box center [764, 222] width 23 height 11
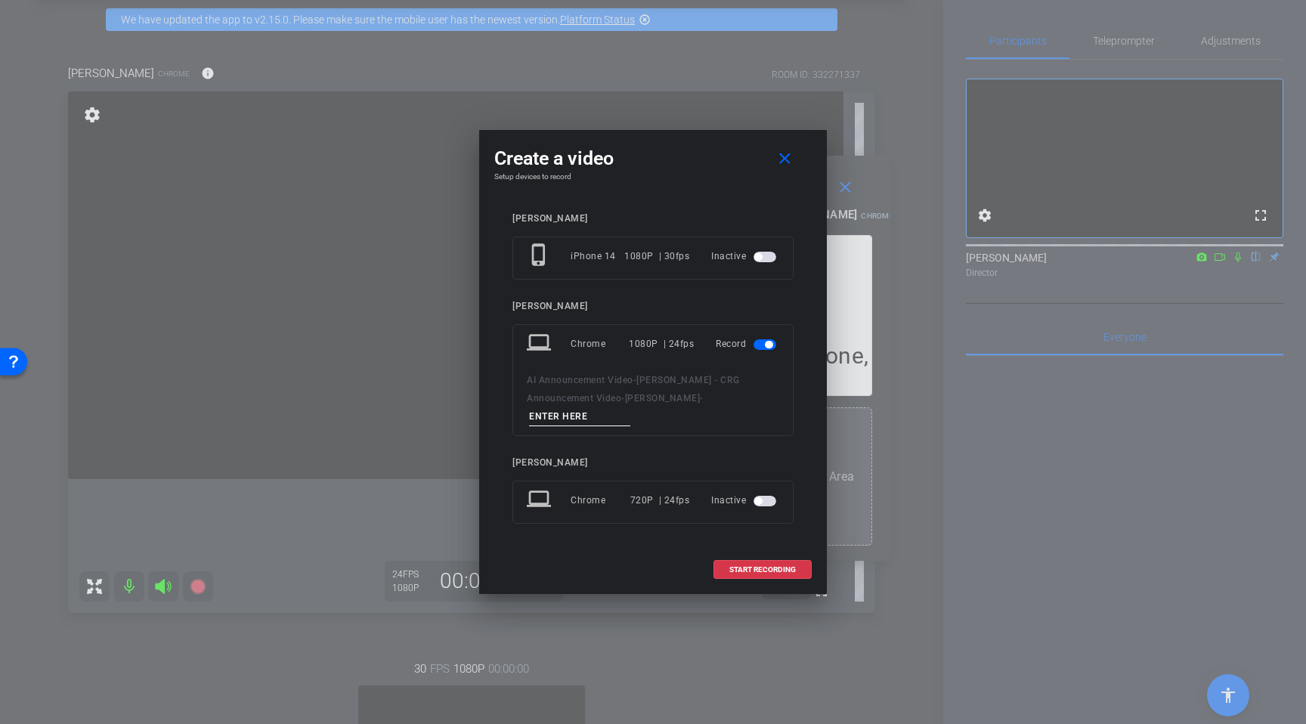
click at [587, 413] on input at bounding box center [579, 416] width 101 height 19
type input "take 2"
click at [761, 563] on span at bounding box center [762, 570] width 97 height 36
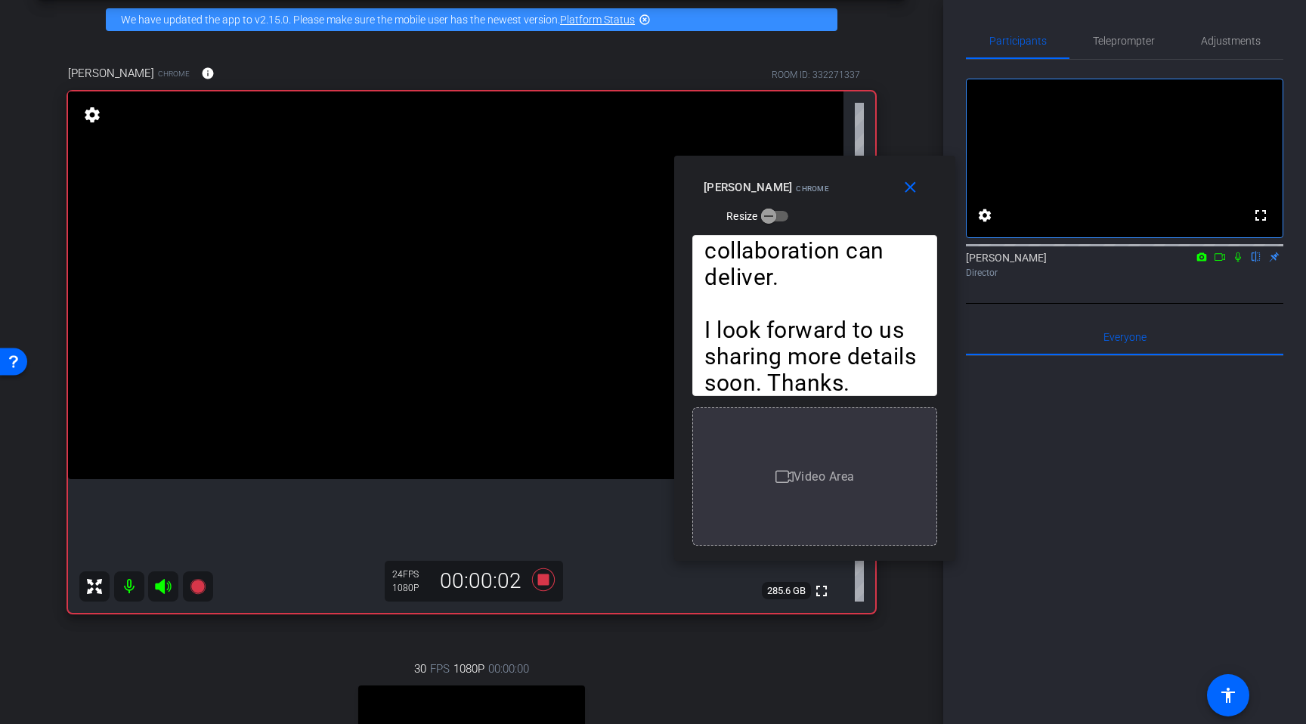
click at [1238, 262] on icon at bounding box center [1238, 257] width 12 height 11
click at [1237, 262] on icon at bounding box center [1238, 257] width 12 height 11
click at [544, 581] on icon at bounding box center [543, 579] width 23 height 23
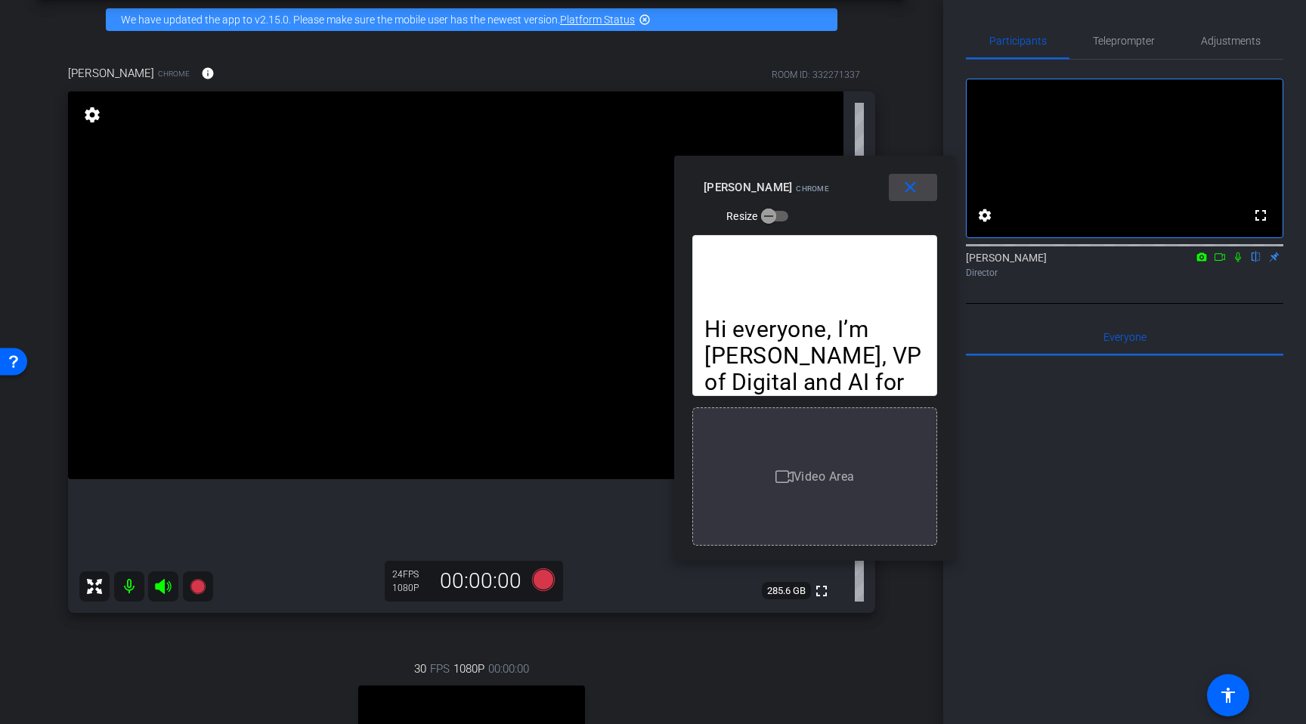
click at [908, 187] on mat-icon "close" at bounding box center [910, 187] width 19 height 19
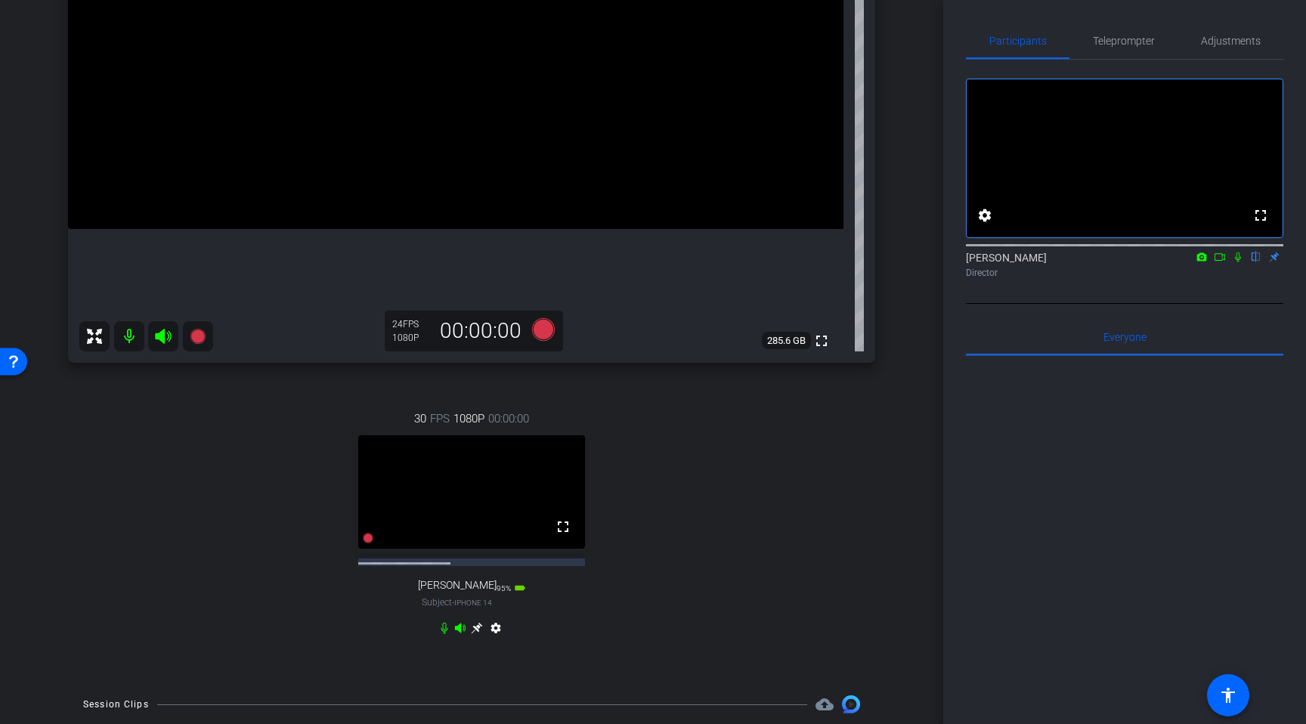
scroll to position [507, 0]
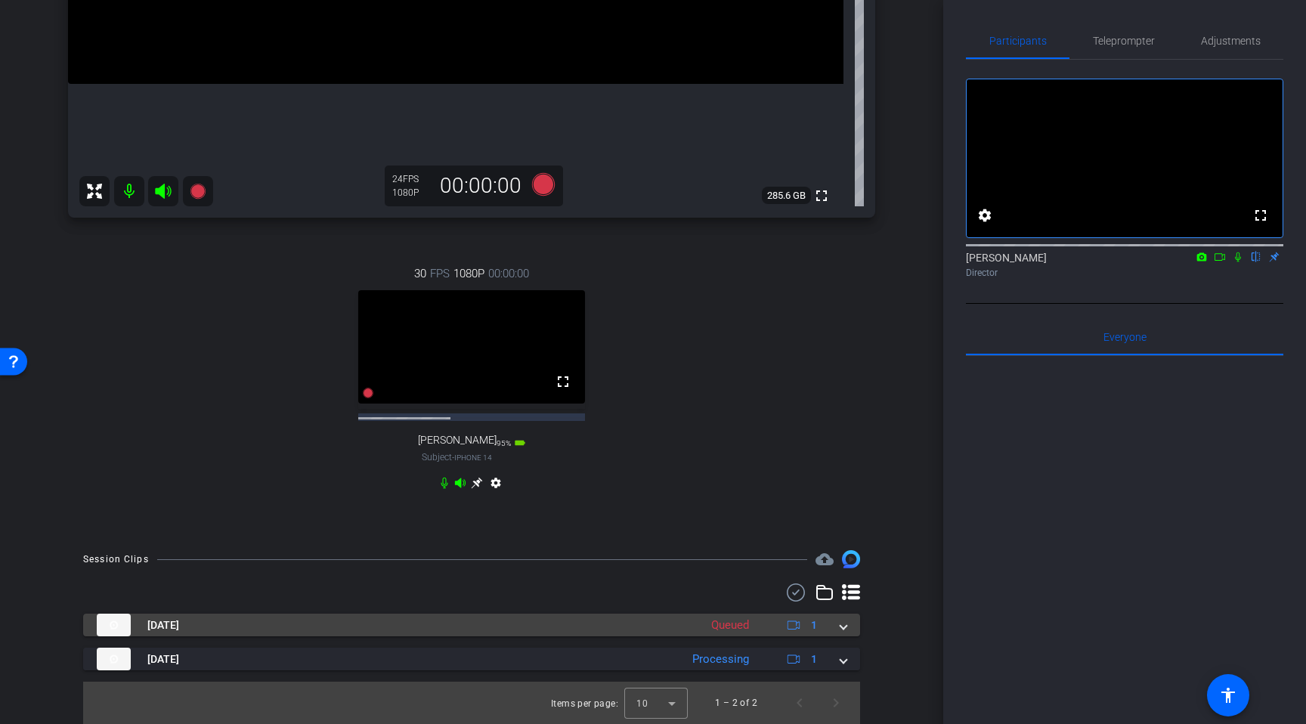
click at [844, 627] on span at bounding box center [843, 625] width 6 height 16
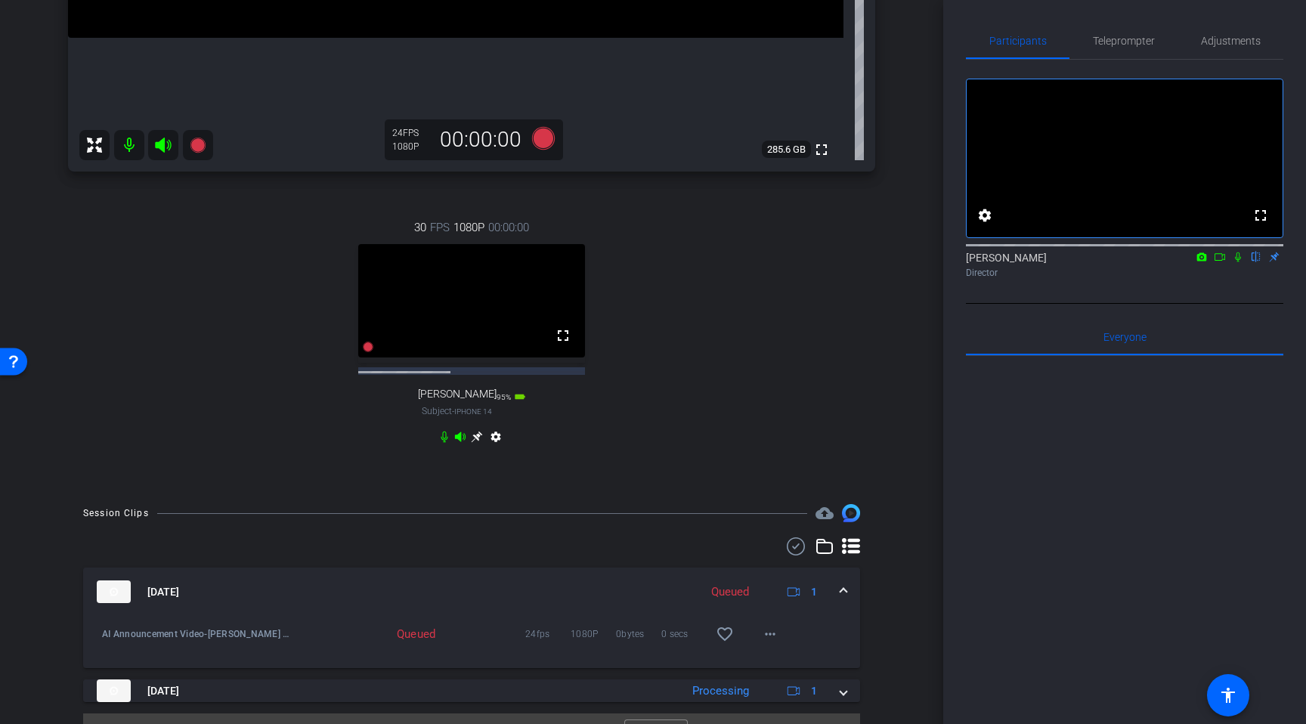
scroll to position [585, 0]
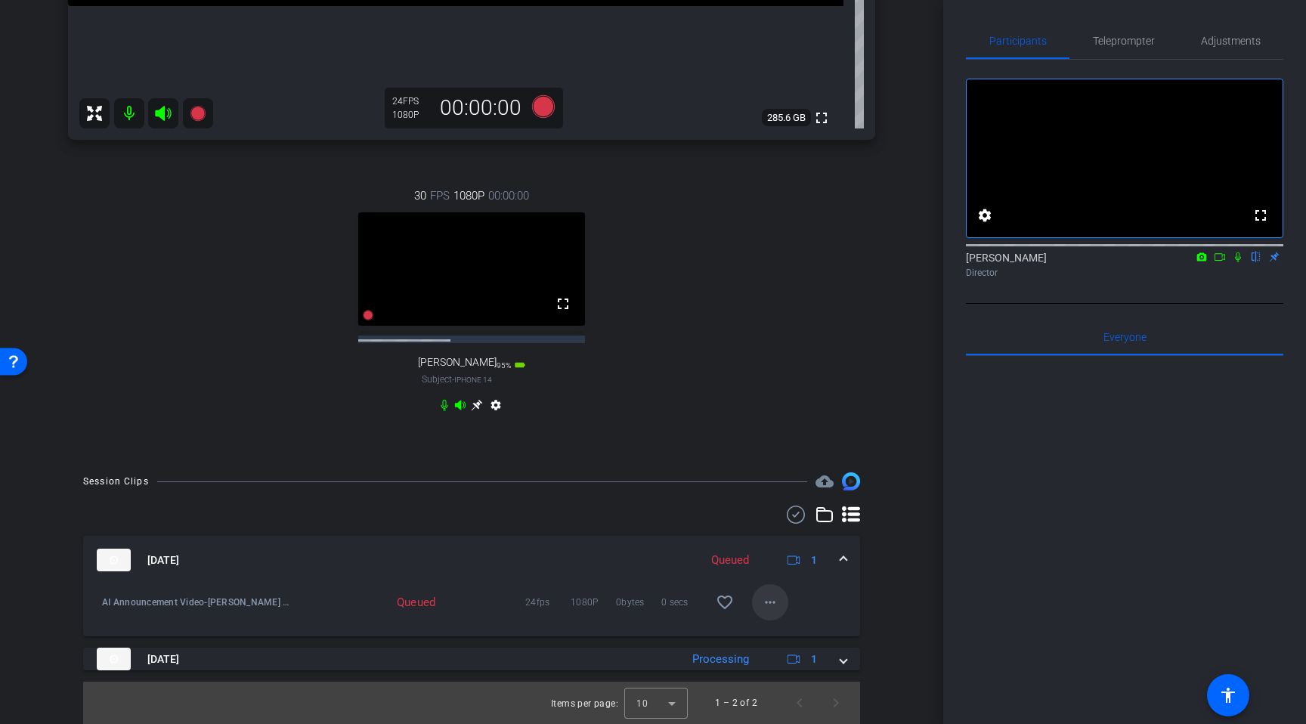
click at [765, 608] on mat-icon "more_horiz" at bounding box center [770, 602] width 18 height 18
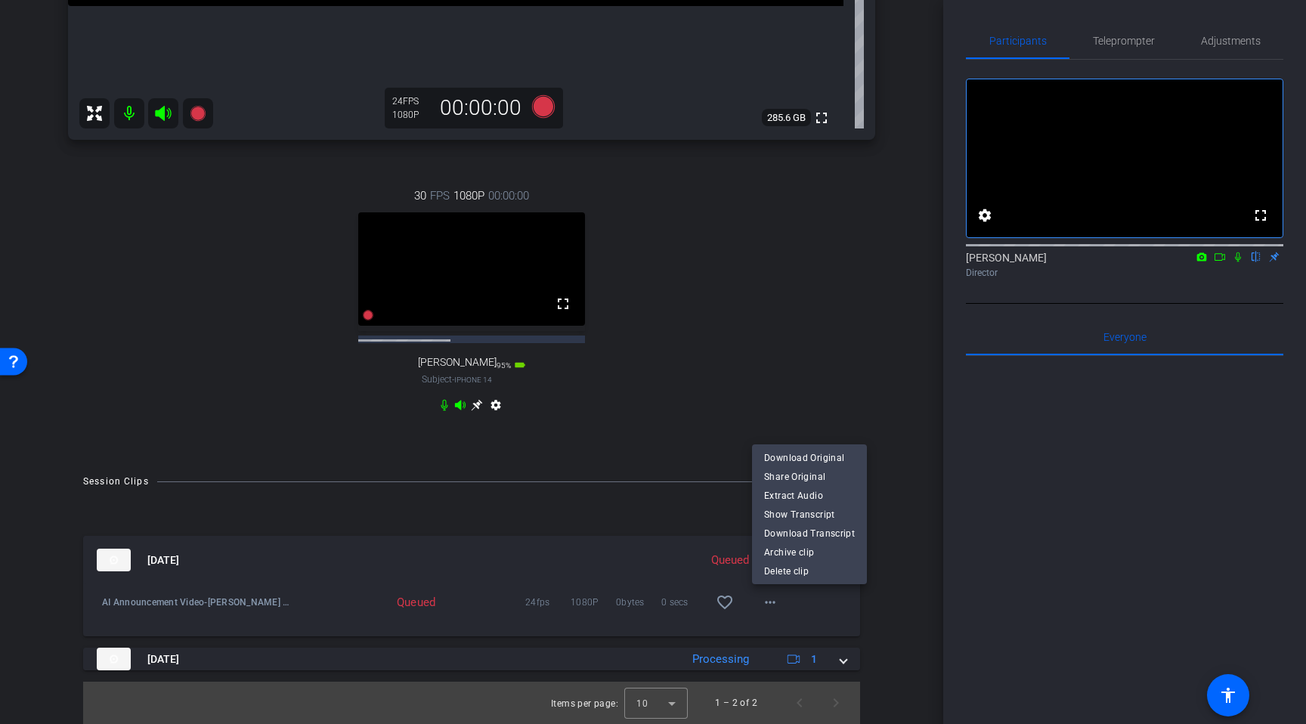
drag, startPoint x: 877, startPoint y: 625, endPoint x: 742, endPoint y: 641, distance: 135.4
click at [877, 625] on div at bounding box center [653, 362] width 1306 height 724
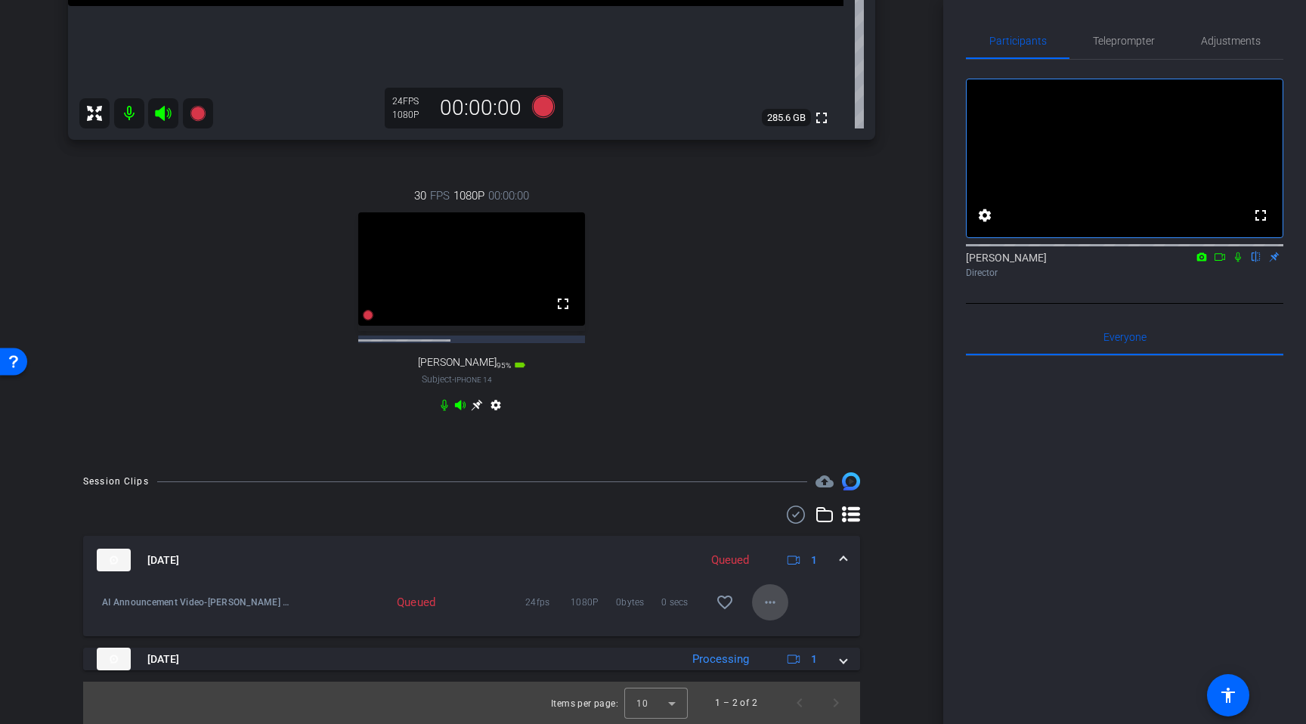
click at [772, 602] on mat-icon "more_horiz" at bounding box center [770, 602] width 18 height 18
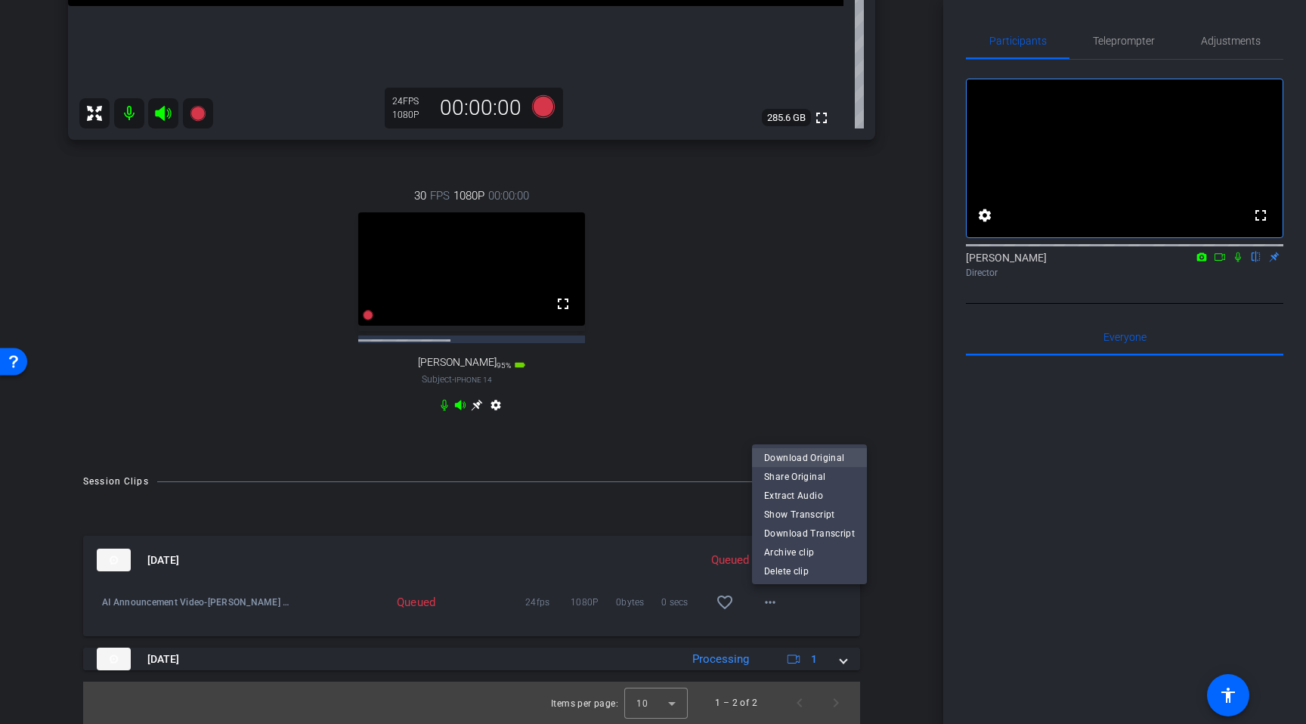
click at [826, 457] on span "Download Original" at bounding box center [809, 458] width 91 height 18
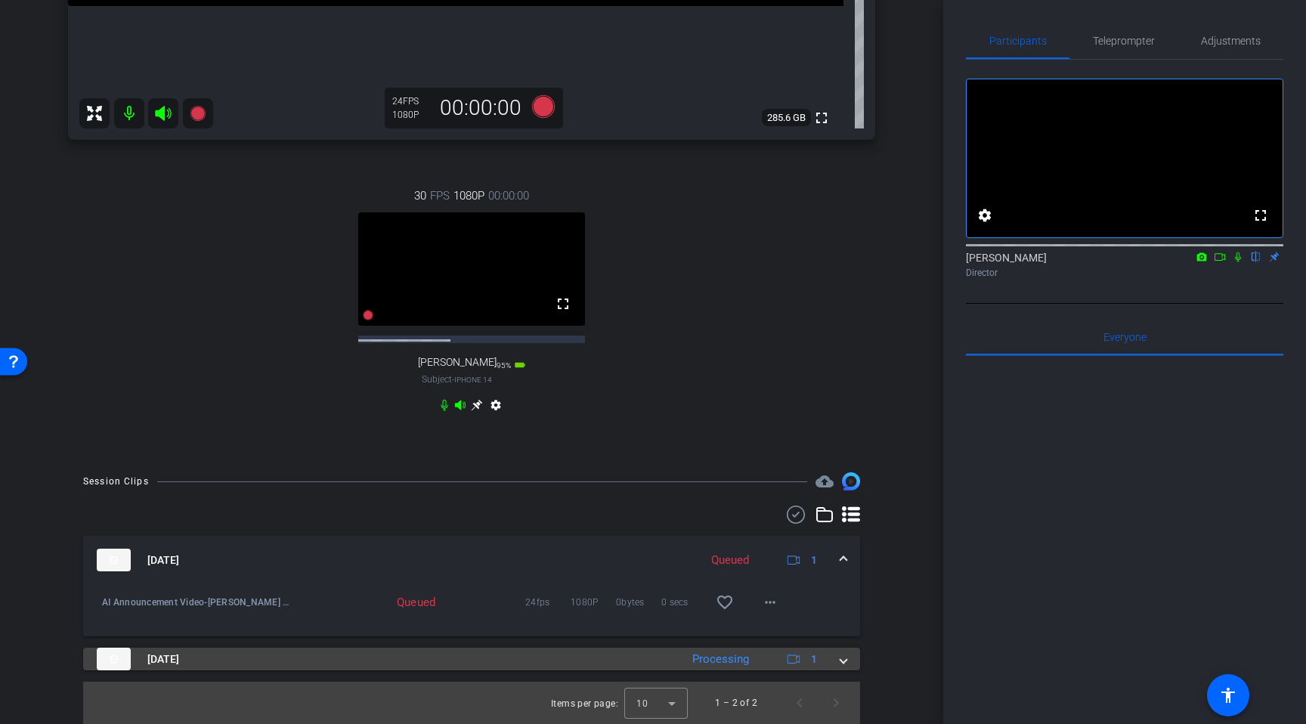
click at [845, 658] on span at bounding box center [843, 659] width 6 height 16
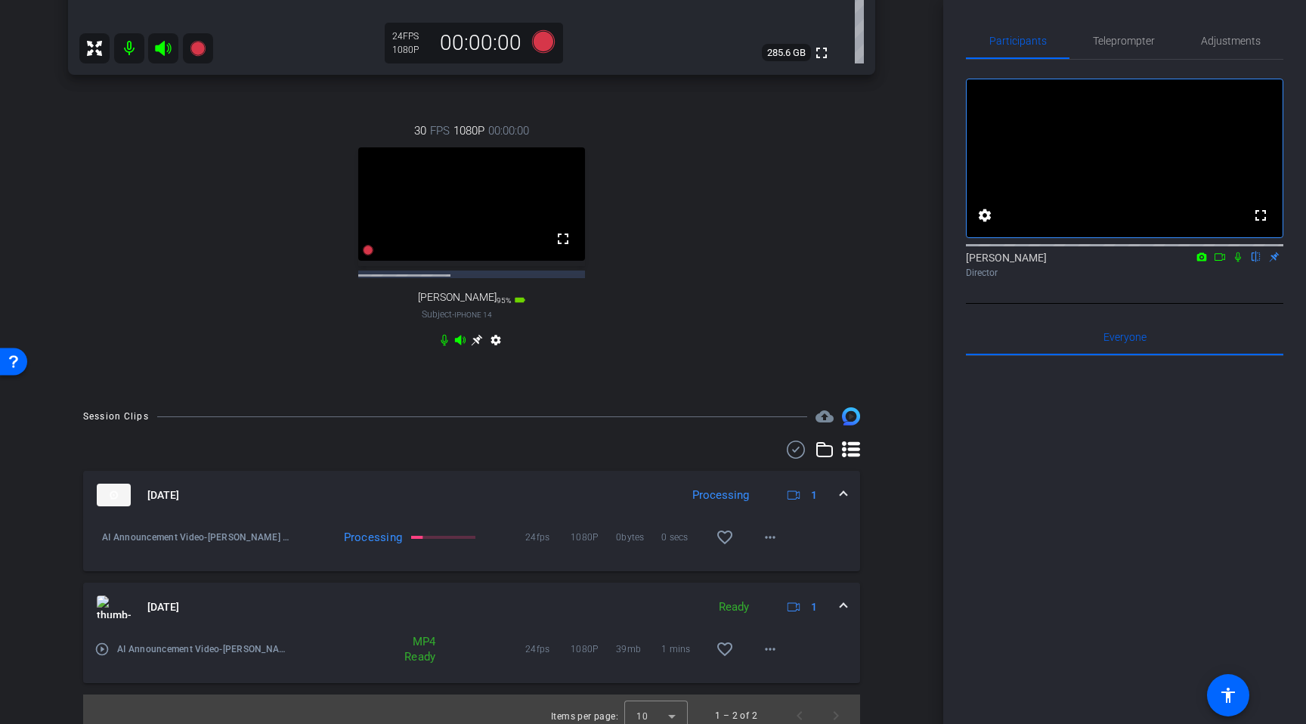
scroll to position [605, 0]
click at [101, 655] on mat-icon "play_circle_outline" at bounding box center [101, 647] width 15 height 15
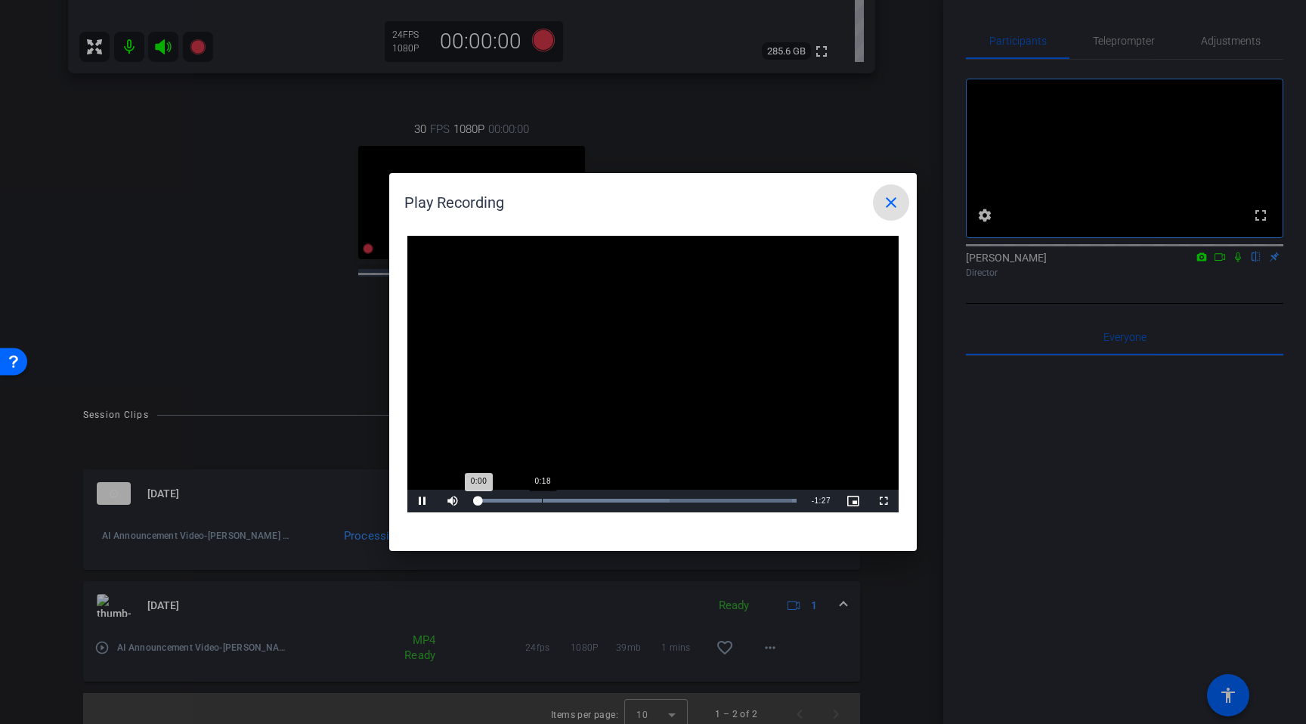
click at [542, 503] on div "Loaded : 100.00% 0:18 0:00" at bounding box center [636, 501] width 336 height 23
click at [420, 501] on span "Video Player" at bounding box center [422, 501] width 30 height 0
click at [892, 203] on mat-icon "close" at bounding box center [891, 202] width 18 height 18
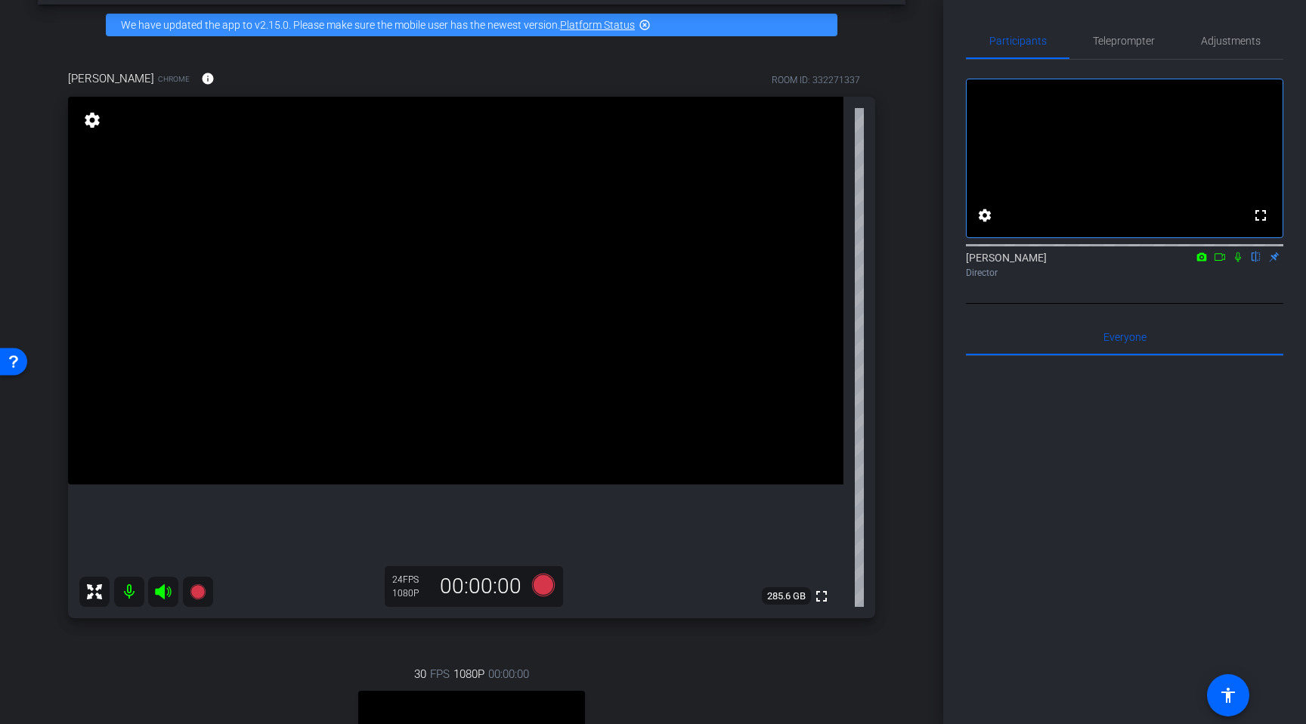
scroll to position [51, 0]
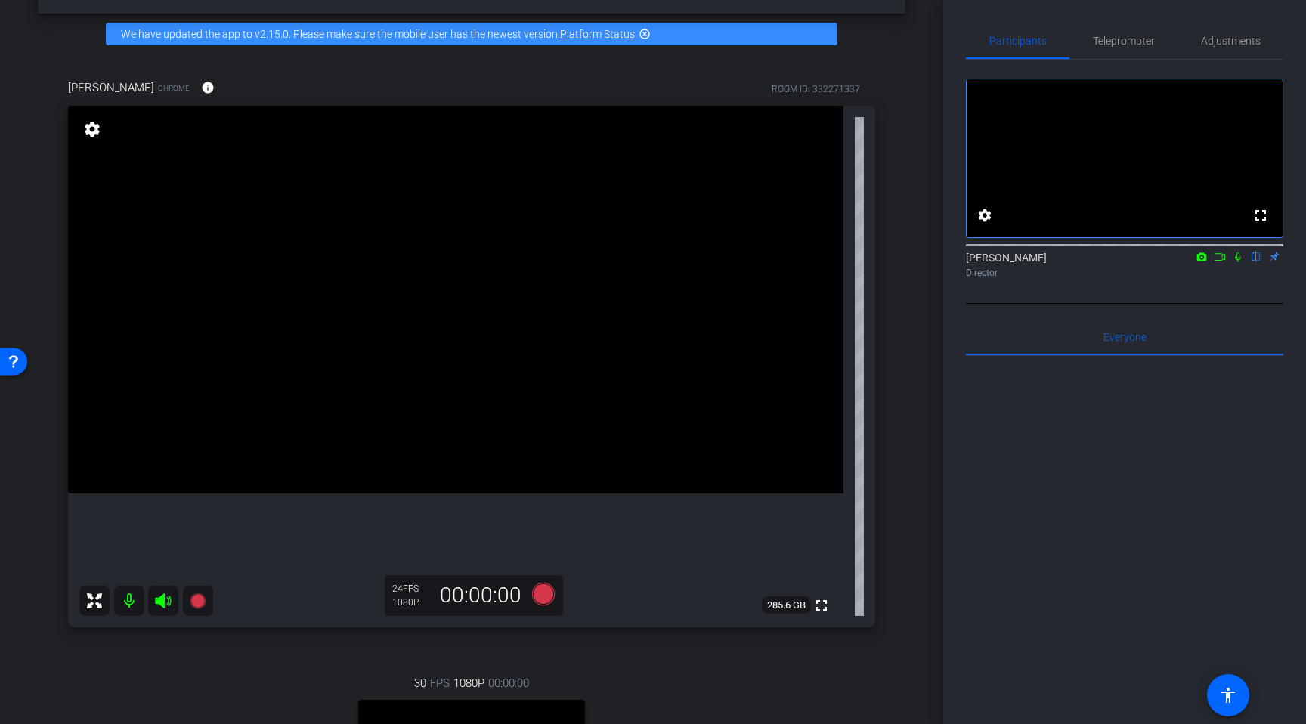
click at [1025, 540] on div at bounding box center [1124, 543] width 317 height 374
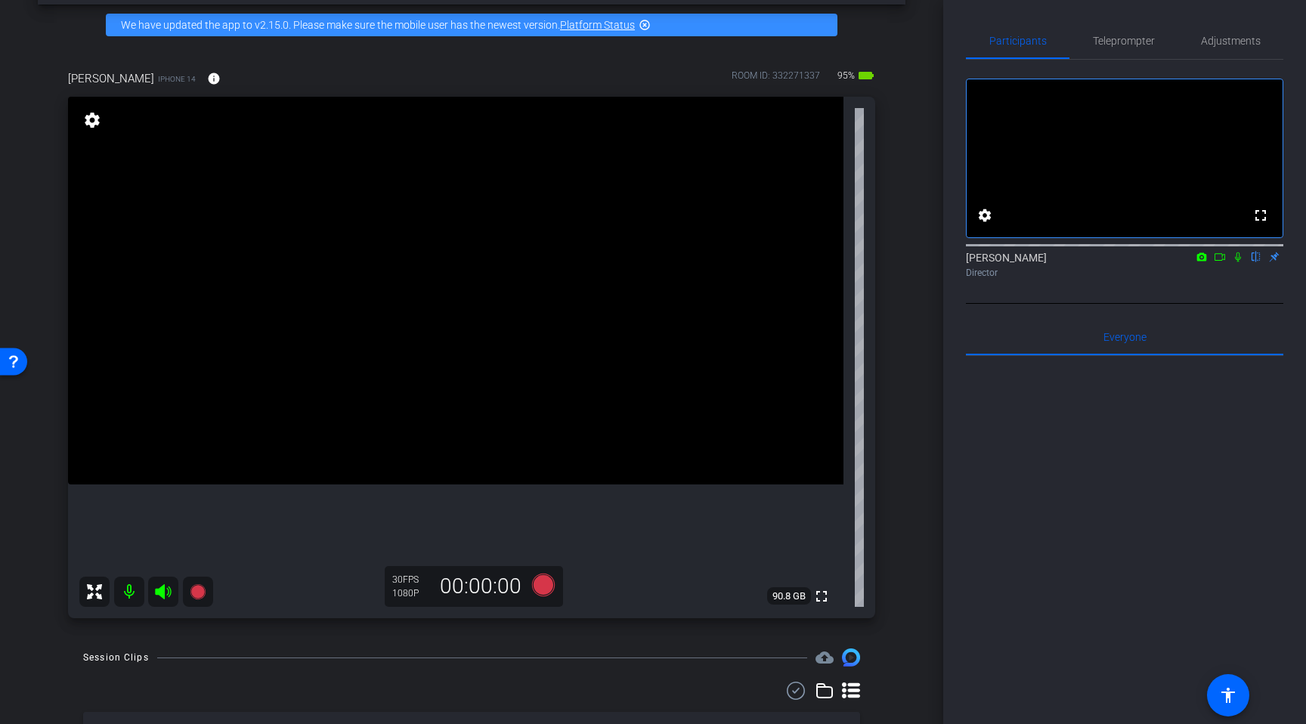
scroll to position [60, 0]
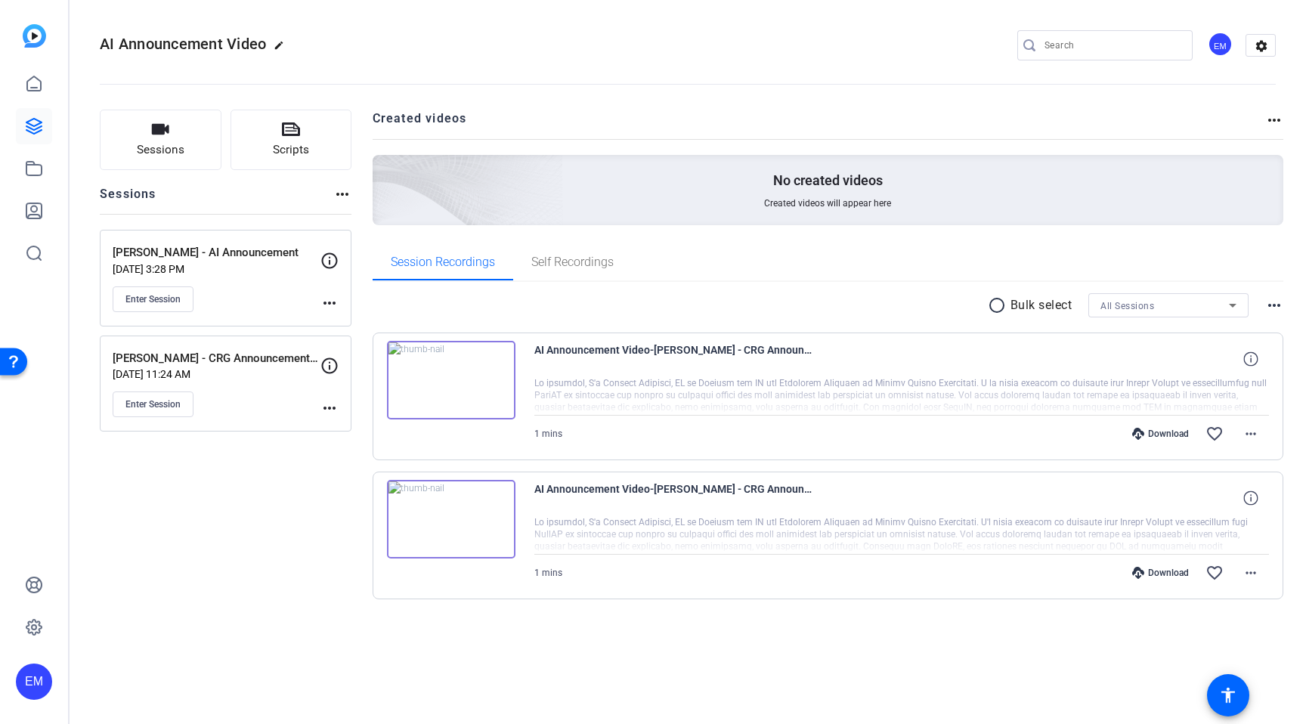
click at [1169, 432] on div "Download" at bounding box center [1160, 434] width 72 height 12
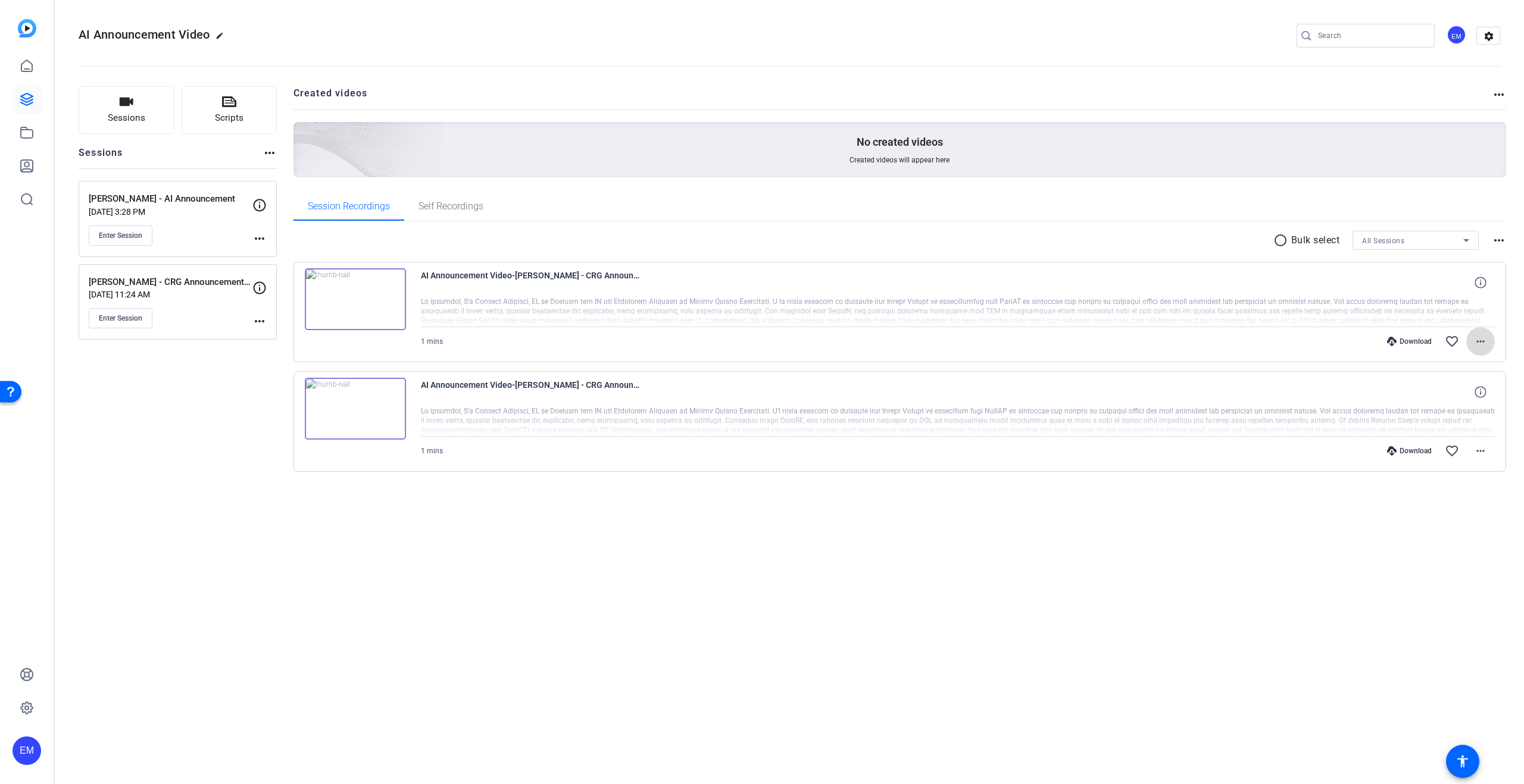
click at [1028, 342] on mat-icon "more_horiz" at bounding box center [1480, 342] width 14 height 14
click at [1028, 393] on span "Download MP4" at bounding box center [1449, 396] width 72 height 14
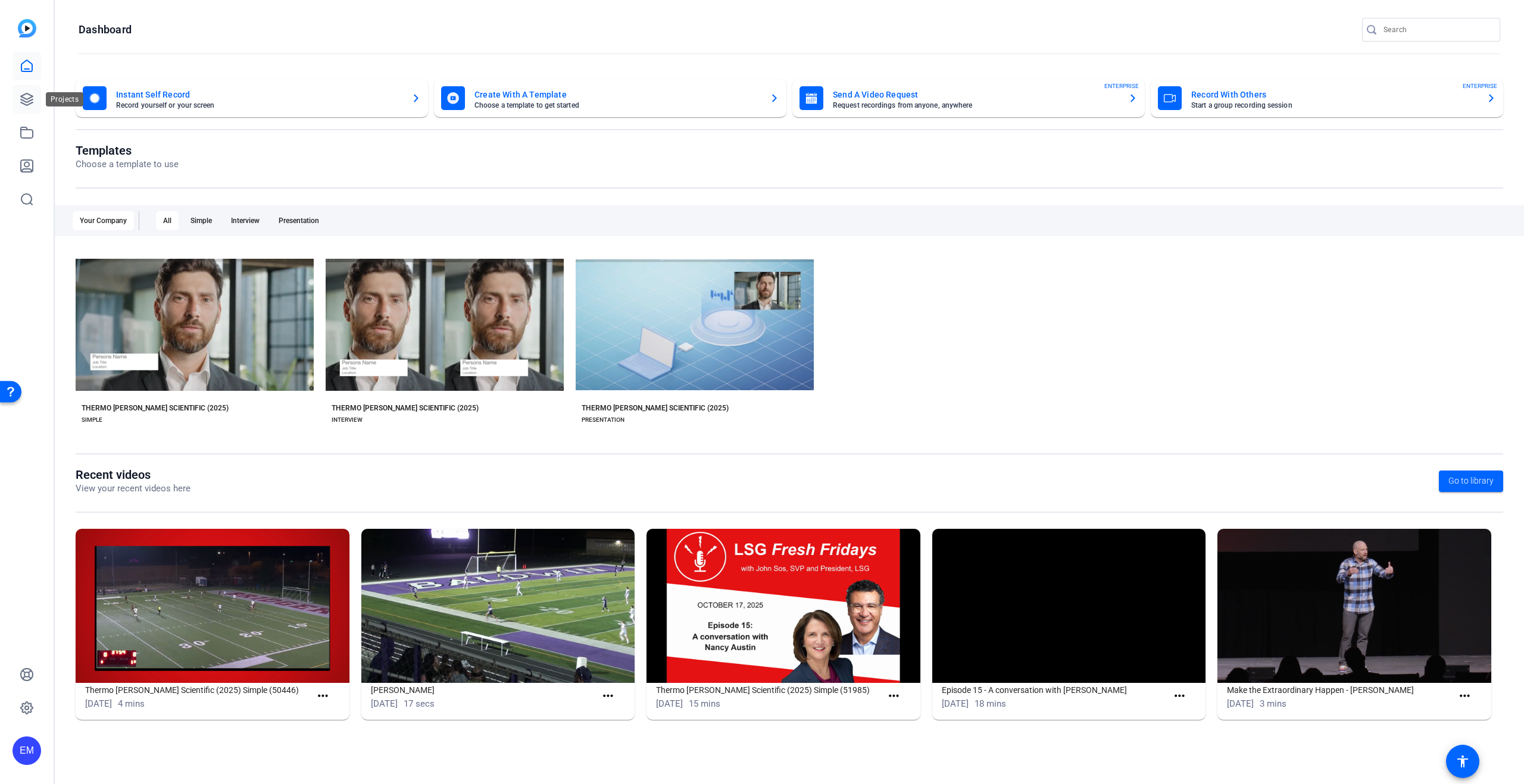
click at [25, 92] on icon at bounding box center [27, 99] width 14 height 14
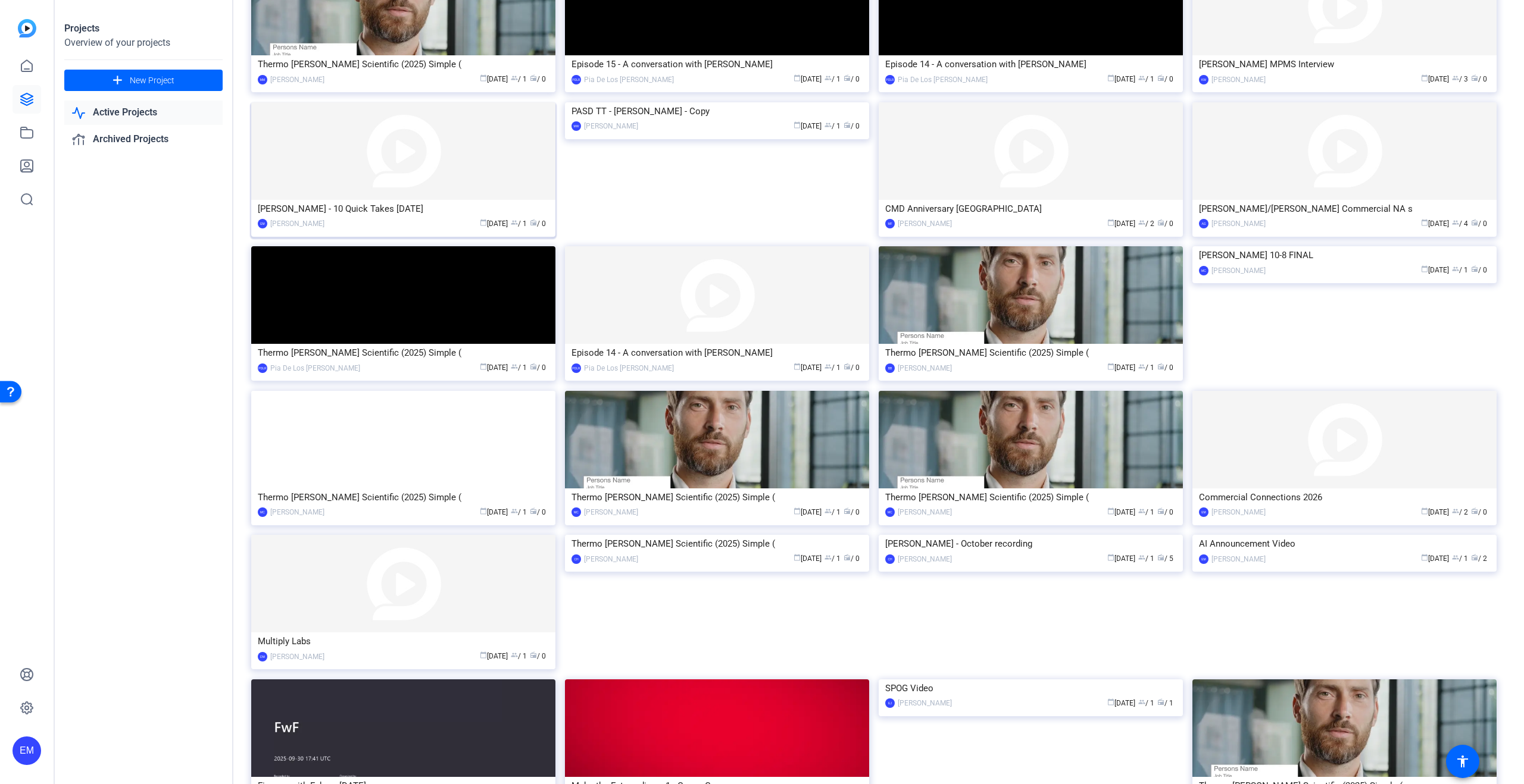
scroll to position [161, 0]
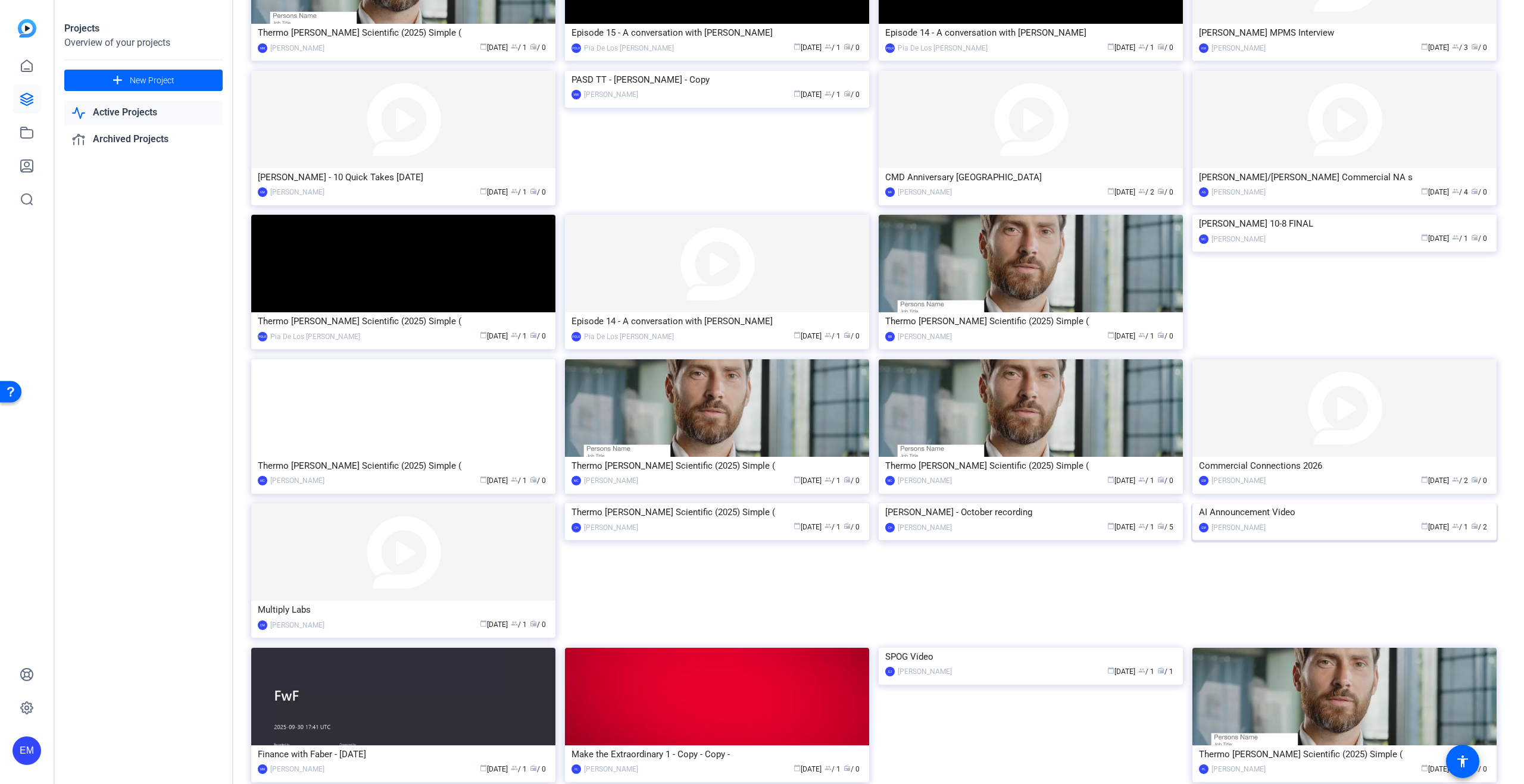
click at [1256, 503] on img at bounding box center [1344, 503] width 304 height 0
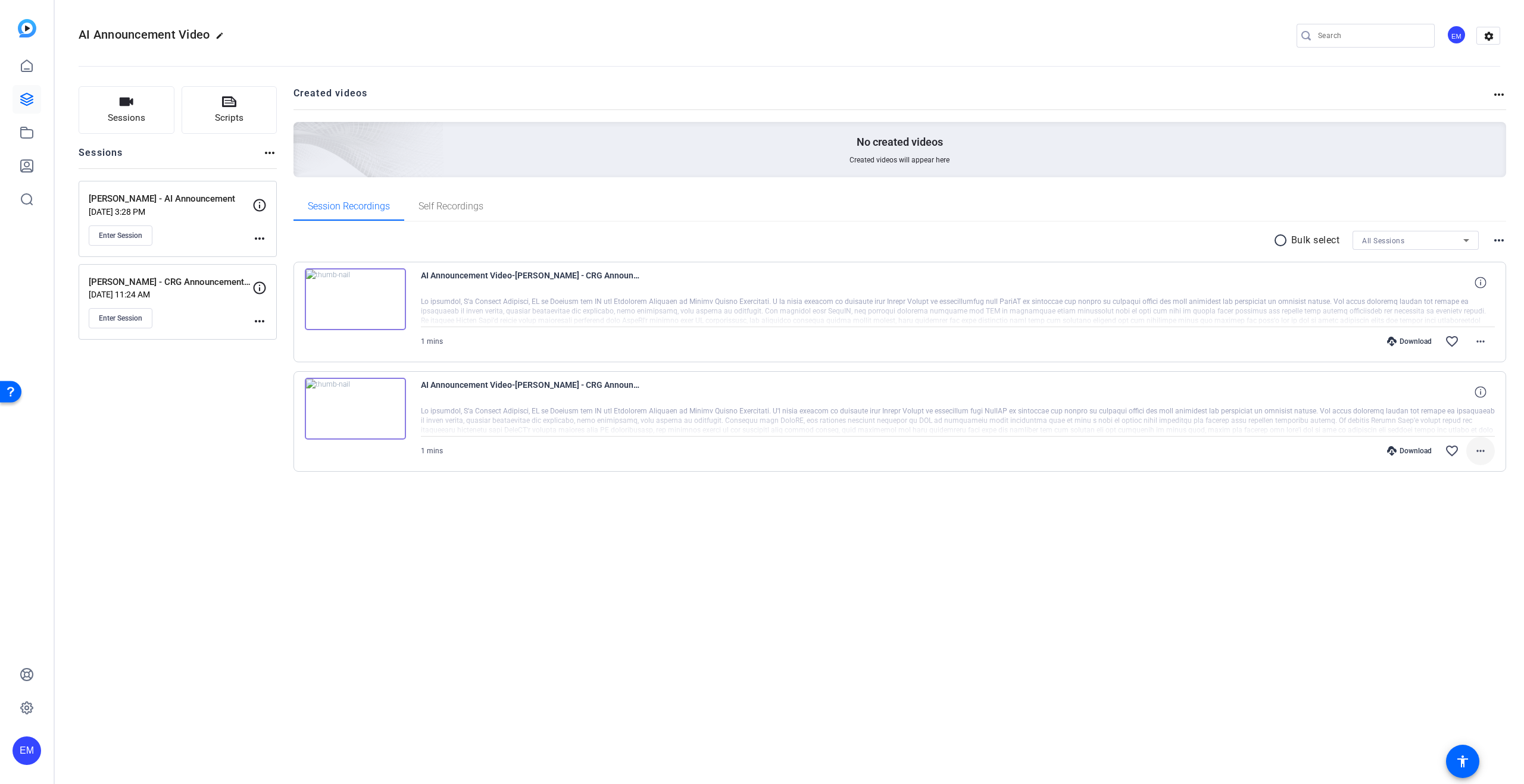
click at [1489, 455] on span at bounding box center [1480, 451] width 28 height 28
click at [1470, 505] on span "Download MP4" at bounding box center [1449, 505] width 72 height 14
